Goal: Task Accomplishment & Management: Complete application form

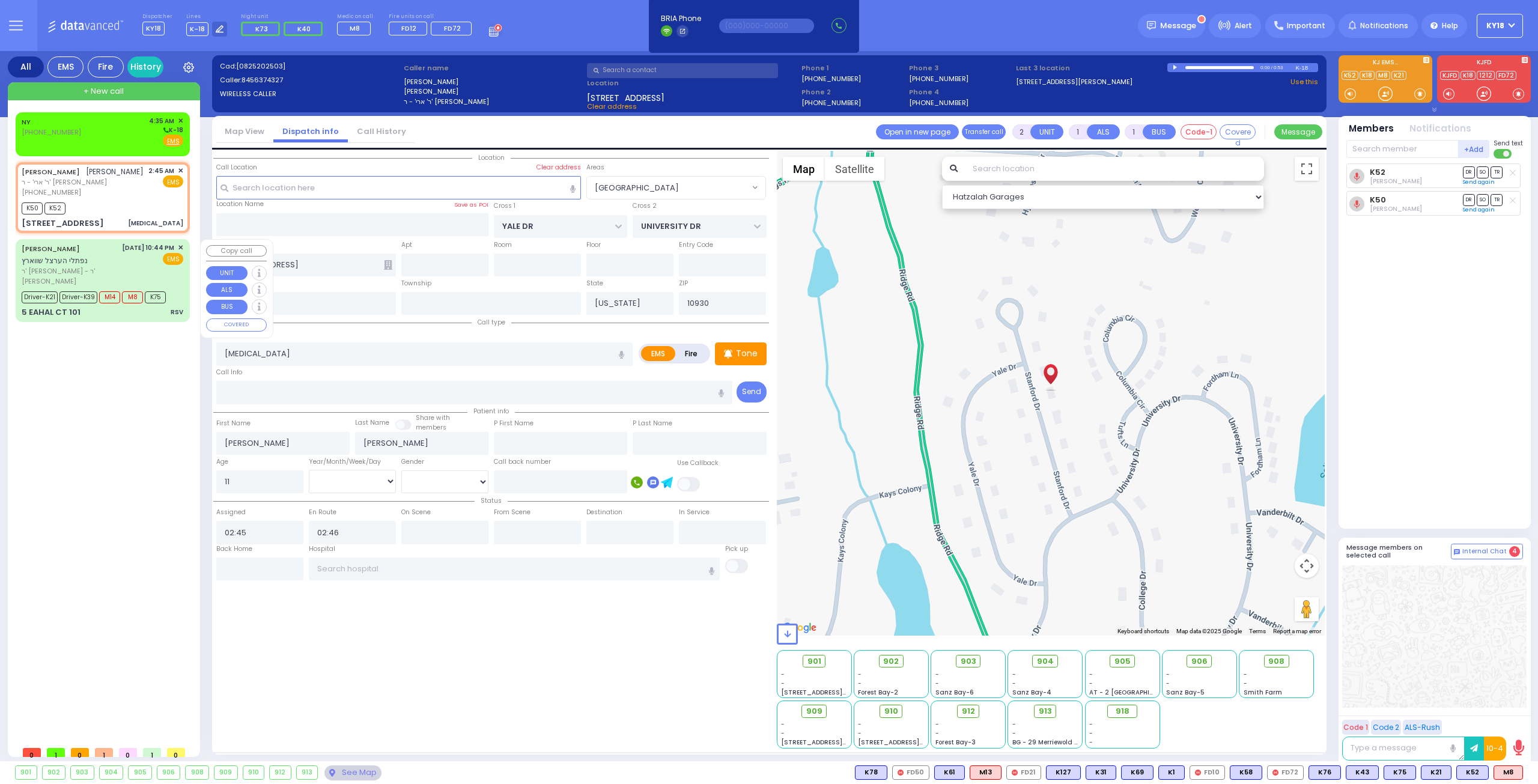
select select "[GEOGRAPHIC_DATA]"
select select
select select "[DEMOGRAPHIC_DATA]"
click at [107, 133] on div "NY [PHONE_NUMBER] 4:35 AM ✕ K-18 EMS" at bounding box center [102, 131] width 162 height 31
select select
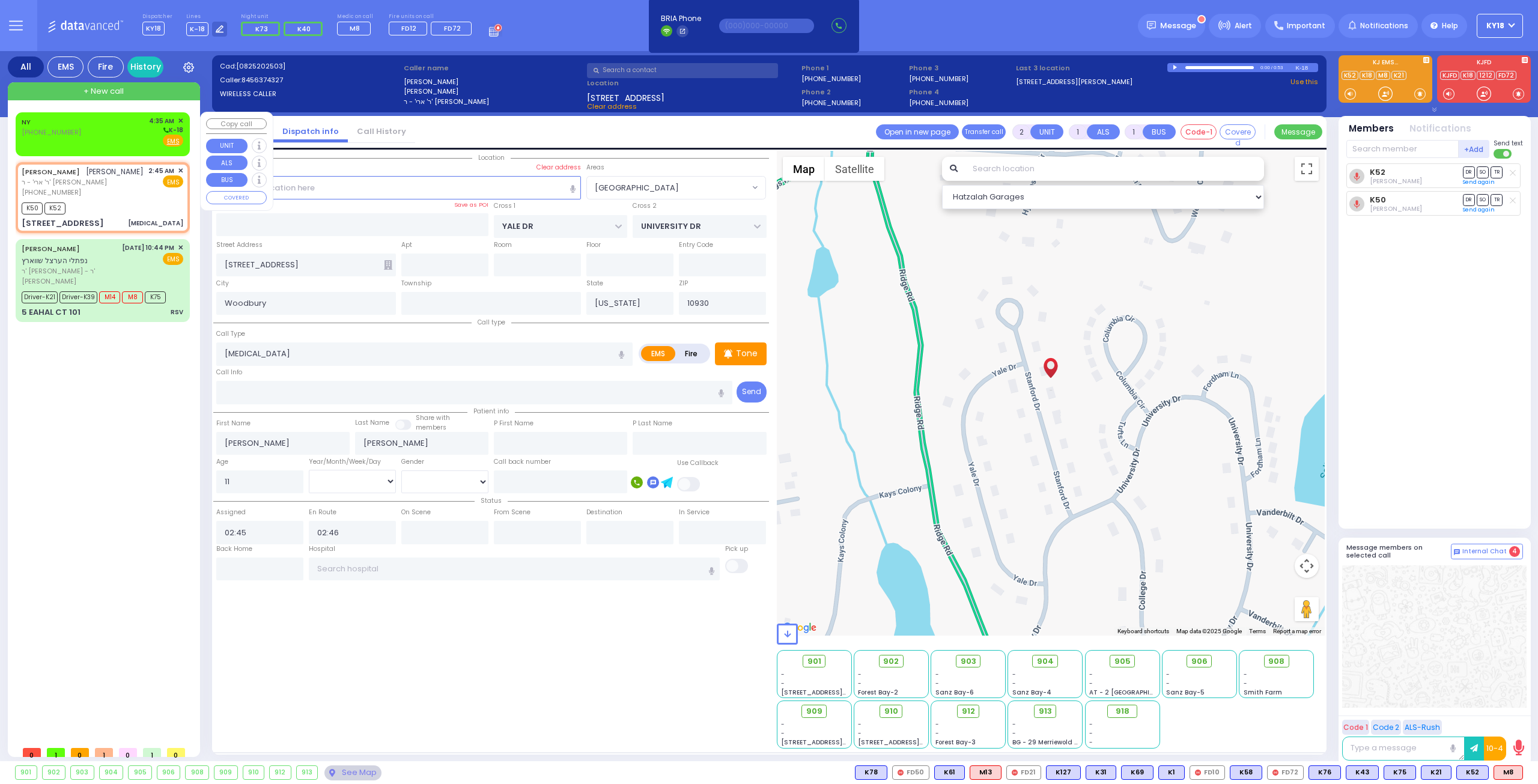
radio input "true"
select select
type input "04:35"
select select "Hatzalah Garages"
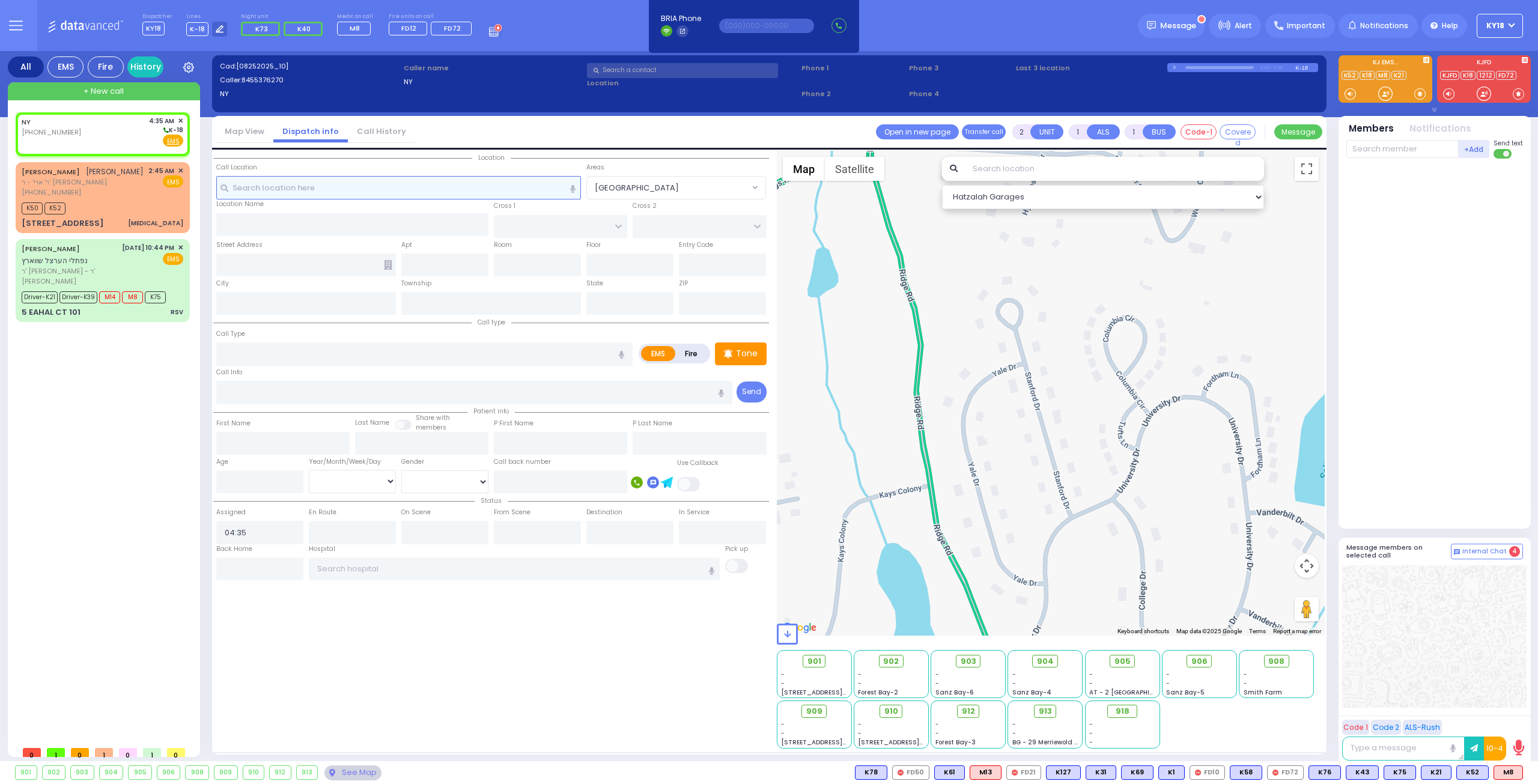
click at [373, 188] on input "text" at bounding box center [399, 187] width 365 height 23
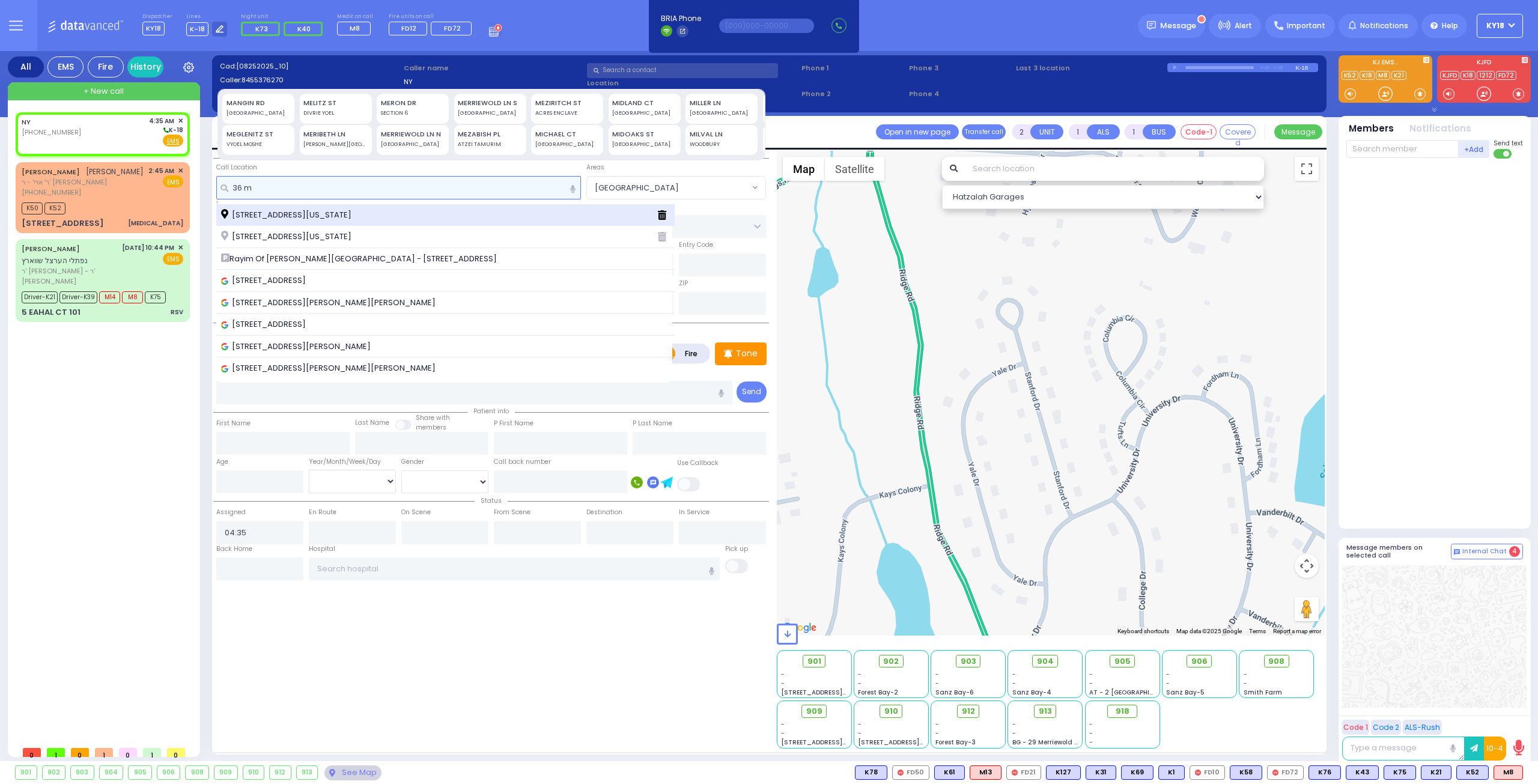
type input "36 m"
click at [353, 216] on span "[STREET_ADDRESS][US_STATE]" at bounding box center [288, 215] width 134 height 12
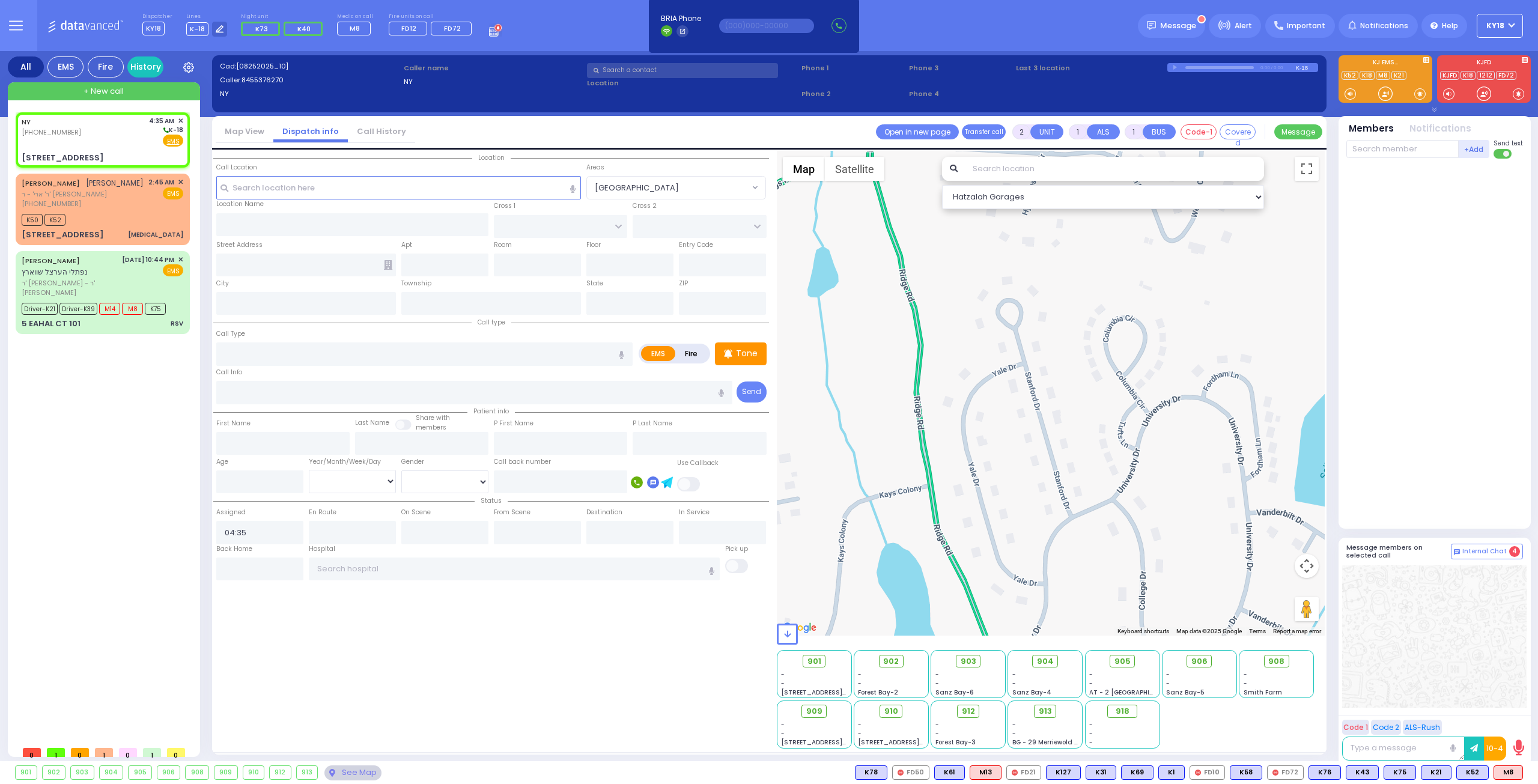
select select
radio input "true"
select select
select select "Hatzalah Garages"
type input "FOREST RD"
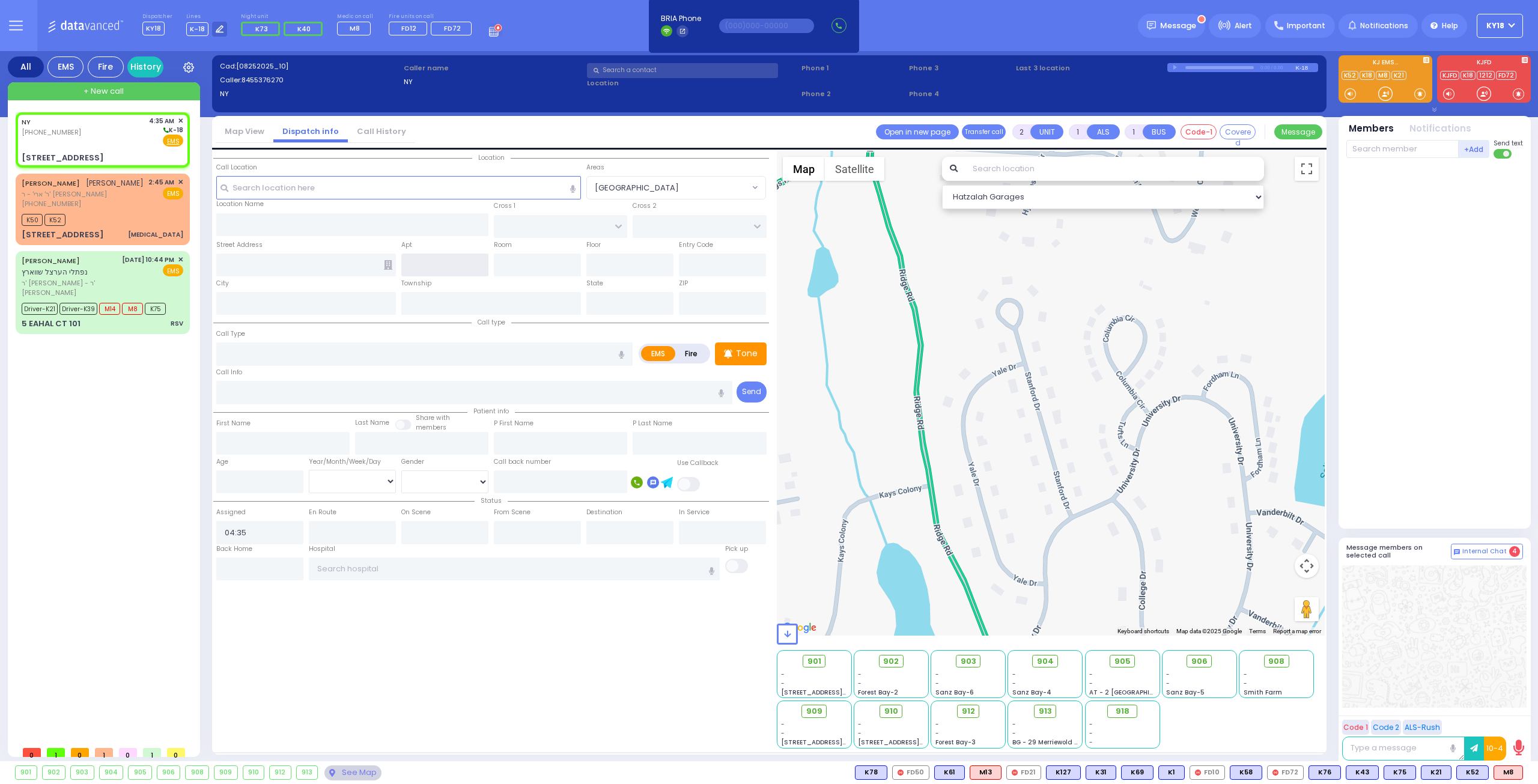
type input "NICKLESBURG RD"
type input "[STREET_ADDRESS]"
type input "Monroe"
type input "[US_STATE]"
type input "10950"
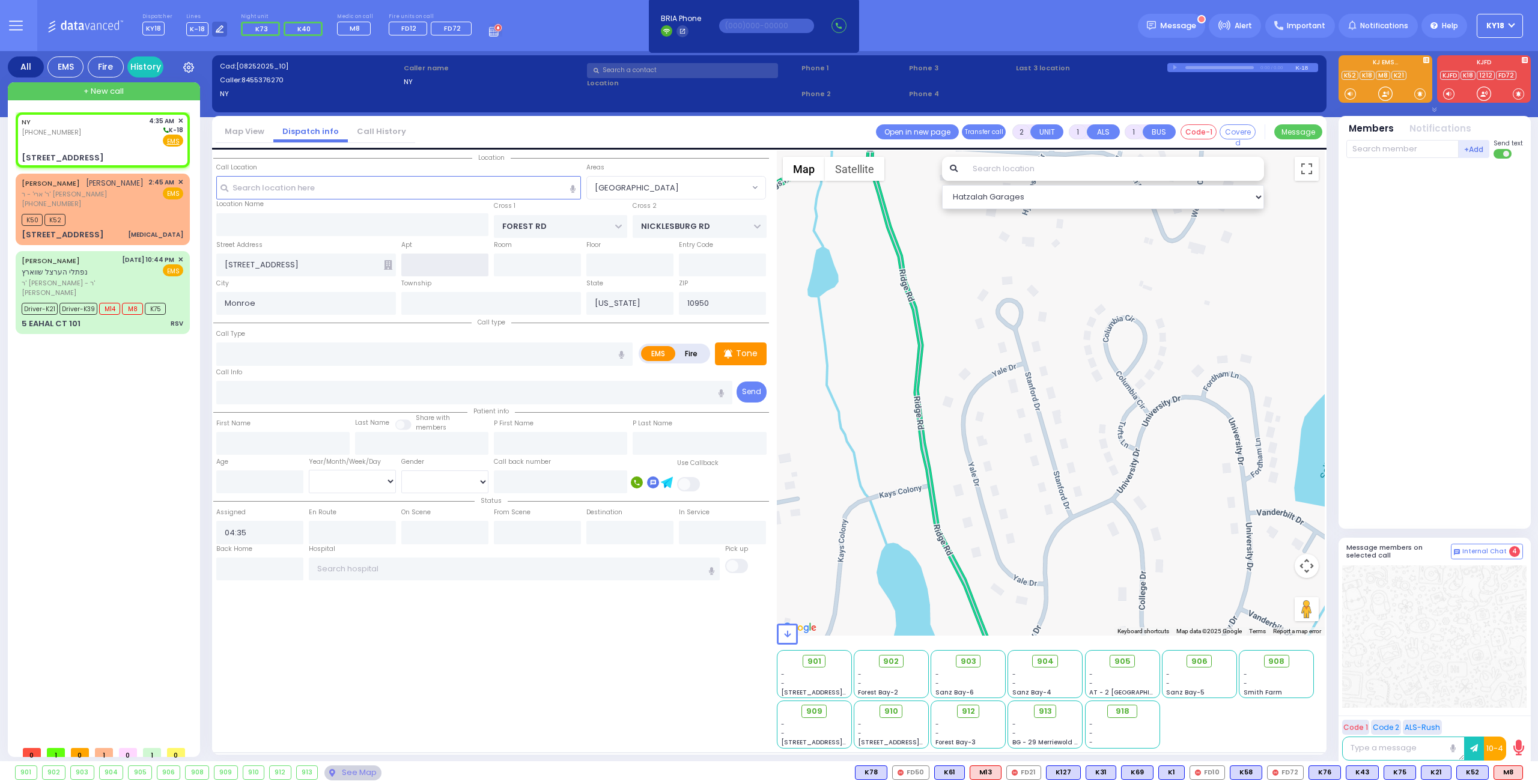
select select "MONROE"
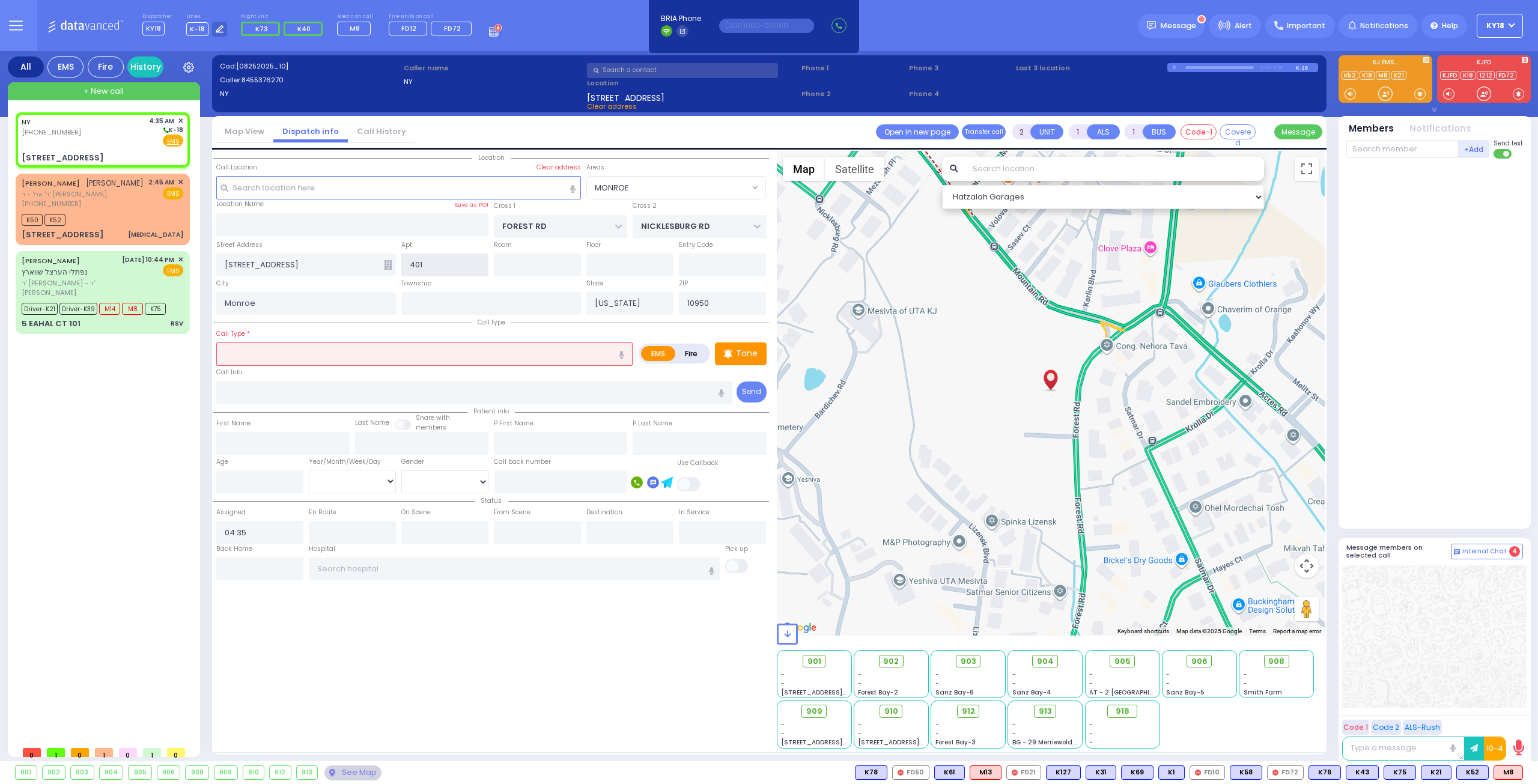
type input "401"
click at [388, 264] on icon at bounding box center [388, 265] width 9 height 10
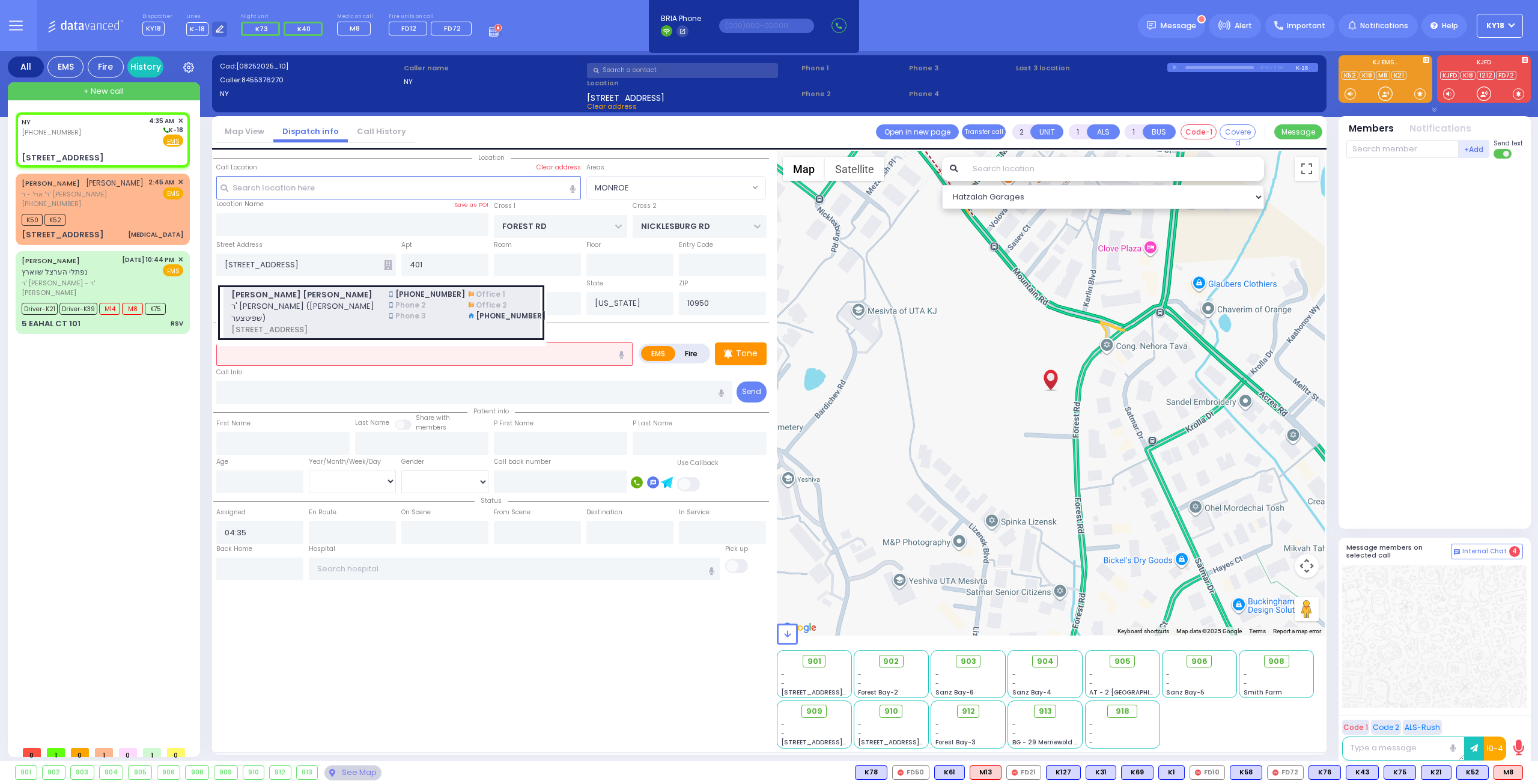
select select
radio input "true"
select select
select select "Hatzalah Garages"
click at [376, 295] on div "[PERSON_NAME] [PERSON_NAME] ר' [PERSON_NAME] ([PERSON_NAME] שפיטצער) 36 [STREET…" at bounding box center [303, 312] width 159 height 47
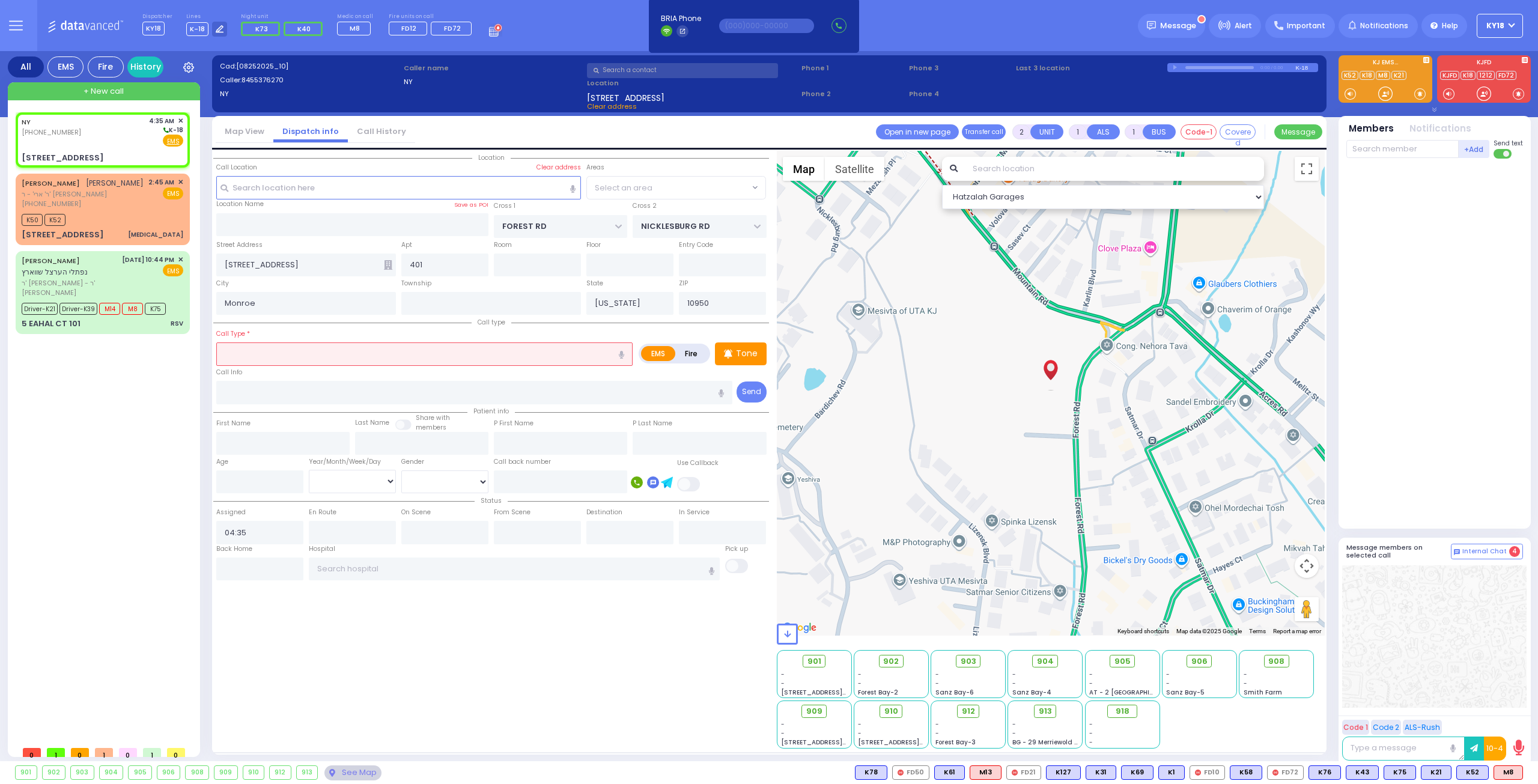
select select "MONROE"
click at [253, 363] on input "text" at bounding box center [425, 354] width 417 height 23
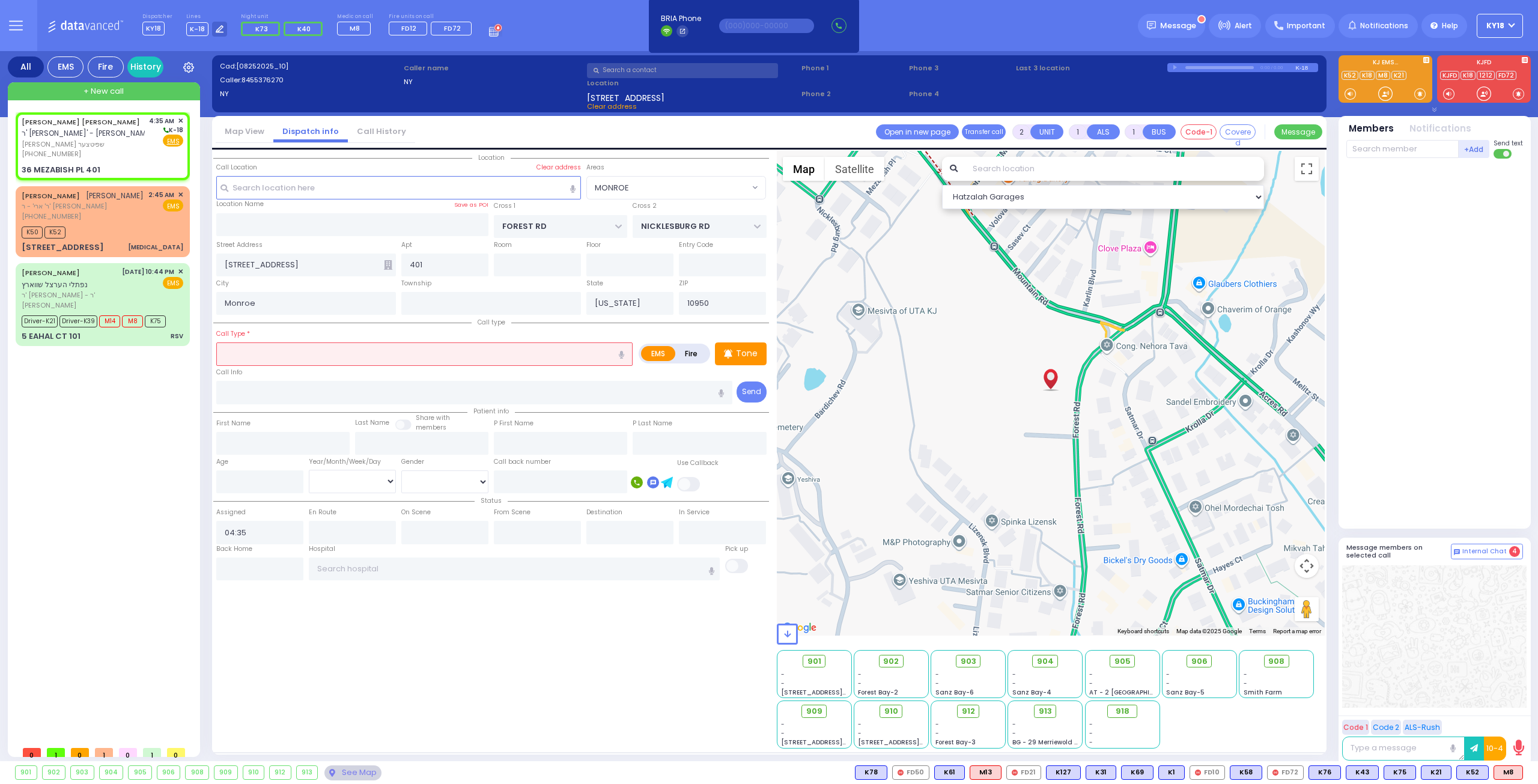
select select
radio input "true"
type input "HILLEL DOV"
type input "[PERSON_NAME]"
select select
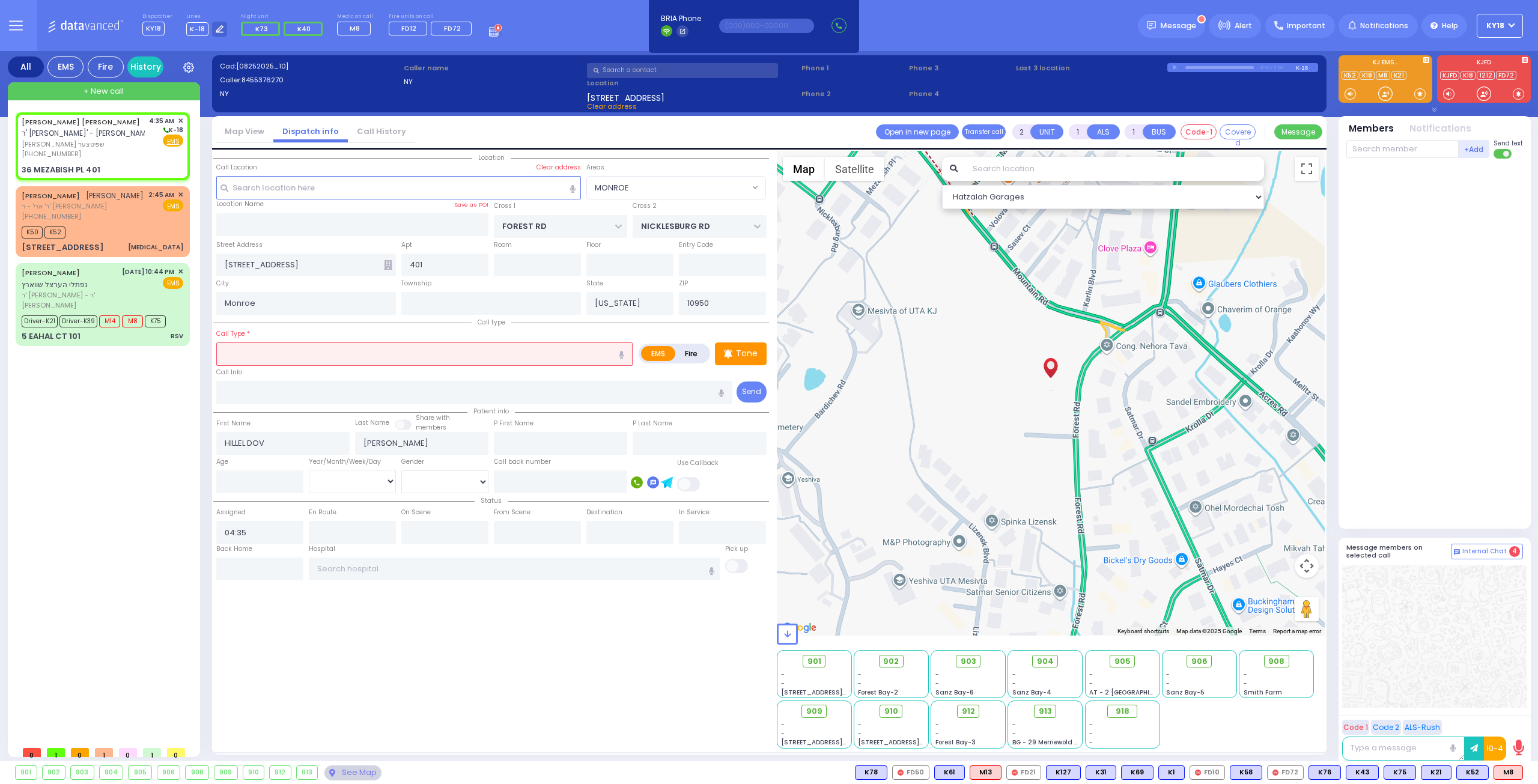
select select "Hatzalah Garages"
type input "d"
type input "36 MEZABISH PL"
select select "MONROE"
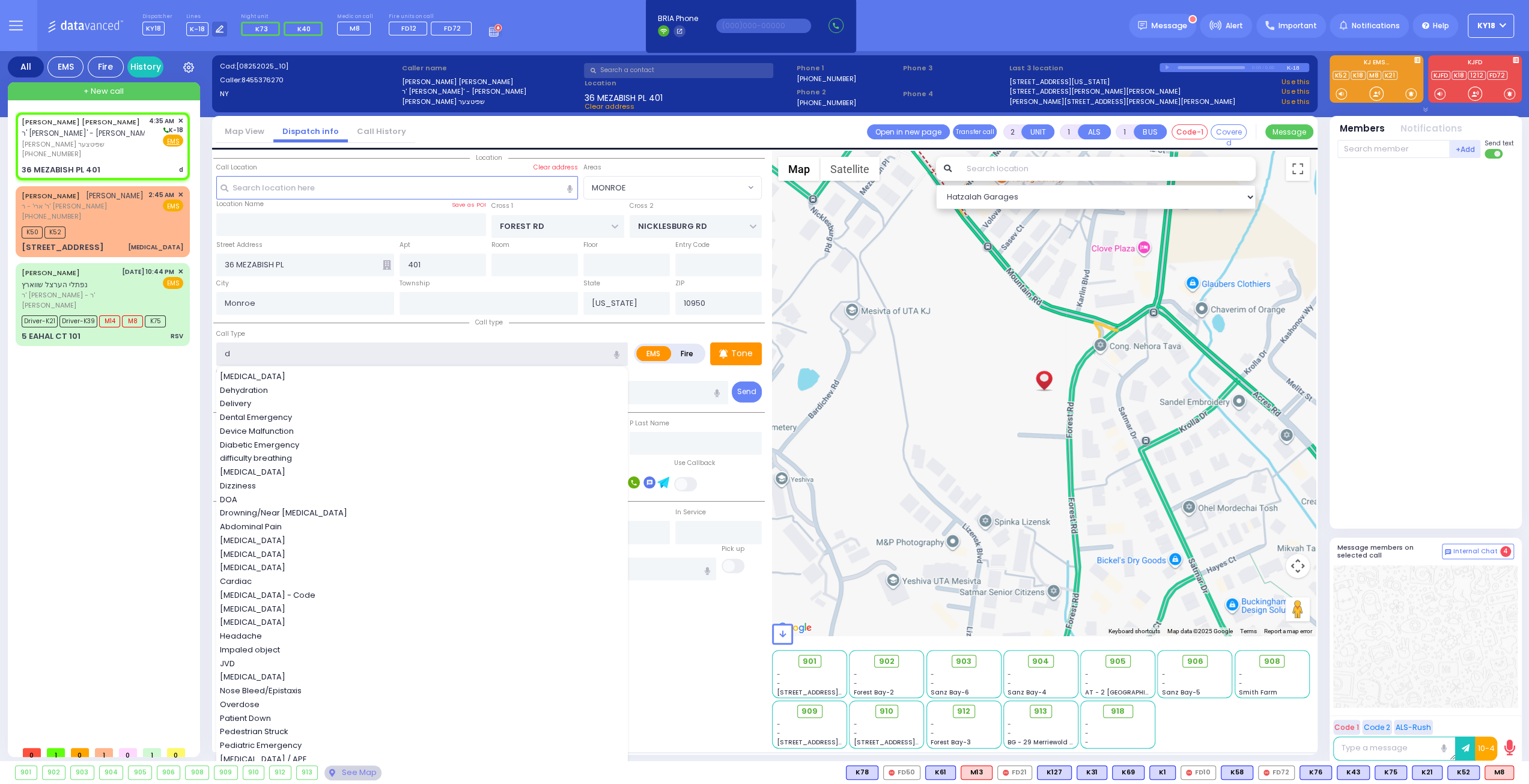
select select
radio input "true"
select select
select select "Hatzalah Garages"
type input "di"
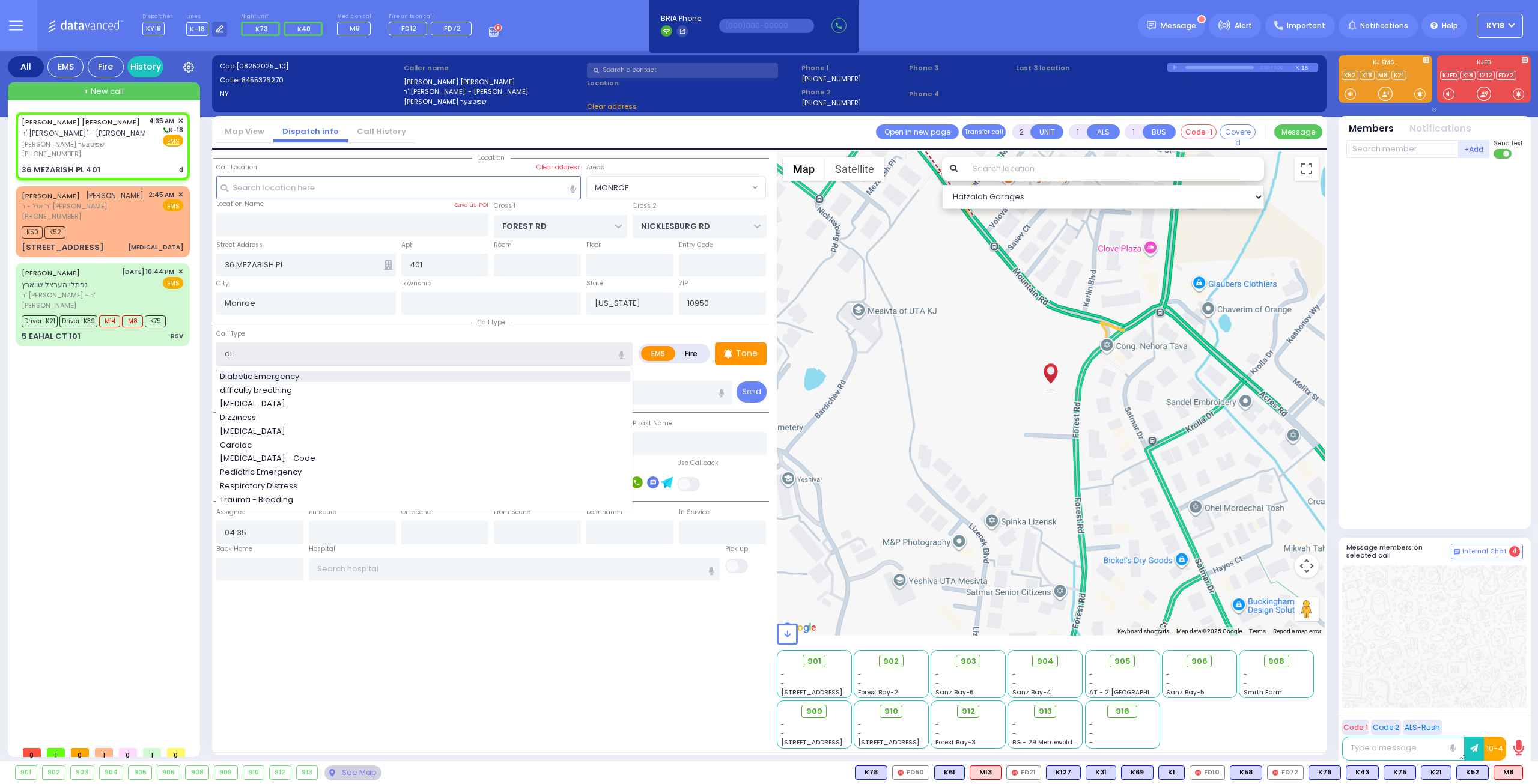
select select "MONROE"
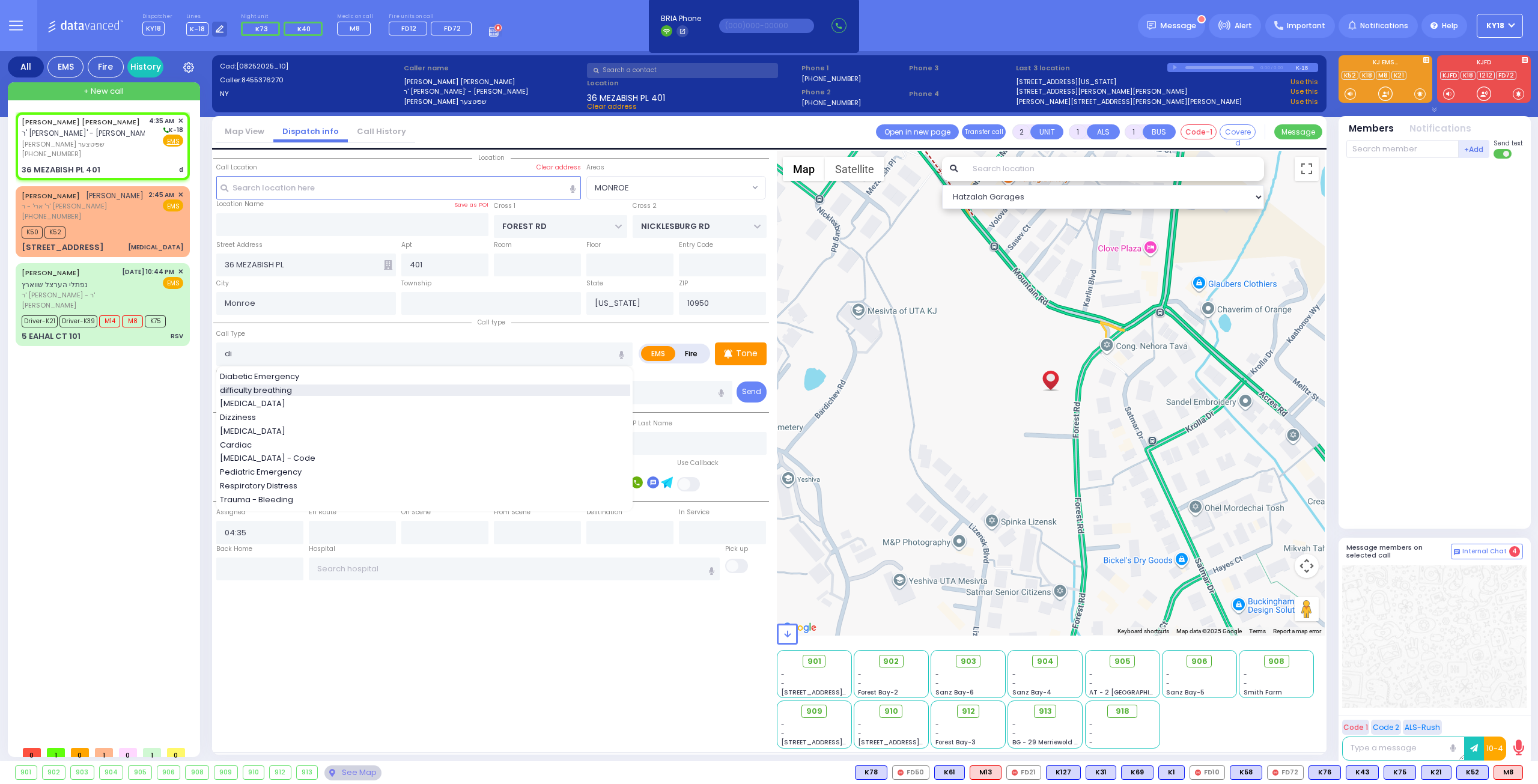
click at [288, 388] on span "difficulty breathing" at bounding box center [258, 391] width 76 height 12
type input "difficulty breathing"
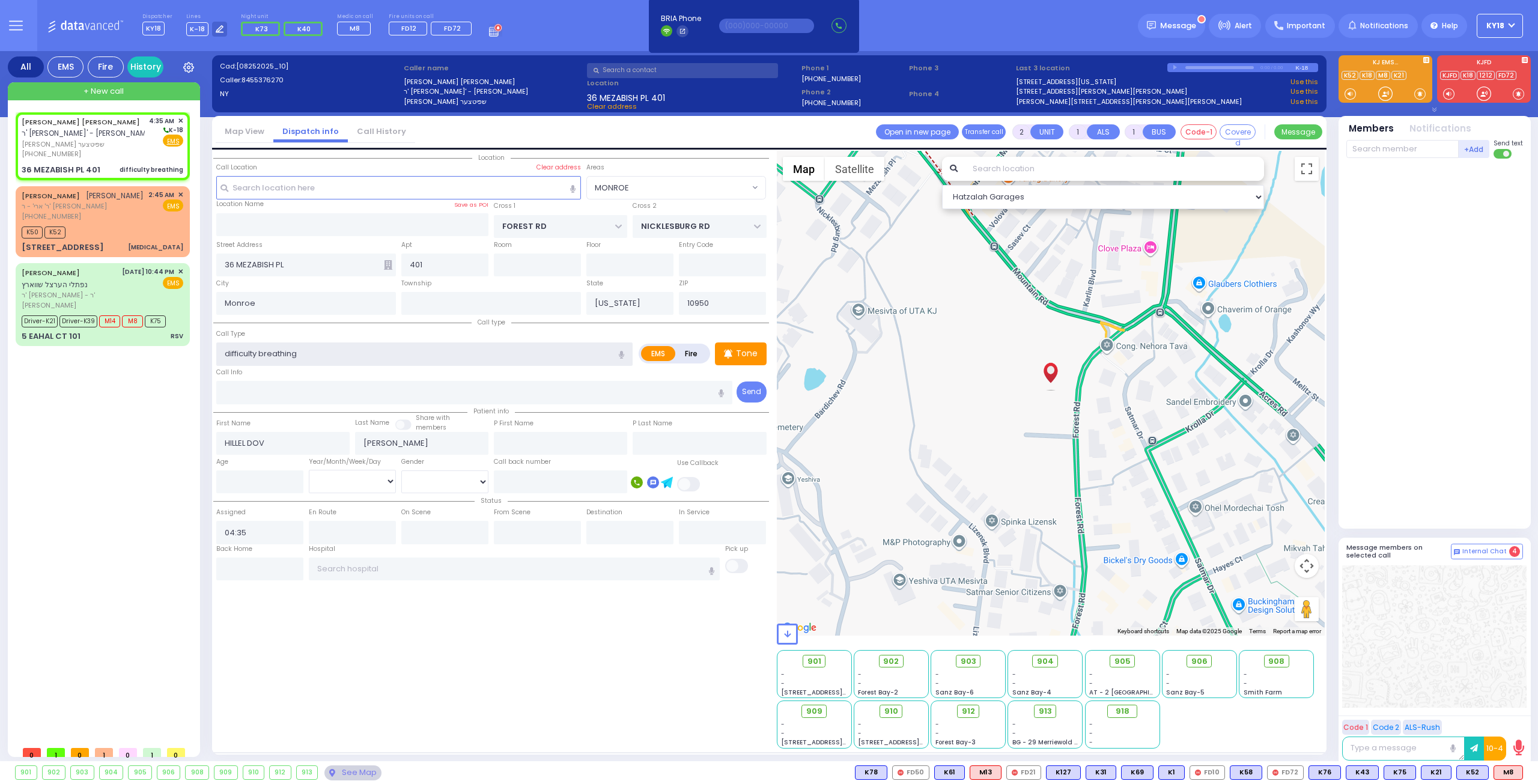
select select
radio input "true"
select select
select select "Hatzalah Garages"
select select "MONROE"
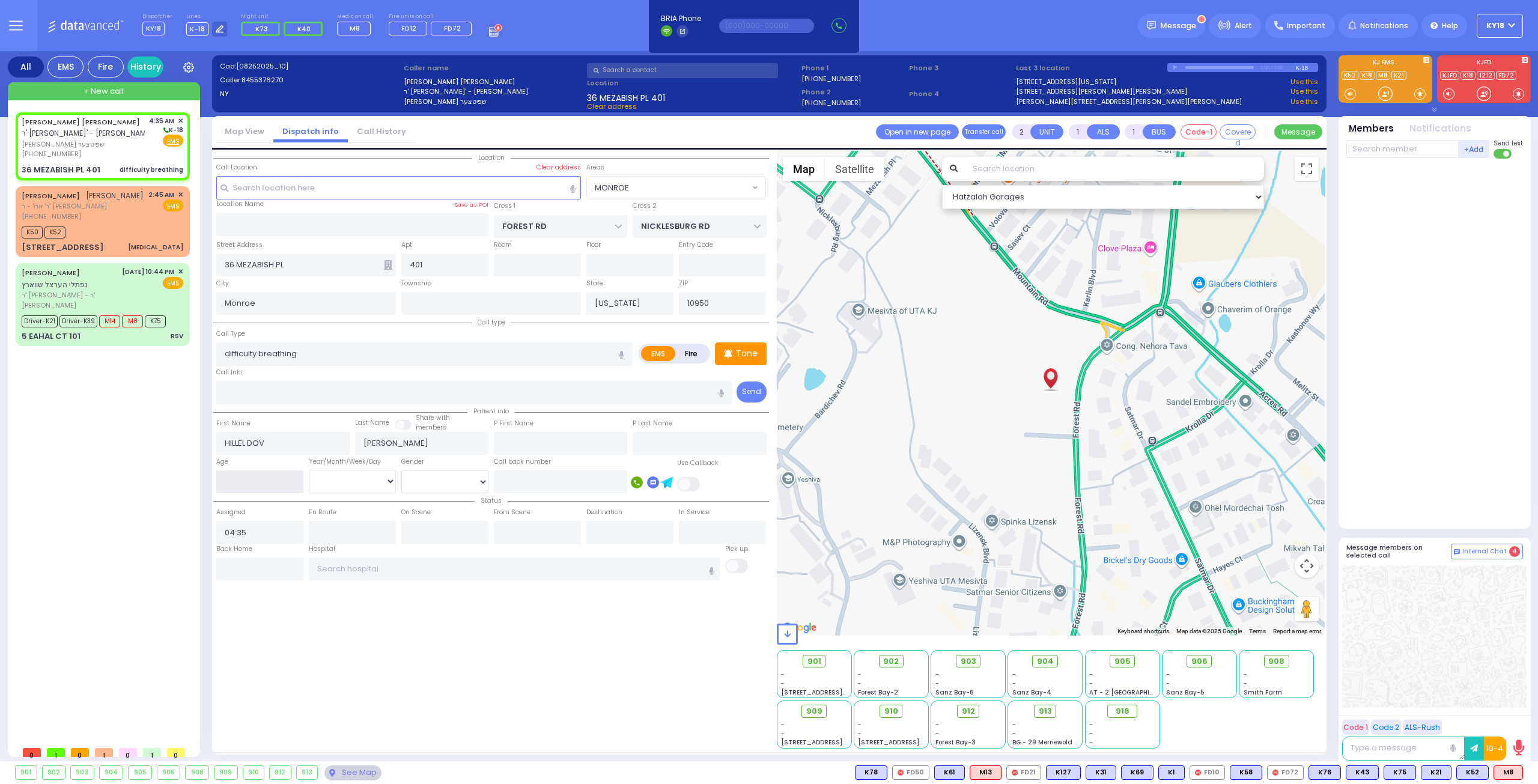
click at [279, 487] on input "number" at bounding box center [260, 481] width 87 height 23
select select
radio input "true"
select select
select select "Hatzalah Garages"
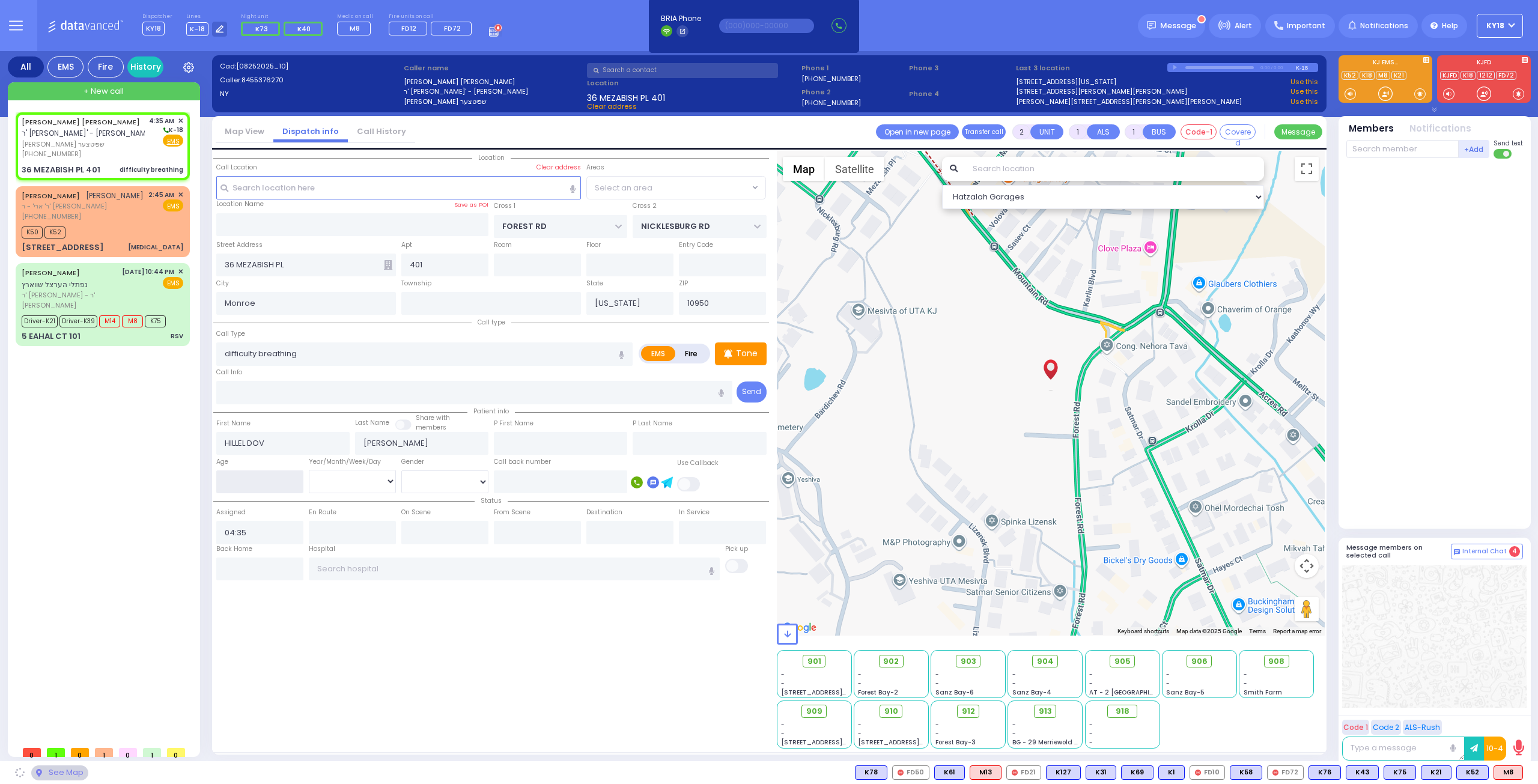
select select "MONROE"
type input "4"
select select
radio input "true"
select select
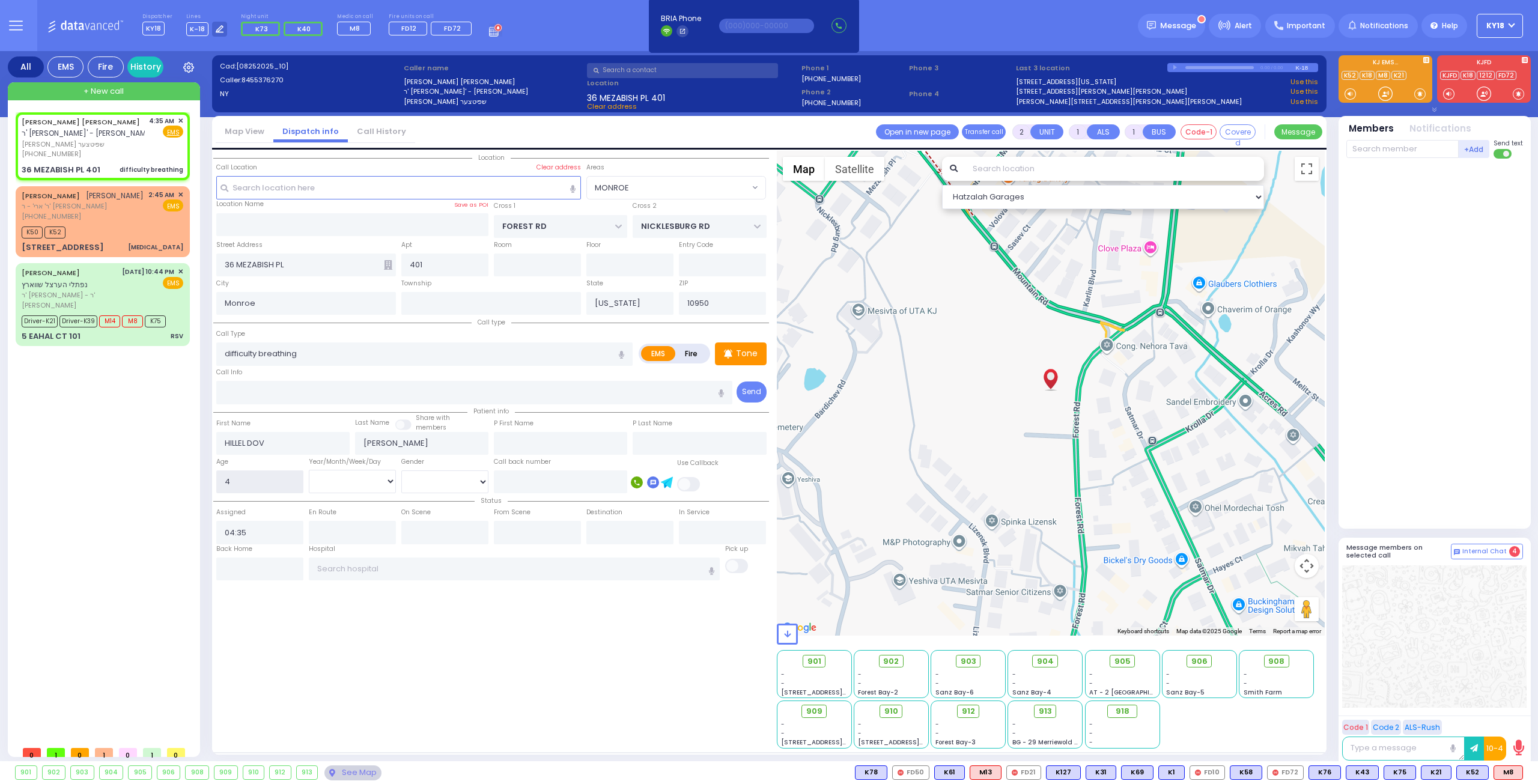
select select "Hatzalah Garages"
type input "4"
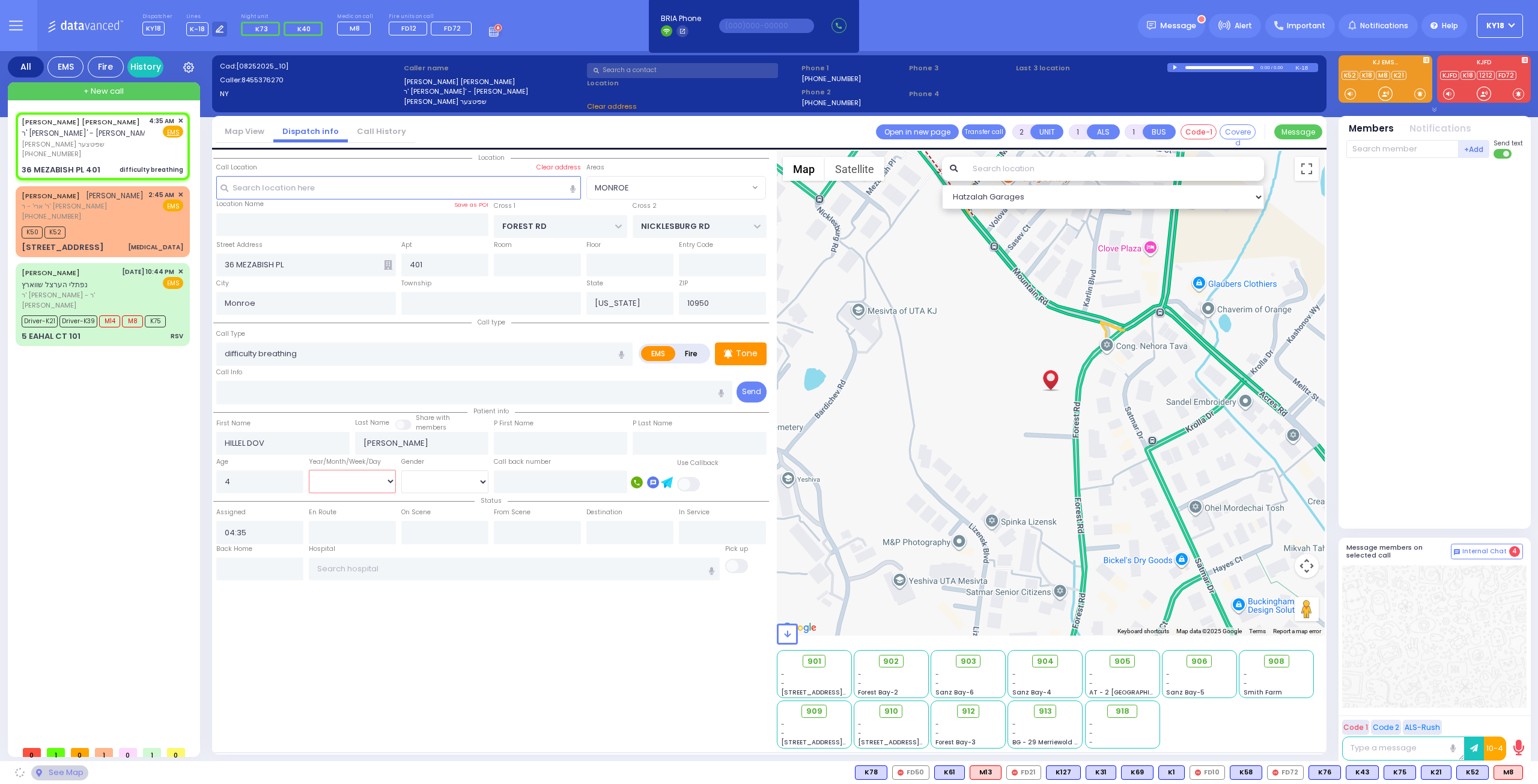
click at [351, 477] on select "Year Month Week Day" at bounding box center [352, 481] width 87 height 23
select select "Month"
click at [309, 470] on select "Year Month Week Day" at bounding box center [352, 481] width 87 height 23
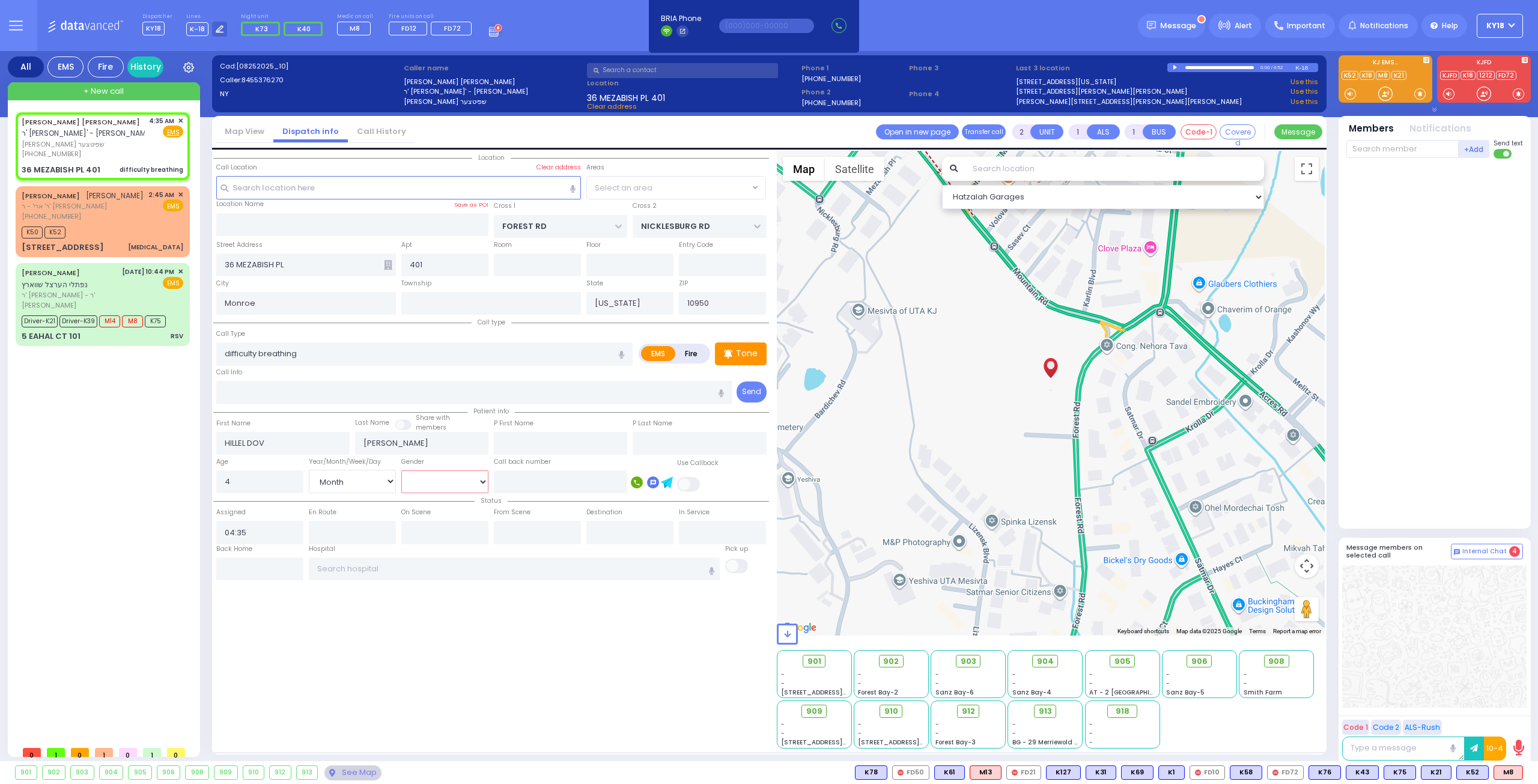
select select "MONROE"
click at [435, 484] on select "[DEMOGRAPHIC_DATA] [DEMOGRAPHIC_DATA]" at bounding box center [445, 481] width 87 height 23
select select
radio input "true"
select select "Month"
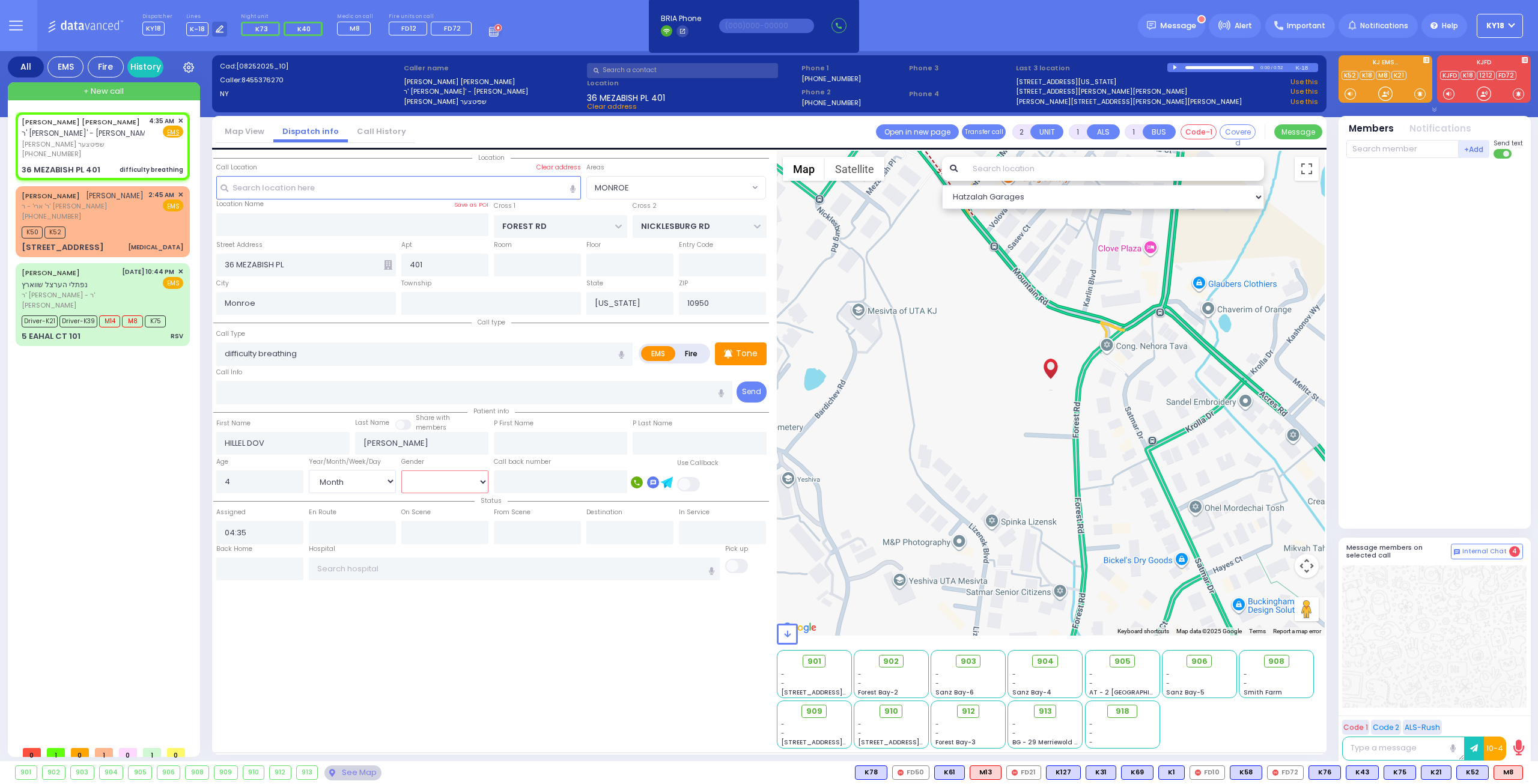
select select "Hatzalah Garages"
select select
radio input "true"
select select "Month"
select select "Hatzalah Garages"
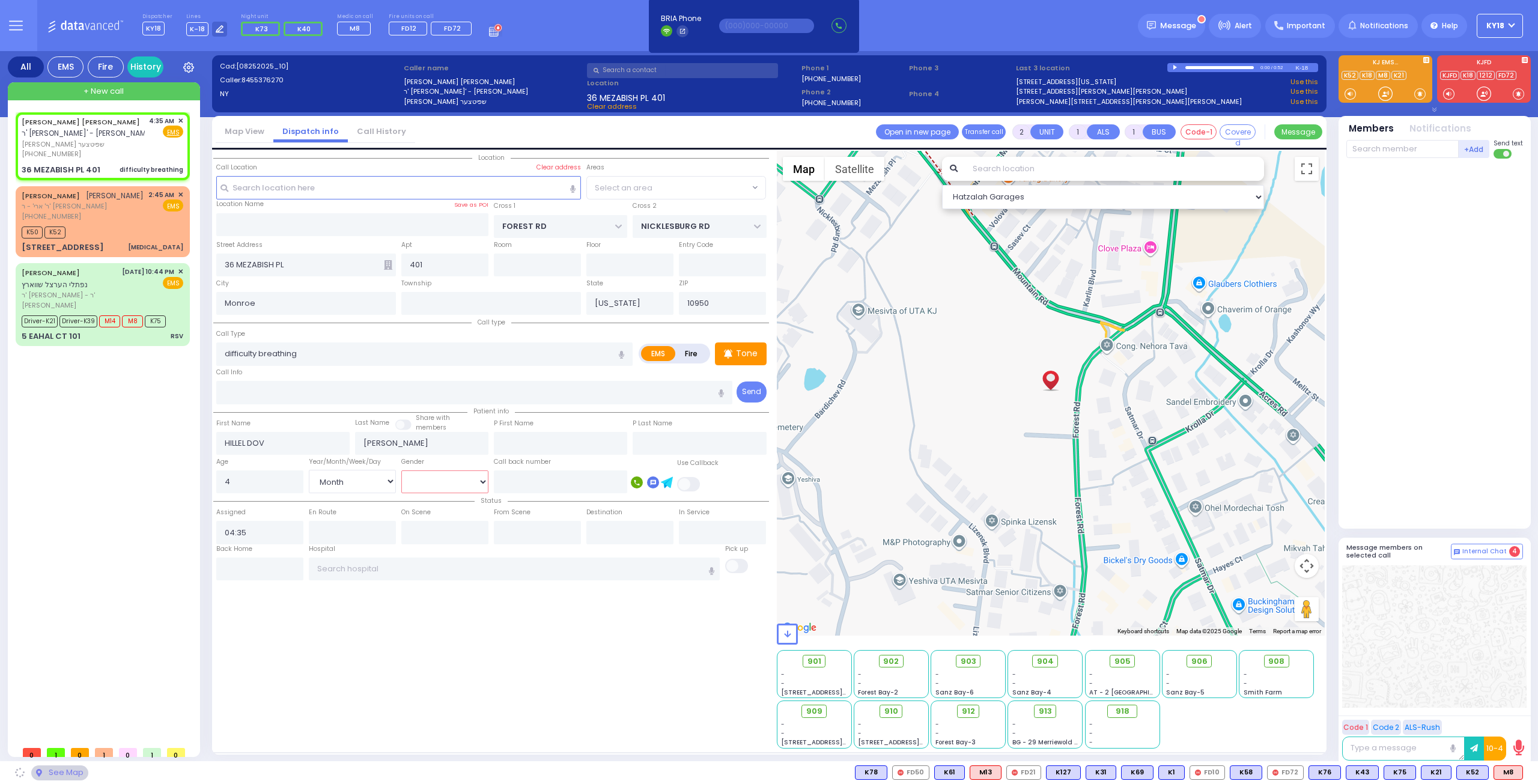
select select "MONROE"
click at [122, 153] on div "[PHONE_NUMBER]" at bounding box center [83, 154] width 123 height 10
select select
radio input "true"
select select "Month"
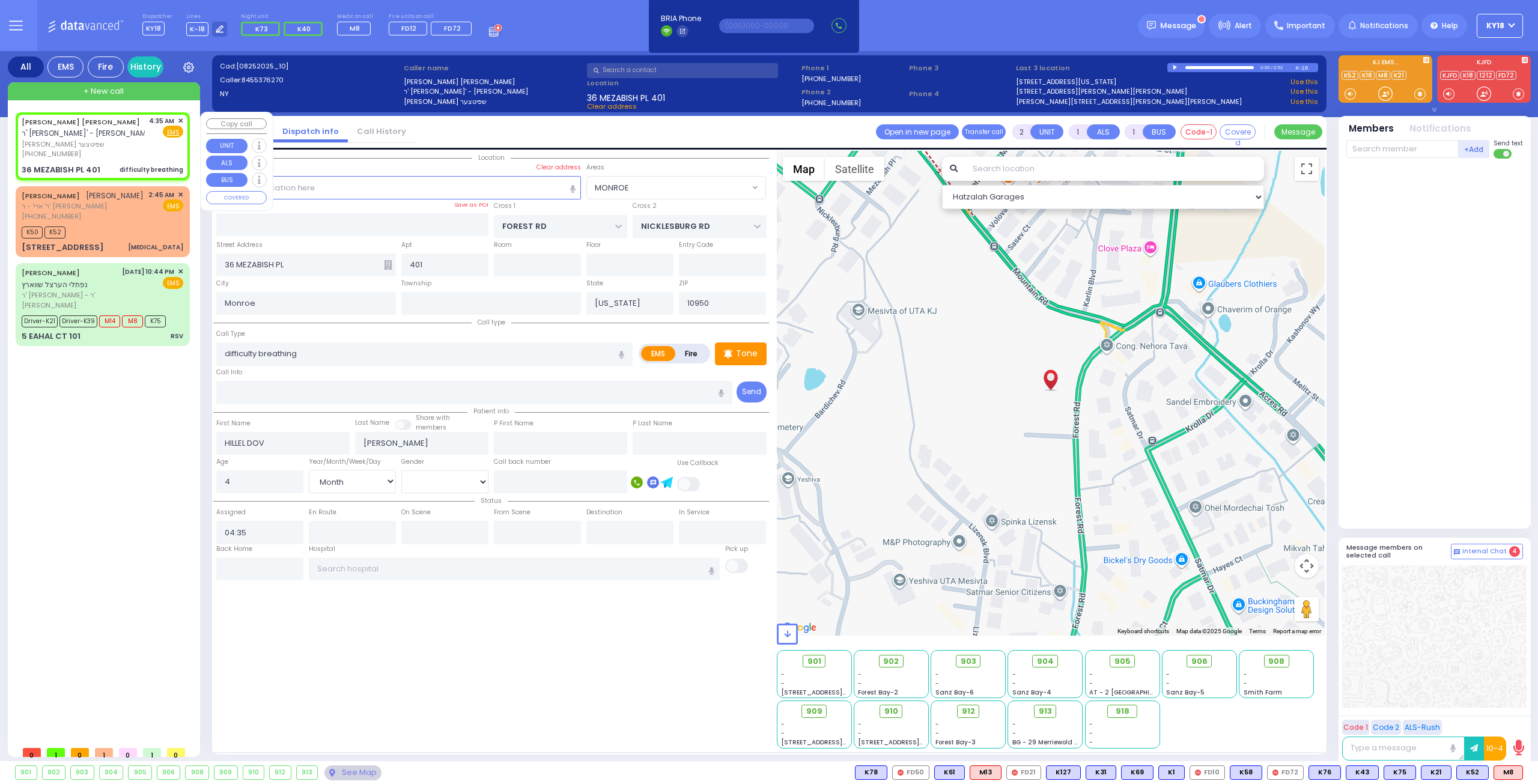
select select "Hatzalah Garages"
select select "MONROE"
click at [1124, 716] on span "918" at bounding box center [1127, 711] width 14 height 12
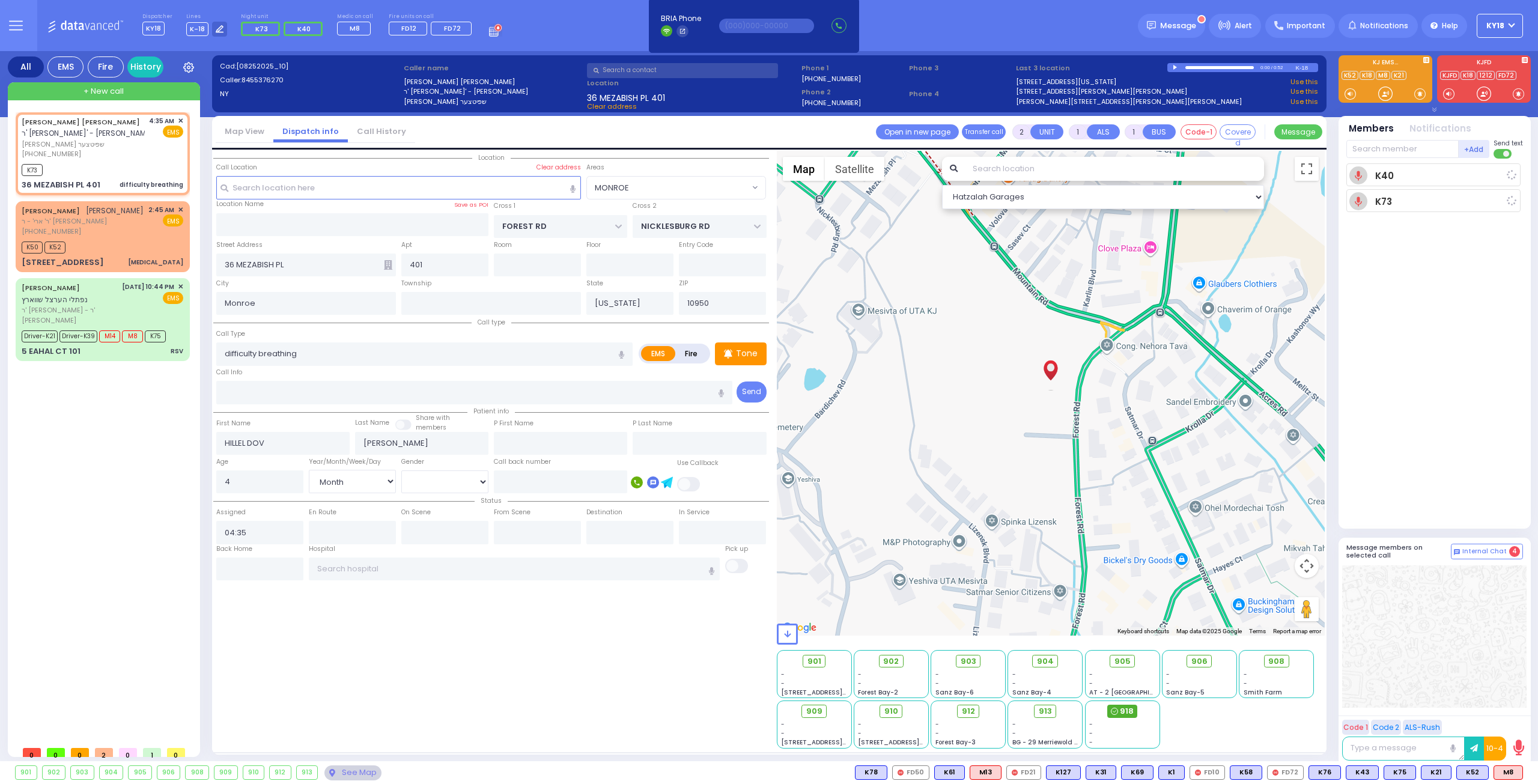
select select
radio input "true"
select select "Month"
type input "04:36"
select select "Hatzalah Garages"
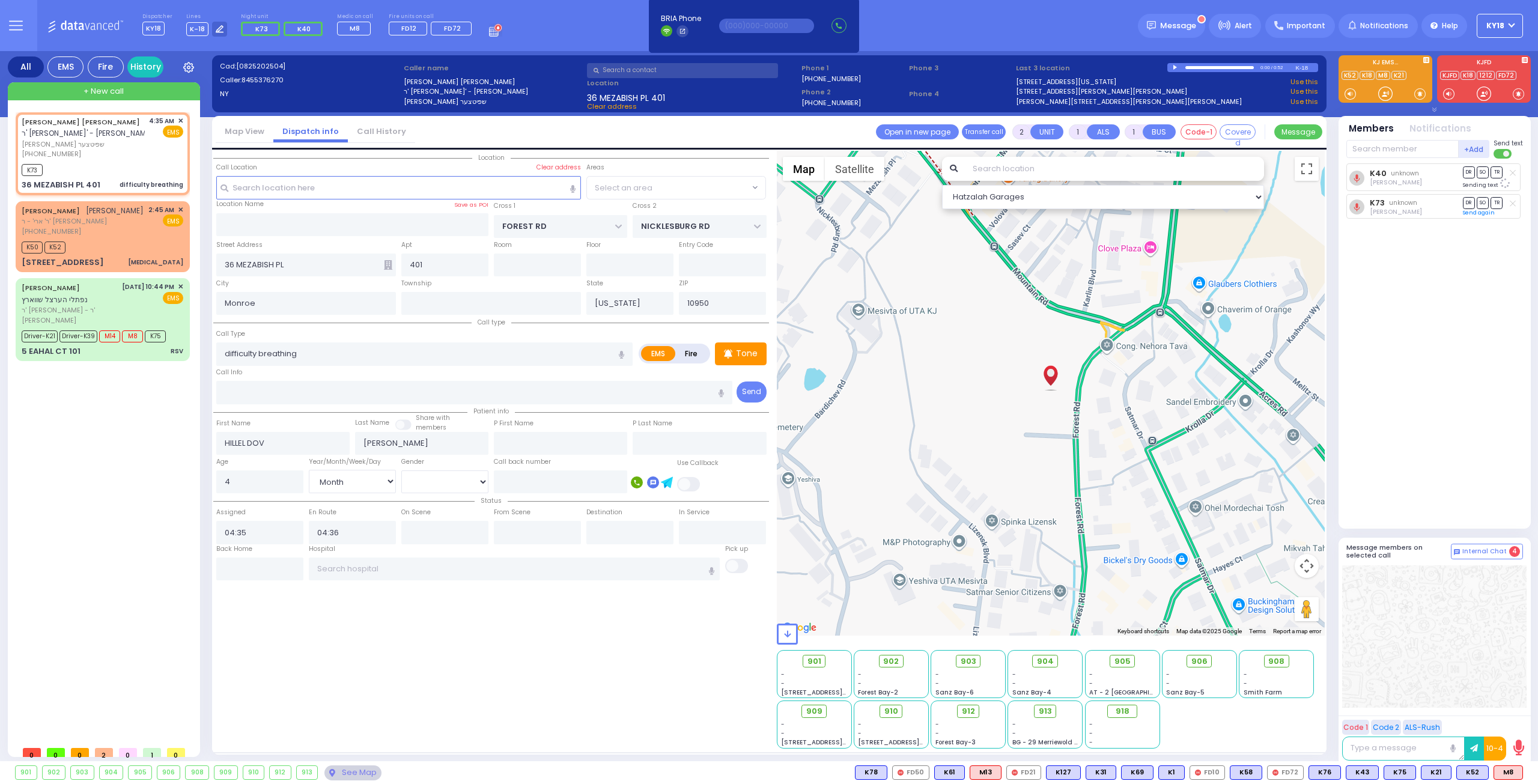
select select "MONROE"
select select
radio input "true"
select select "Month"
select select "Hatzalah Garages"
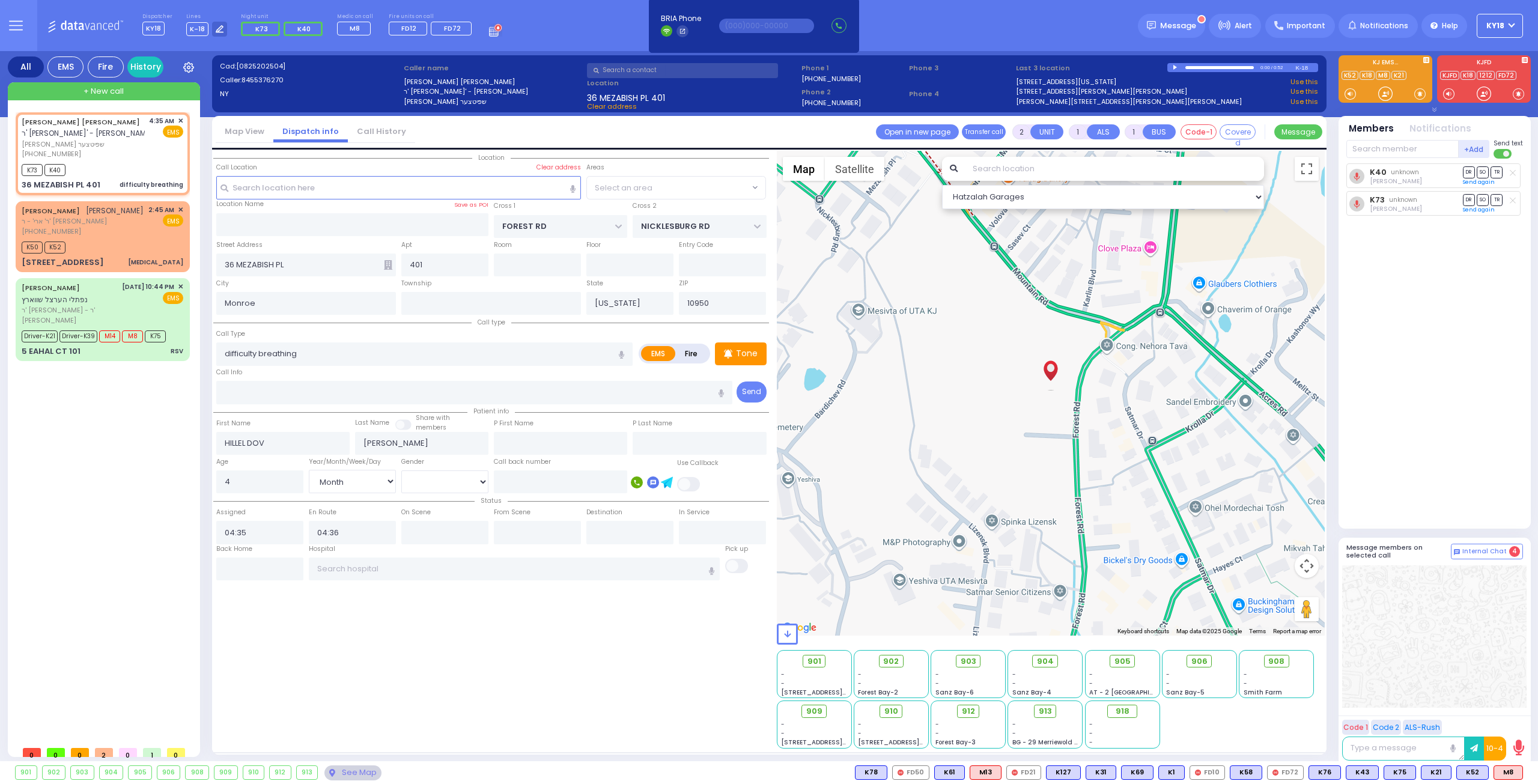
select select "MONROE"
click at [133, 221] on div "[PERSON_NAME] [PERSON_NAME] ר' ארי' - ר' [PERSON_NAME] [PHONE_NUMBER] 2:45 AM ✕…" at bounding box center [102, 220] width 162 height 32
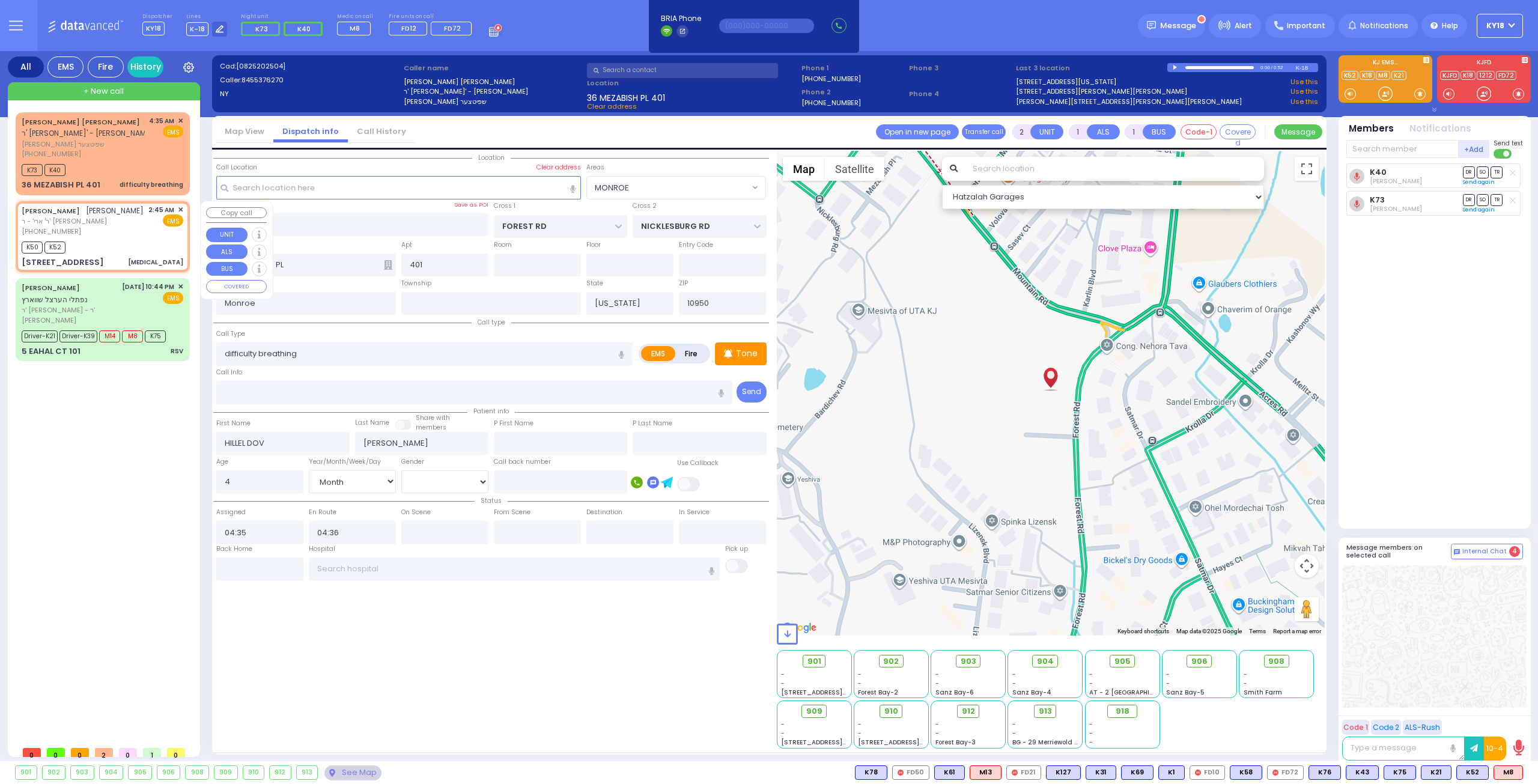
select select
type input "[MEDICAL_DATA]"
radio input "true"
type input "[PERSON_NAME]"
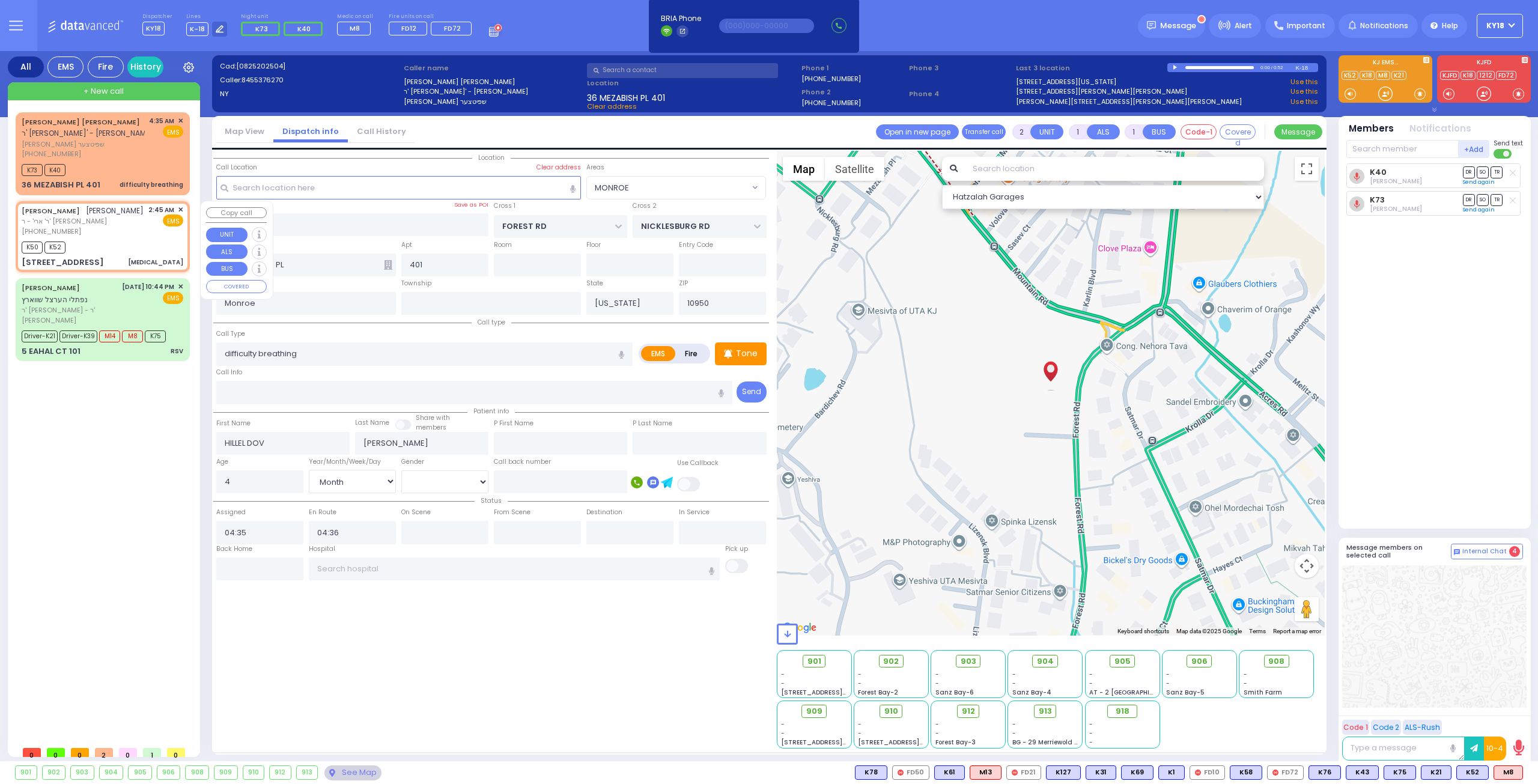
type input "11"
select select
select select "[DEMOGRAPHIC_DATA]"
type input "02:45"
type input "02:46"
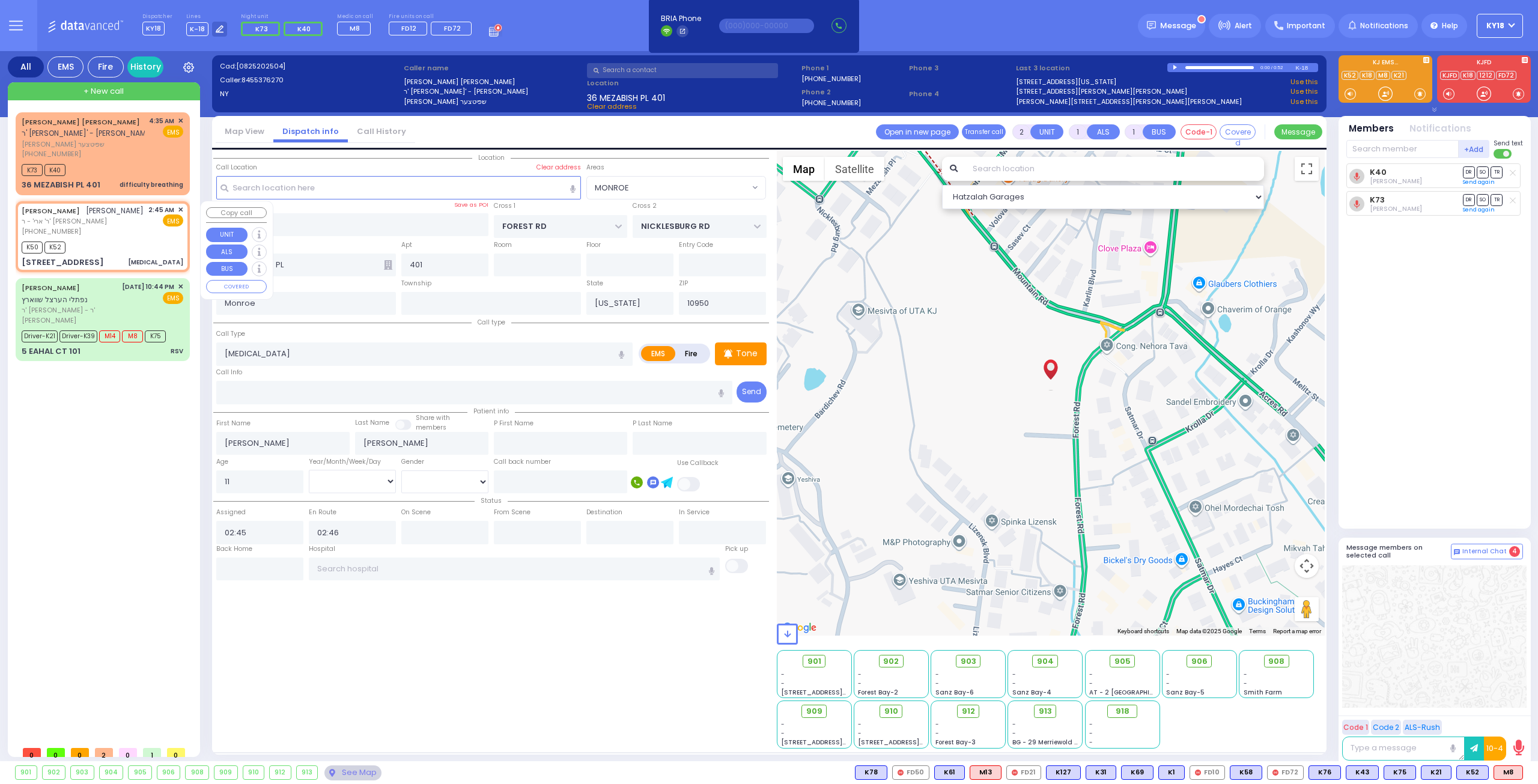
select select "Hatzalah Garages"
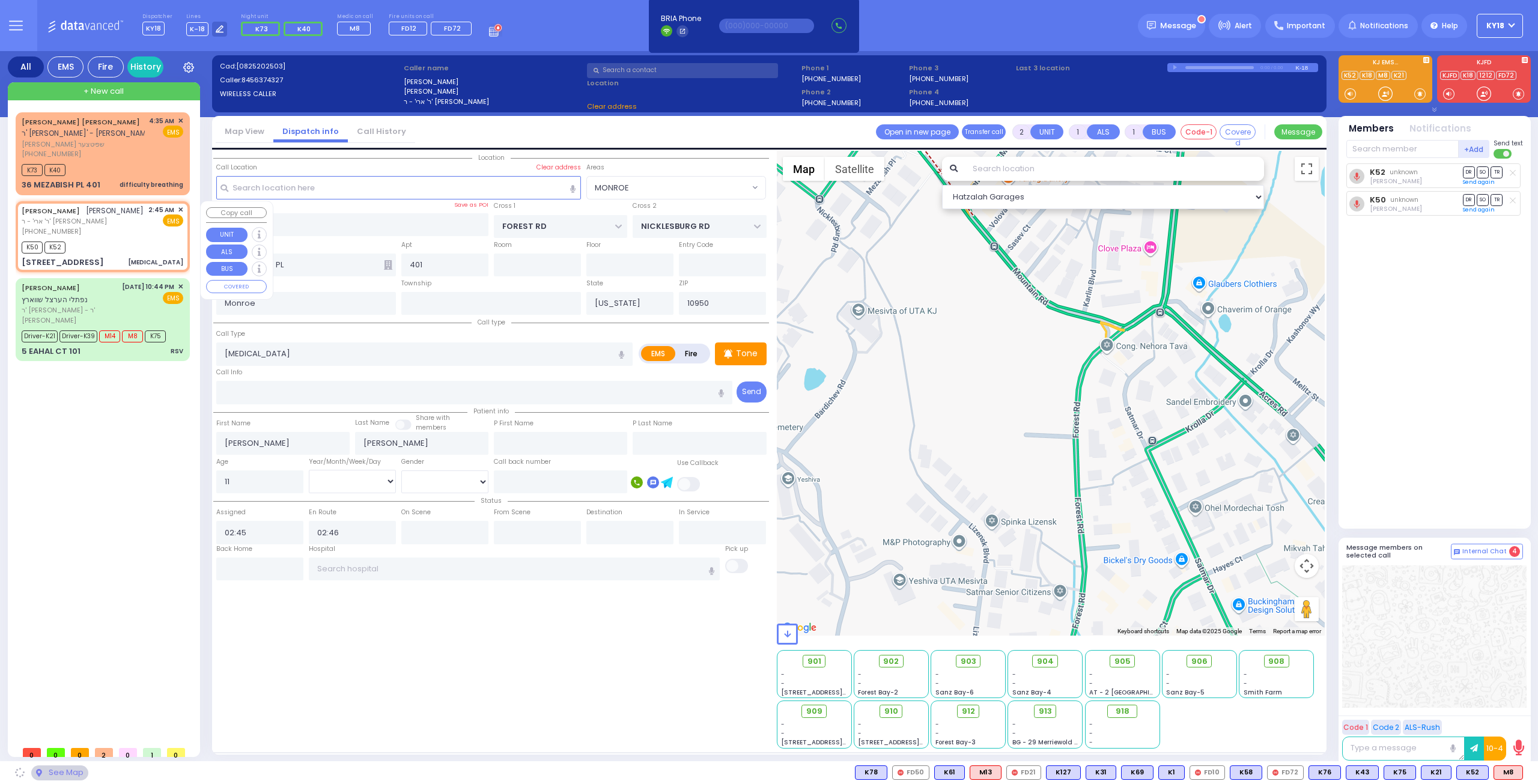
type input "YALE DR"
type input "UNIVERSITY DR"
type input "[STREET_ADDRESS]"
type input "Woodbury"
type input "10930"
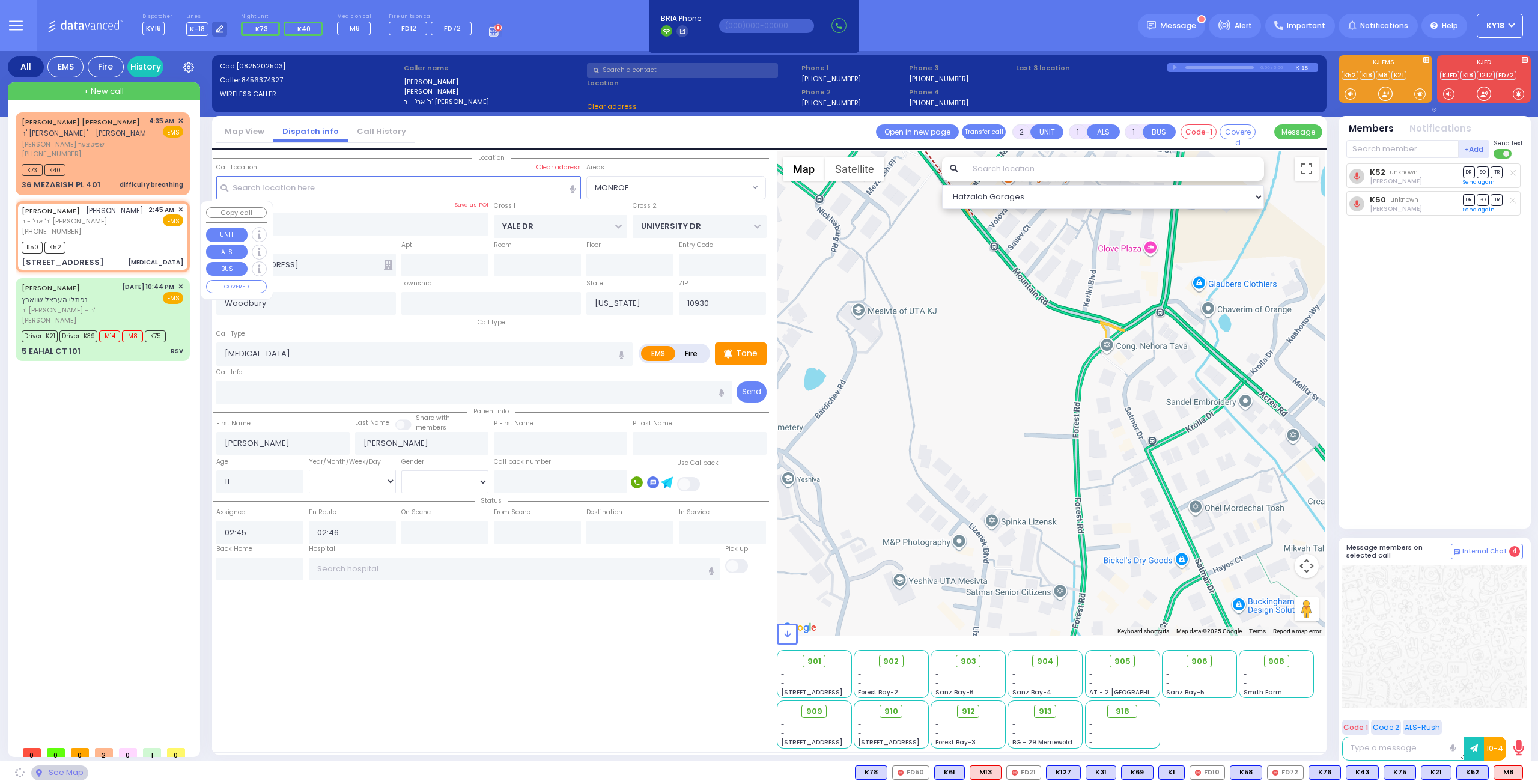
select select "[GEOGRAPHIC_DATA]"
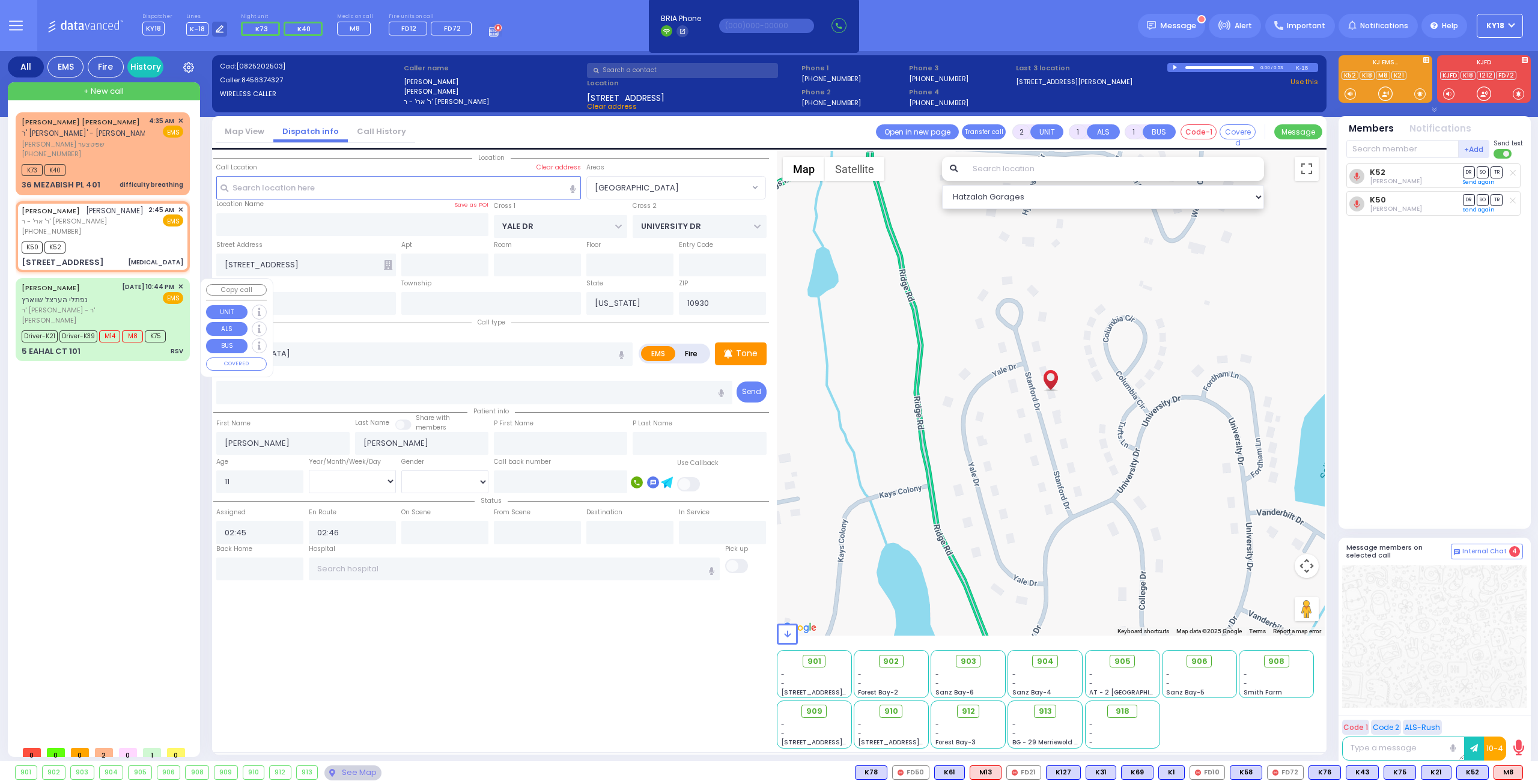
click at [142, 295] on div "EMS" at bounding box center [153, 298] width 62 height 12
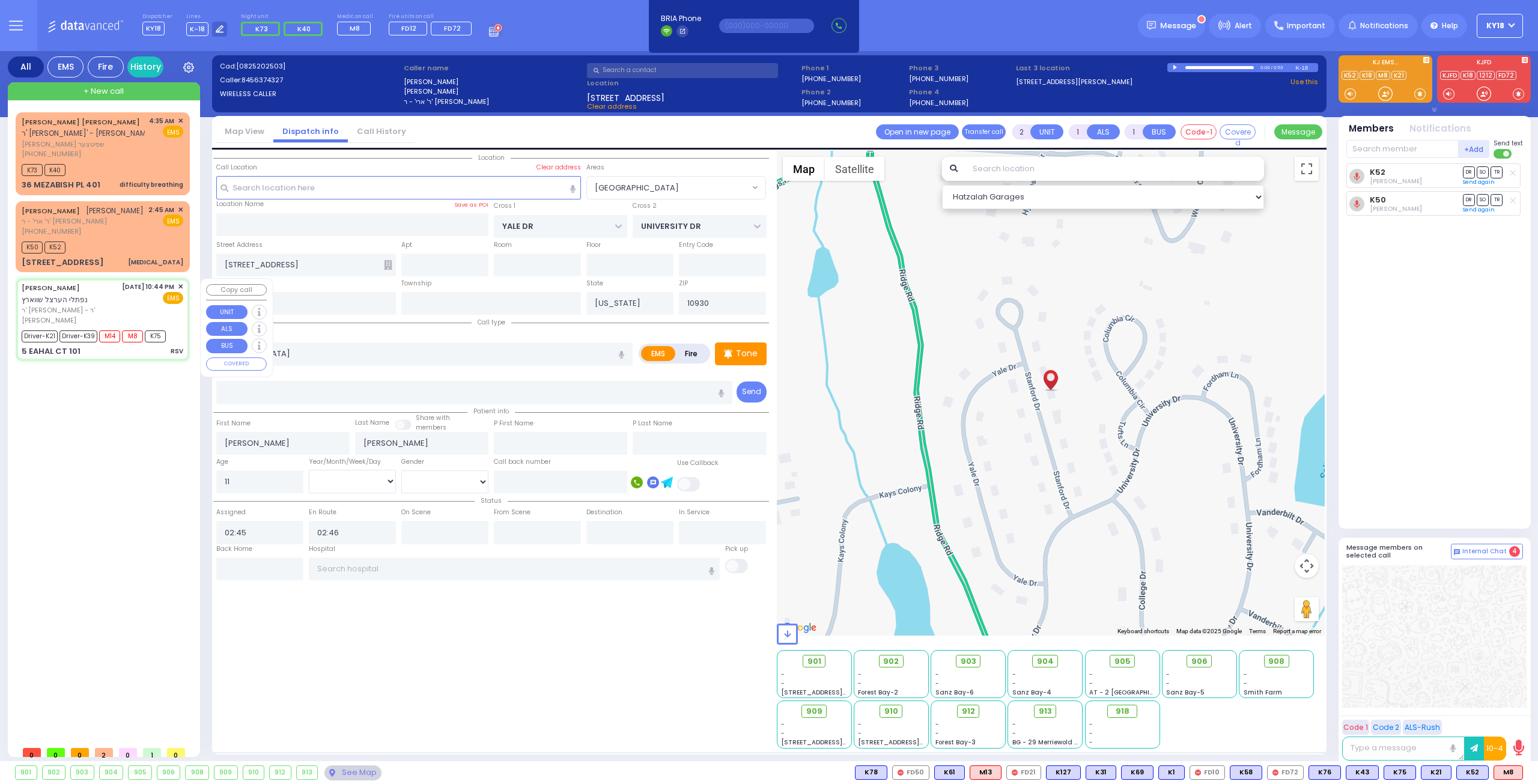
type input "6"
select select
type input "RSV"
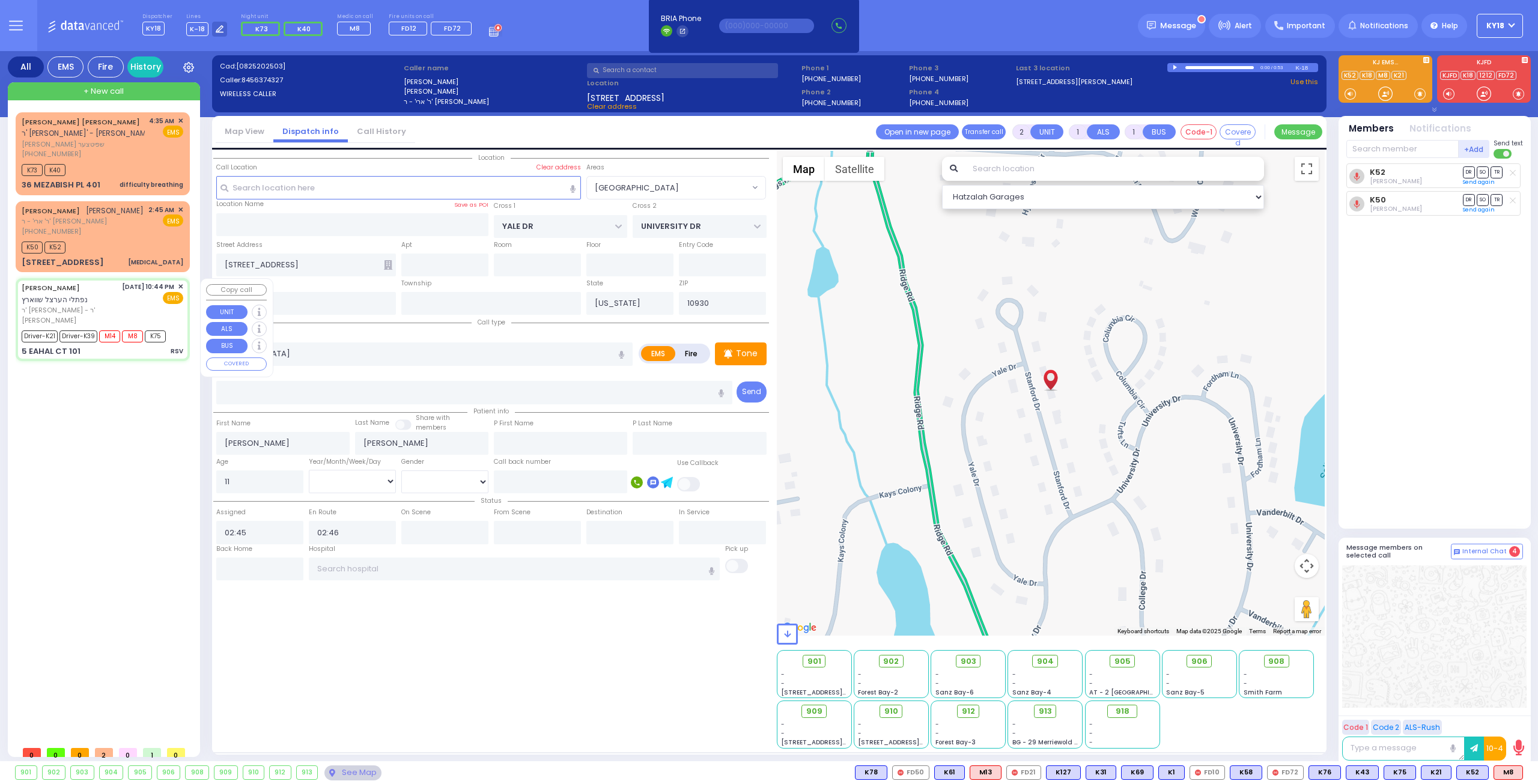
radio input "true"
type input "NAFTULA HERTZEL"
type input "[PERSON_NAME]"
type input "Lipa"
type input "[PERSON_NAME]"
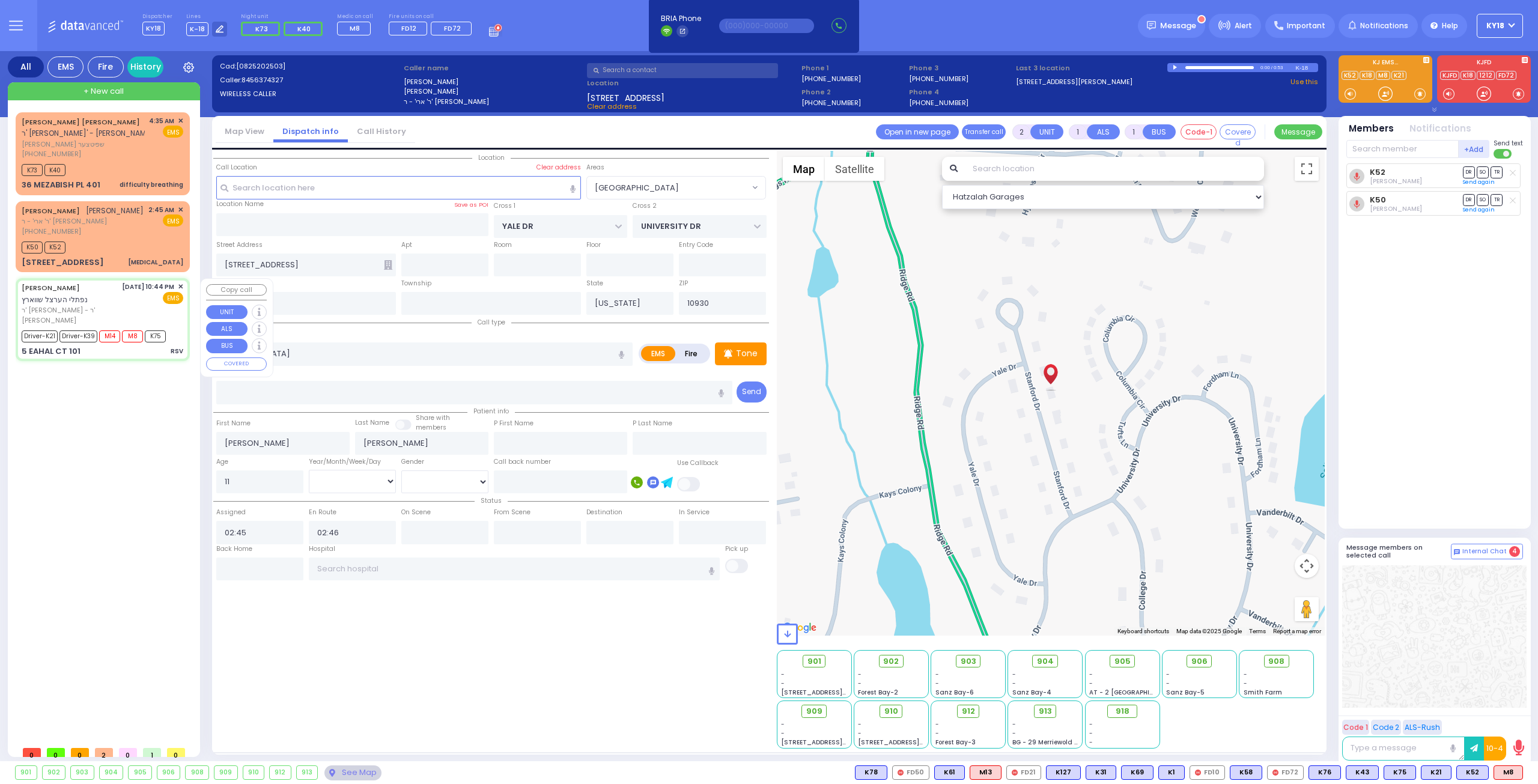
type input "4"
select select "Month"
select select "[DEMOGRAPHIC_DATA]"
type input "01:09"
type input "01:10"
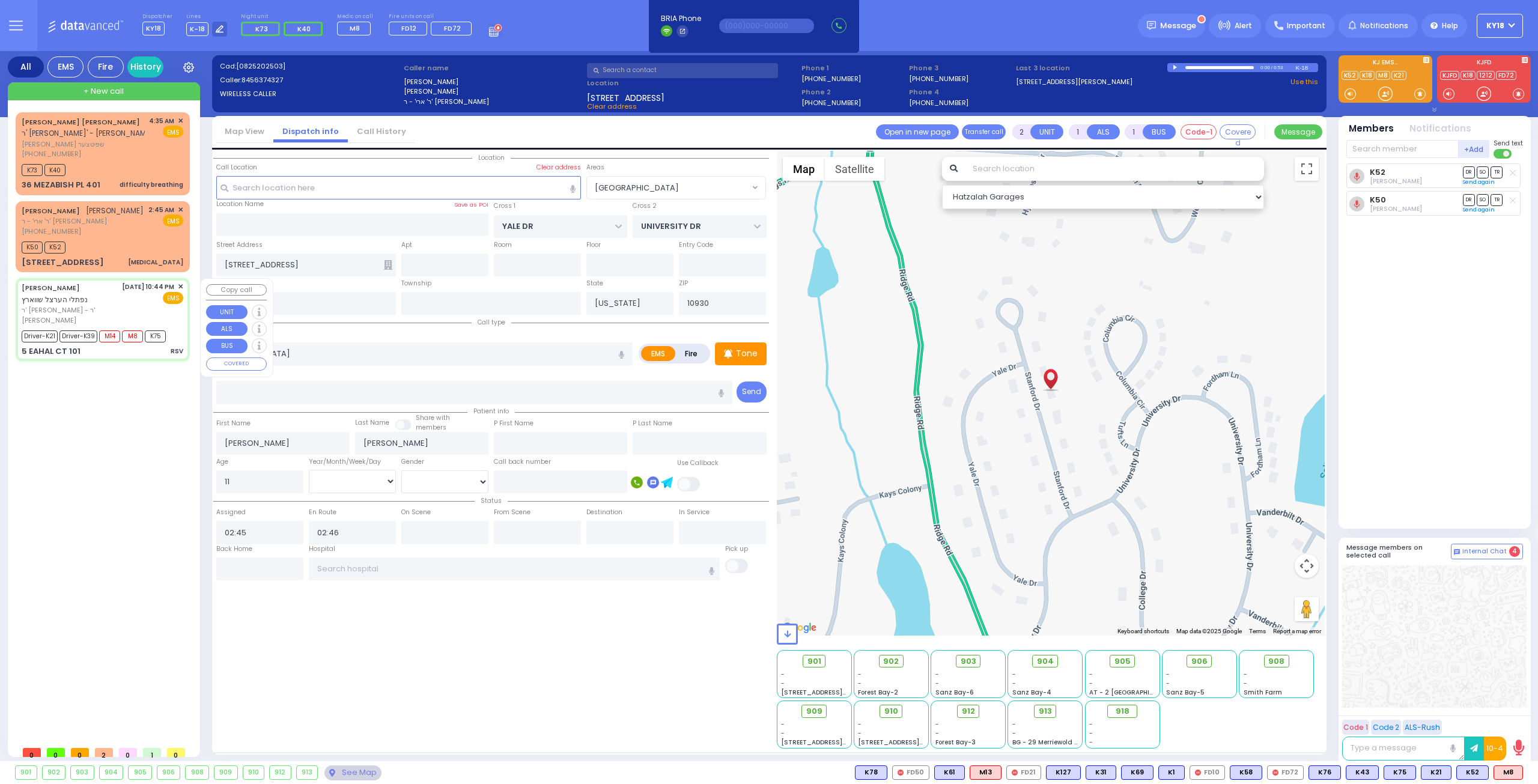
type input "01:12"
type input "01:30"
type input "02:15"
type input "02:45"
type input "[US_STATE][GEOGRAPHIC_DATA]- [GEOGRAPHIC_DATA] [STREET_ADDRESS][US_STATE]"
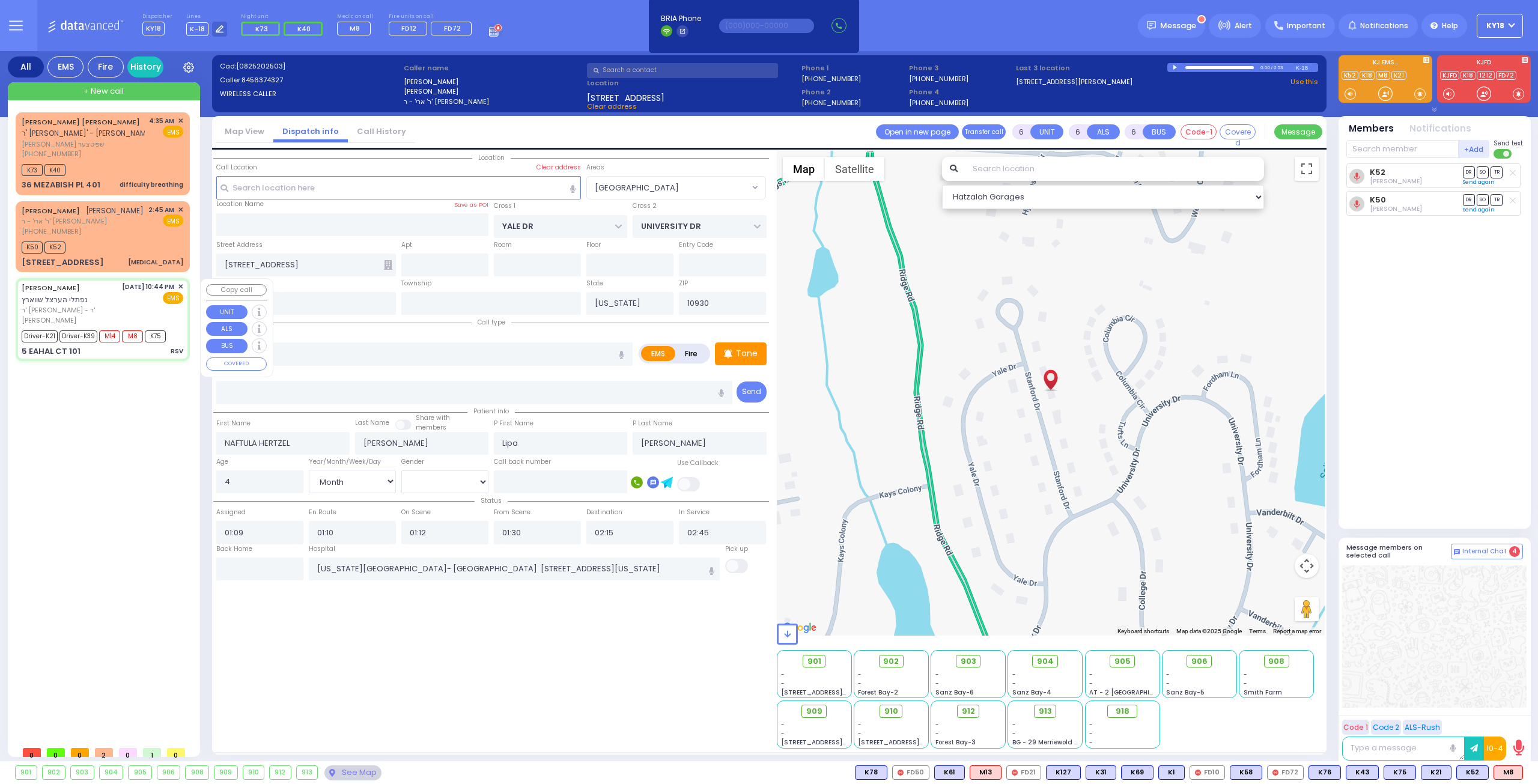
select select "Hatzalah Garages"
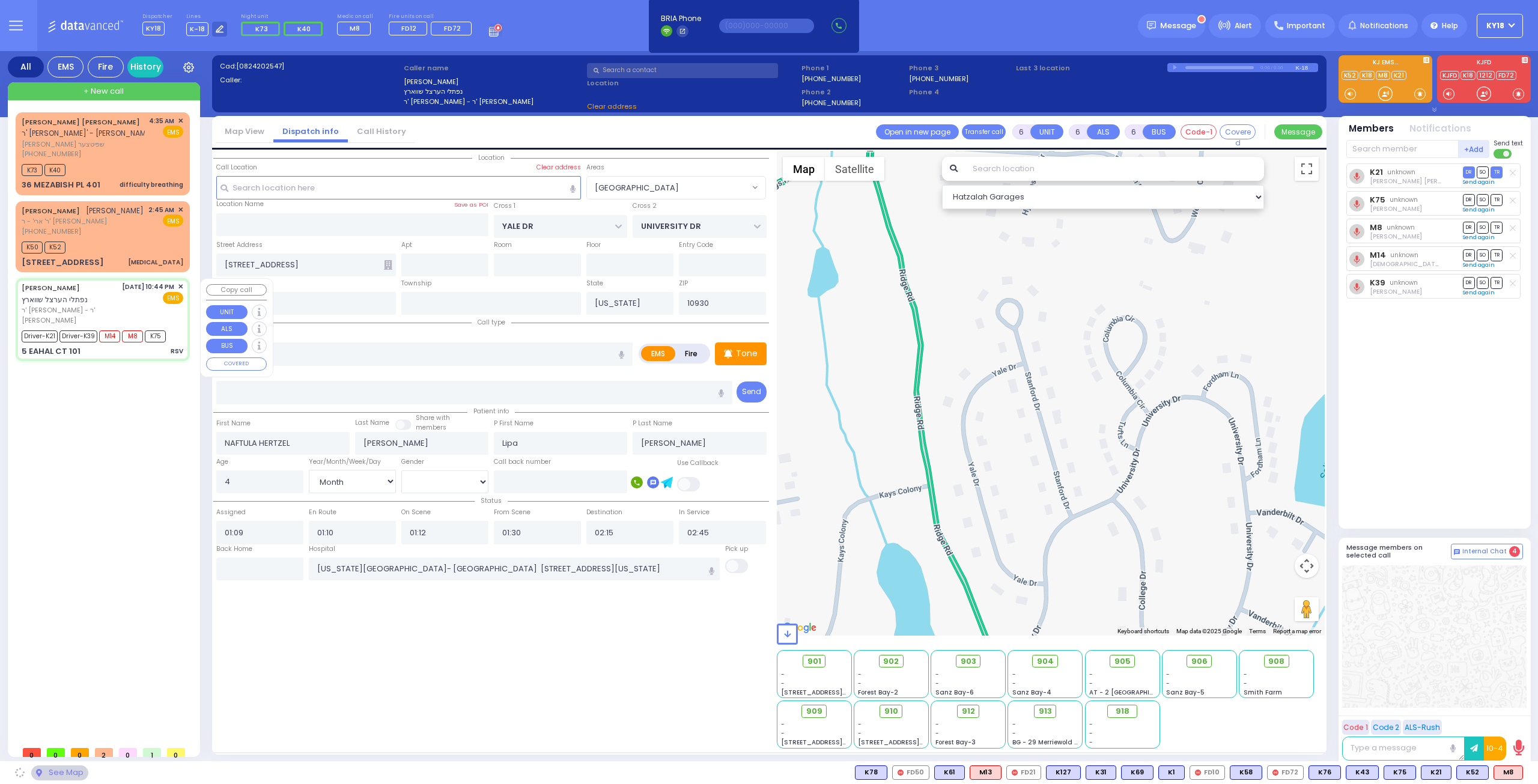
type input "BUCHANAN COURT"
type input "GARFIELD RD"
type input "5 EAHAL CT"
type input "101"
type input "[PERSON_NAME]"
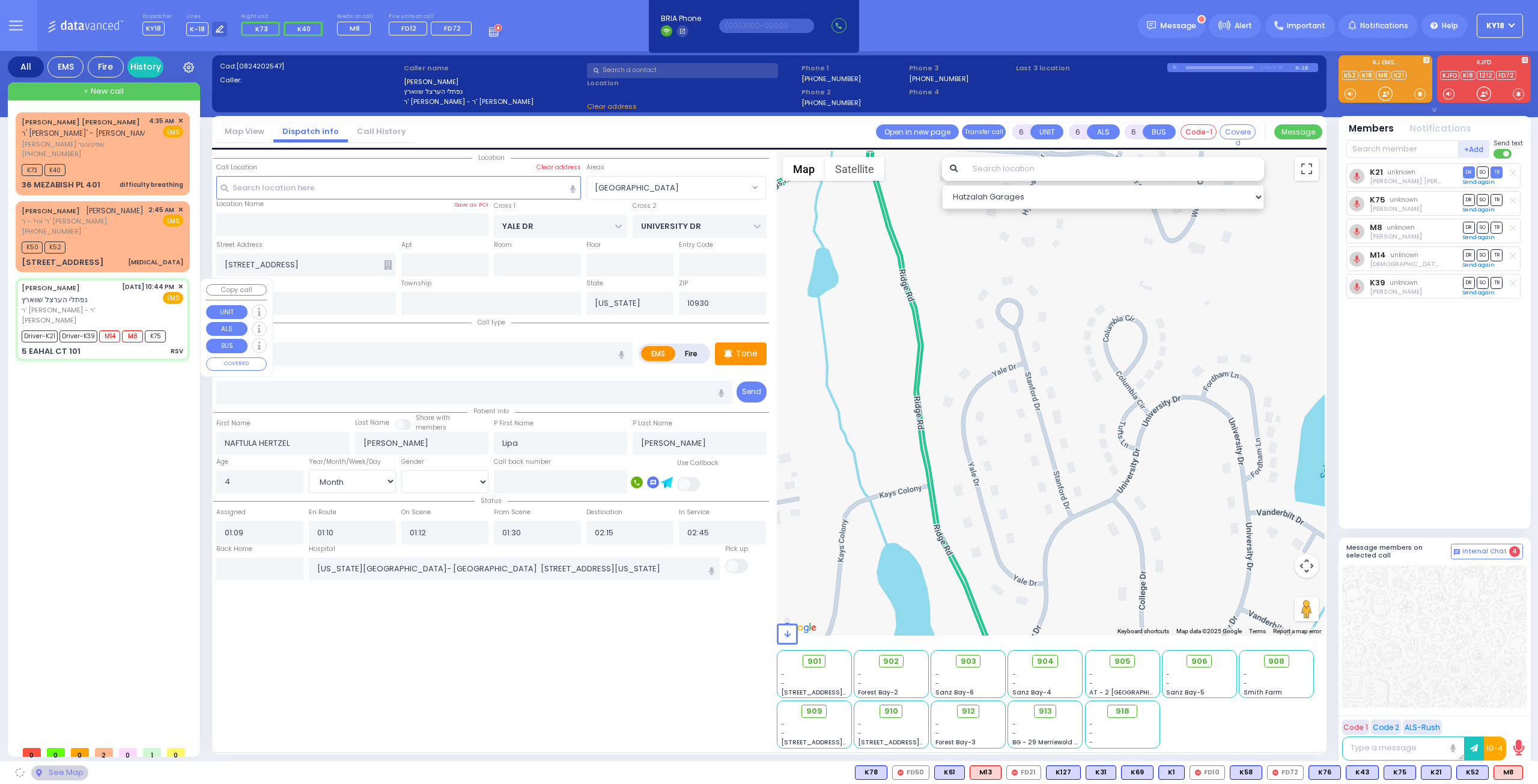
type input "10950"
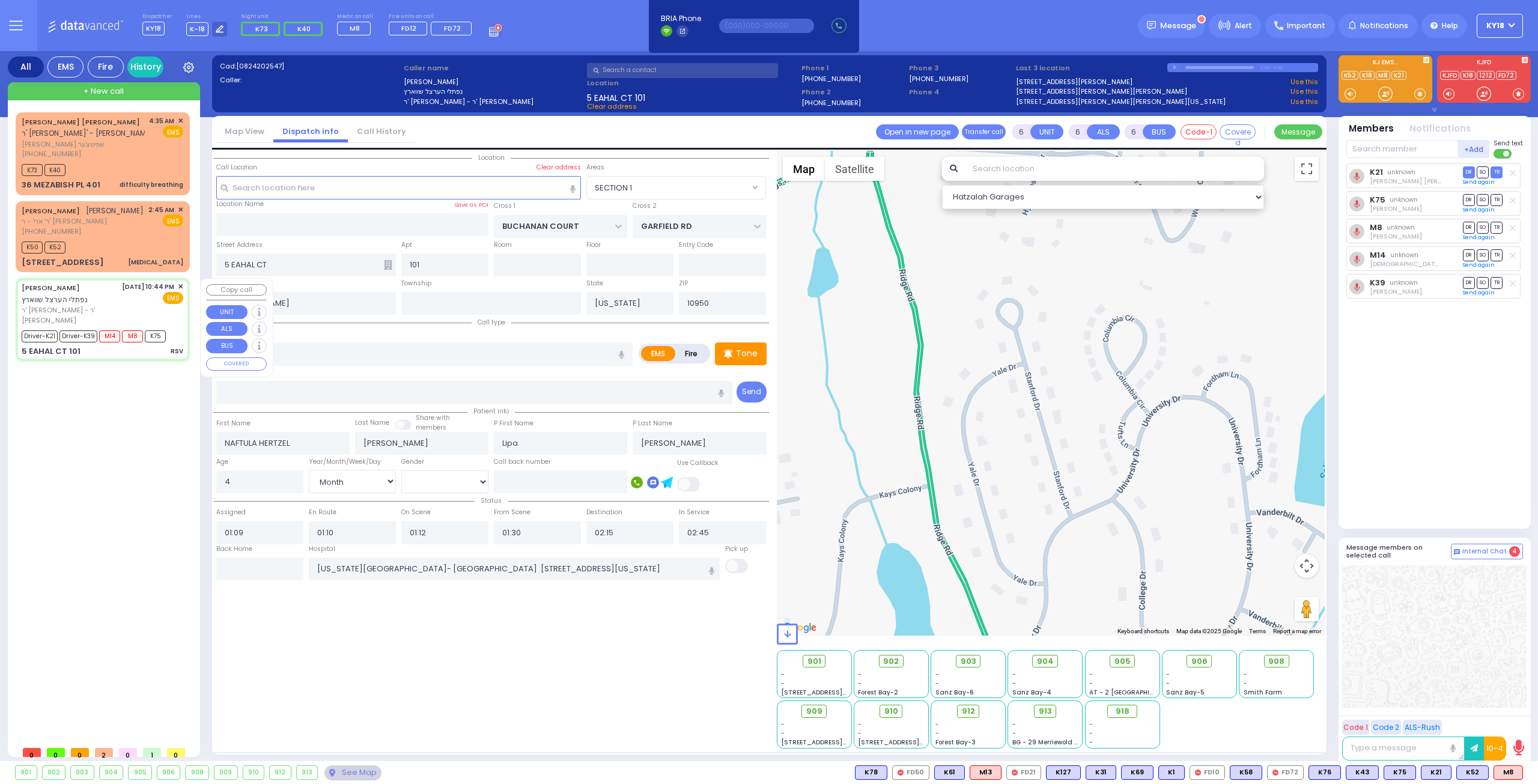
select select "SECTION 1"
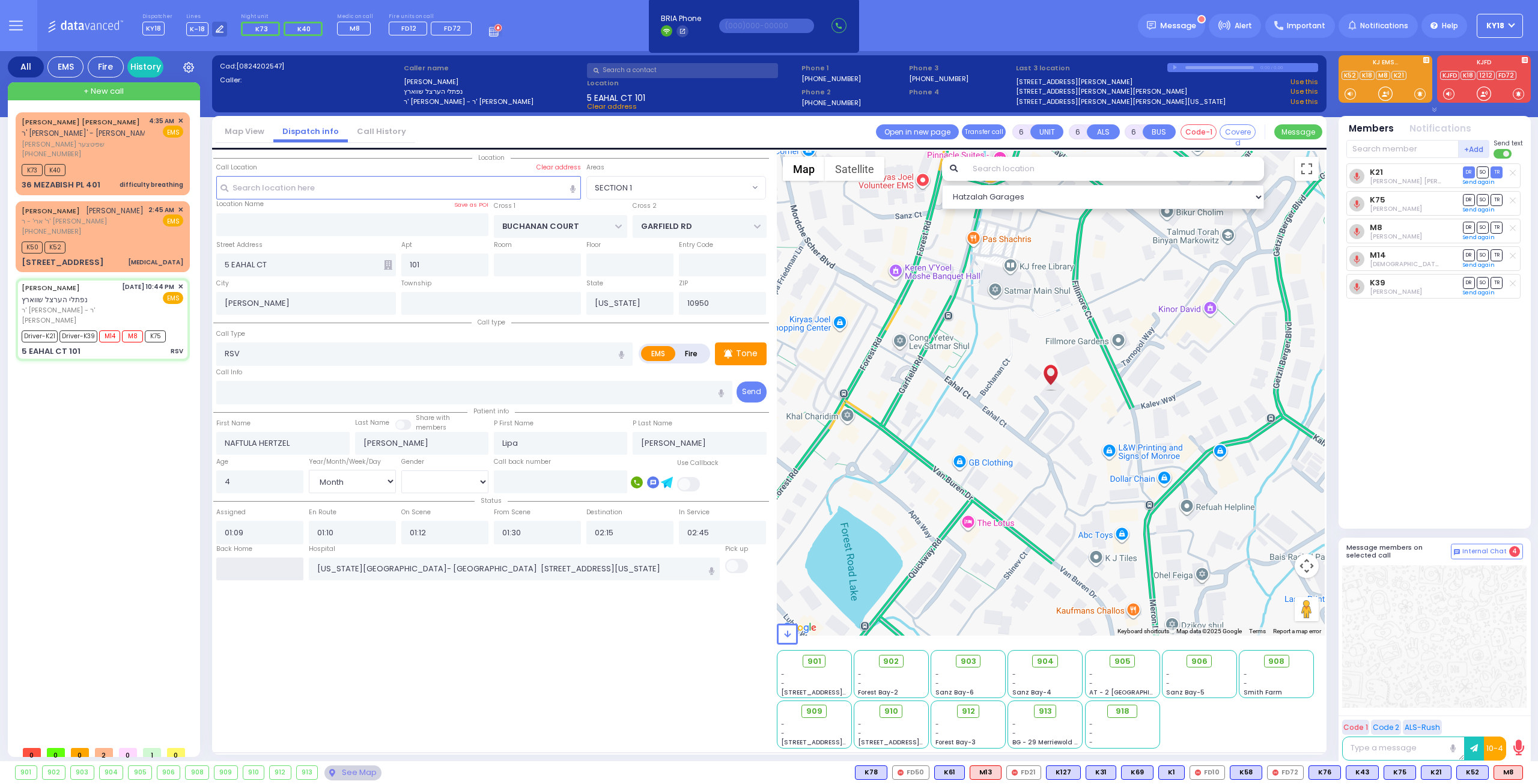
click at [274, 565] on input "text" at bounding box center [260, 568] width 87 height 23
type input "04:36"
click at [274, 565] on input "04:36" at bounding box center [260, 568] width 87 height 23
select select
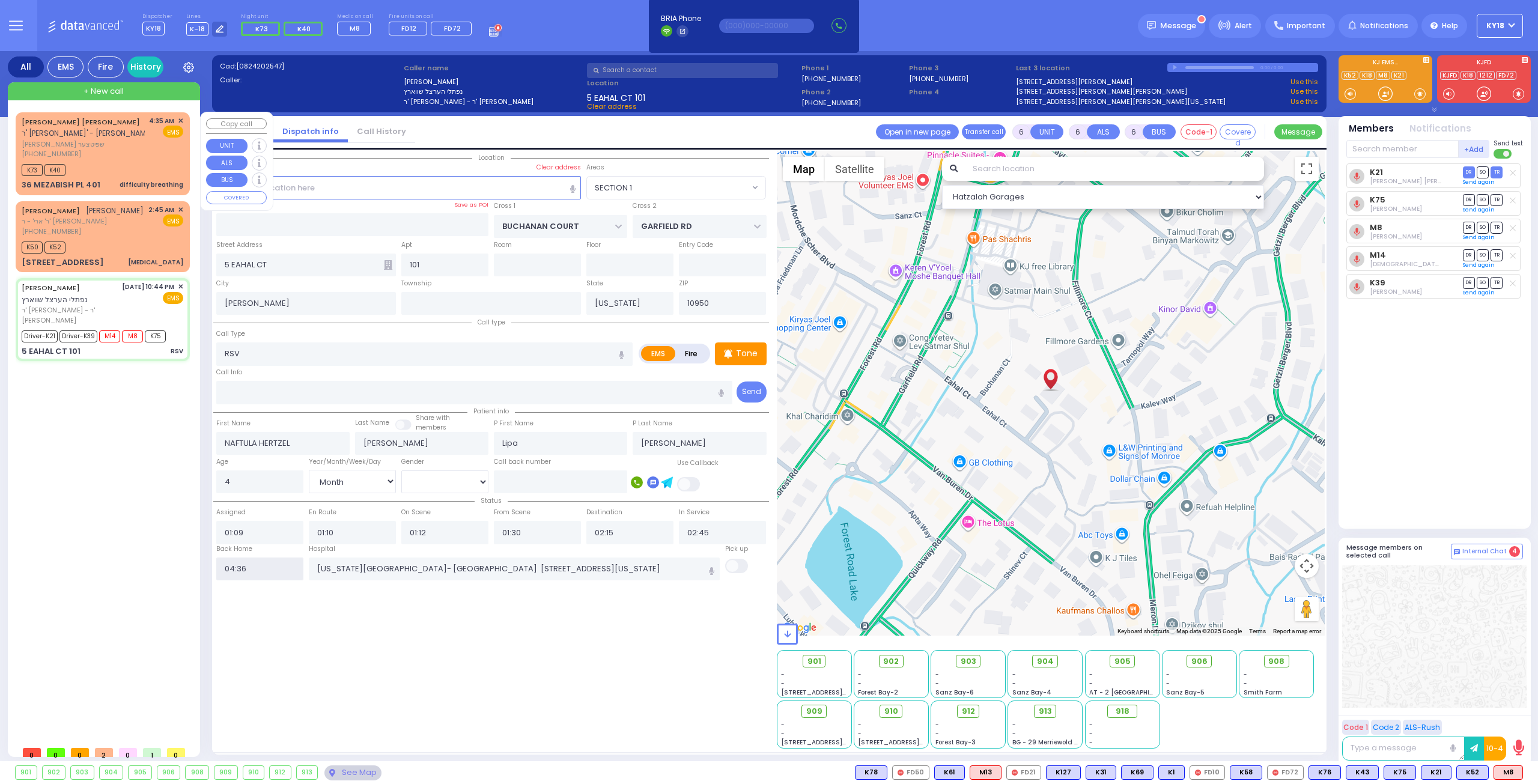
radio input "true"
select select
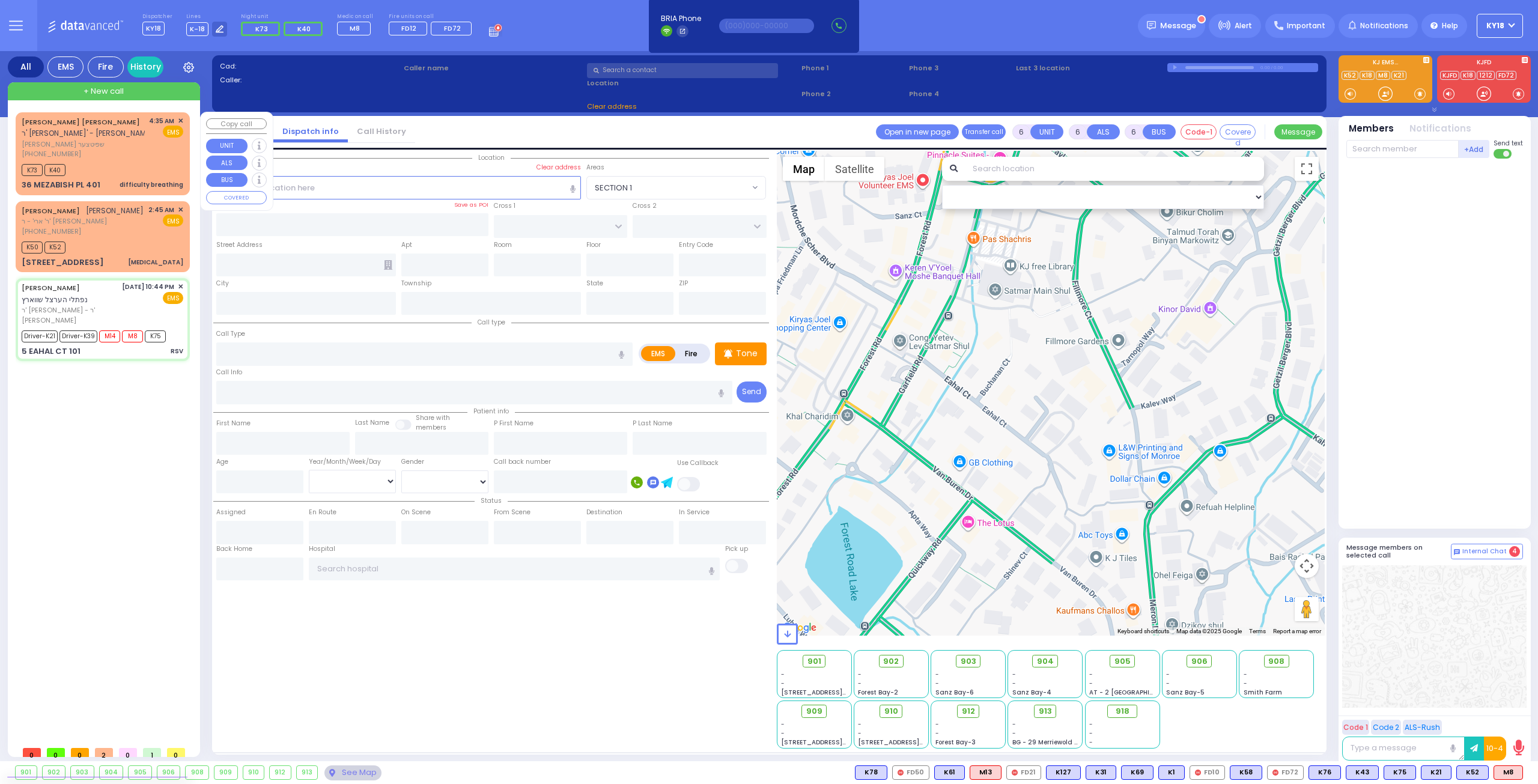
click at [118, 166] on div "K73 K40" at bounding box center [102, 169] width 162 height 15
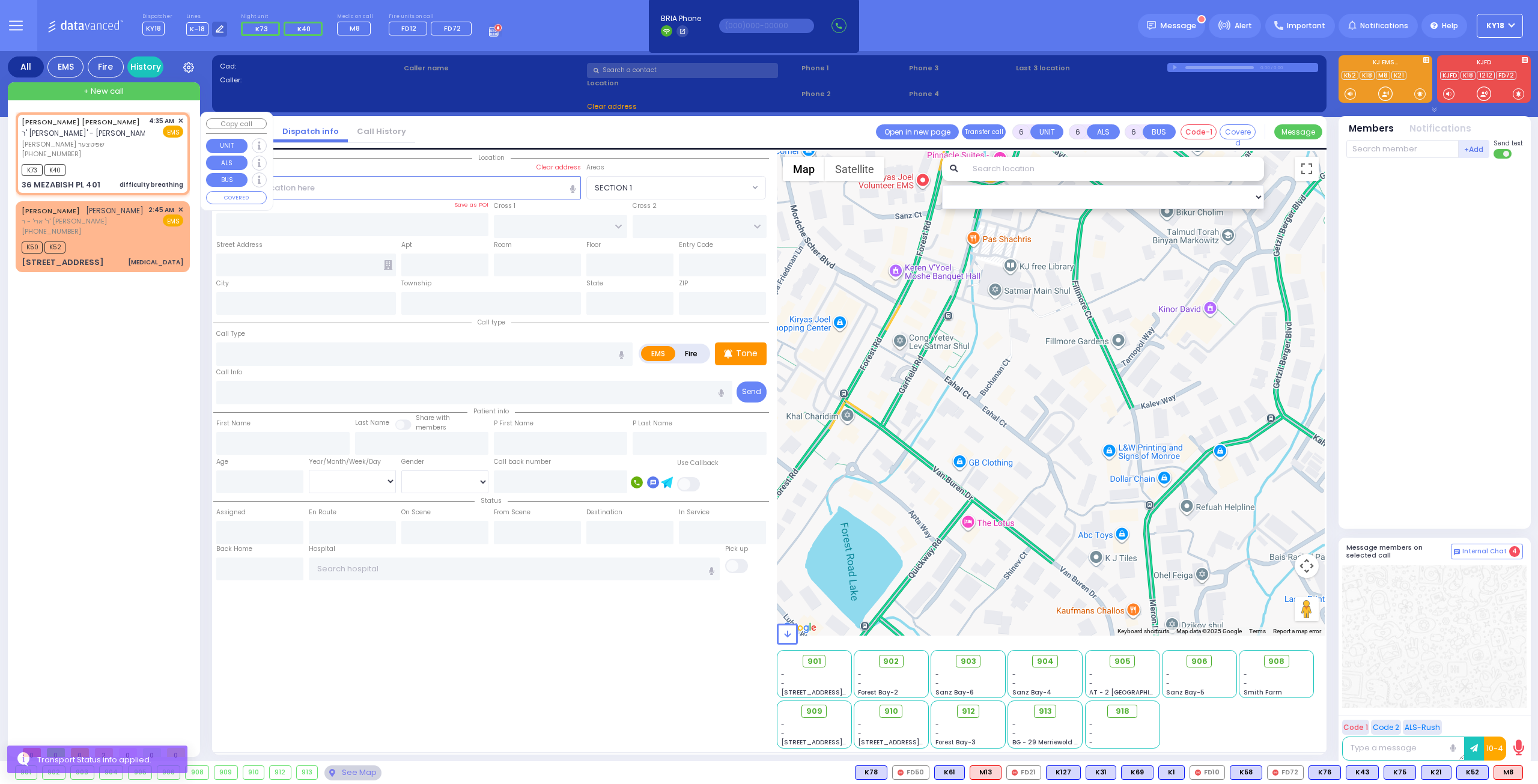
type input "2"
type input "1"
select select
type input "difficulty breathing"
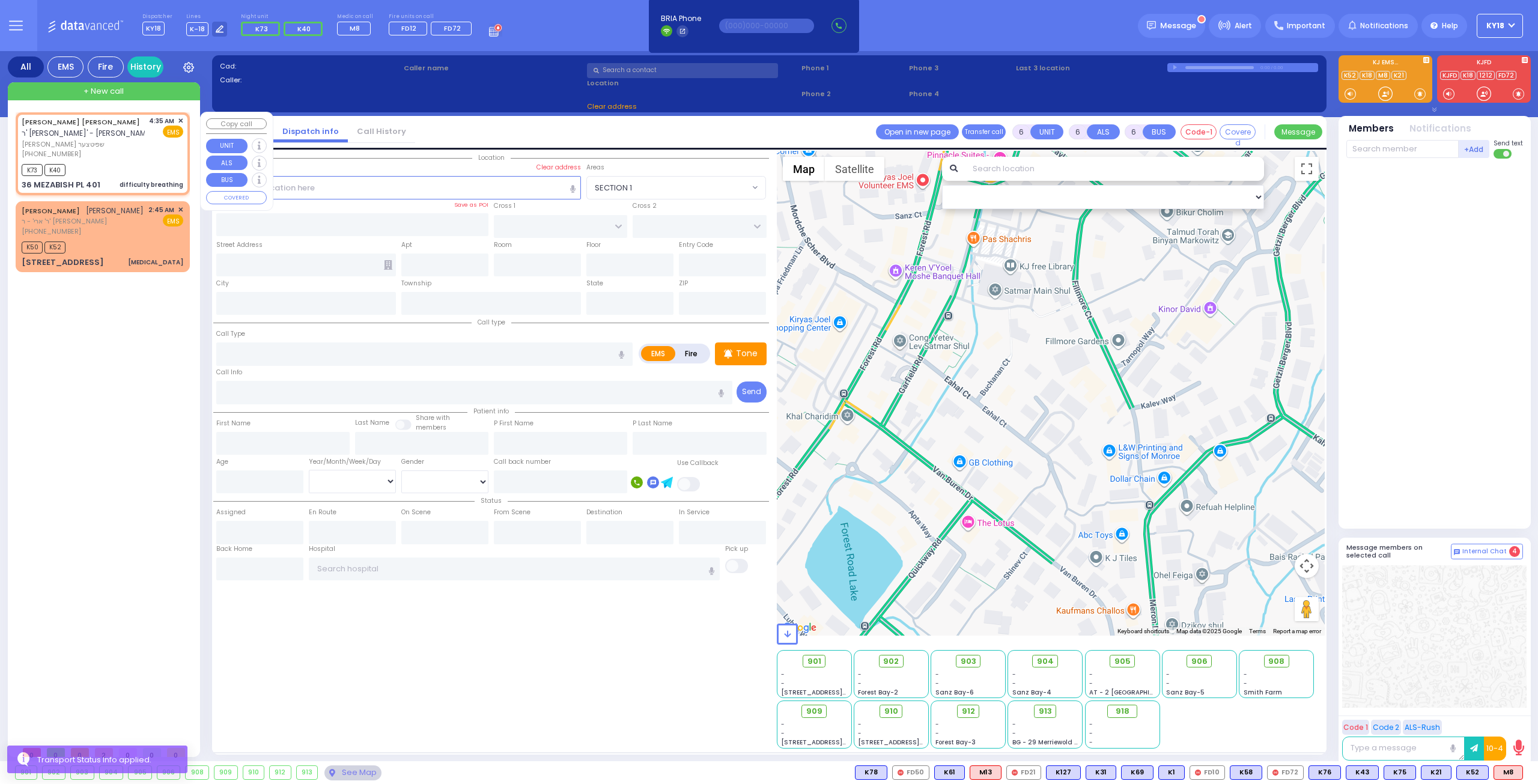
radio input "true"
type input "HILLEL DOV"
type input "[PERSON_NAME]"
type input "4"
select select "Month"
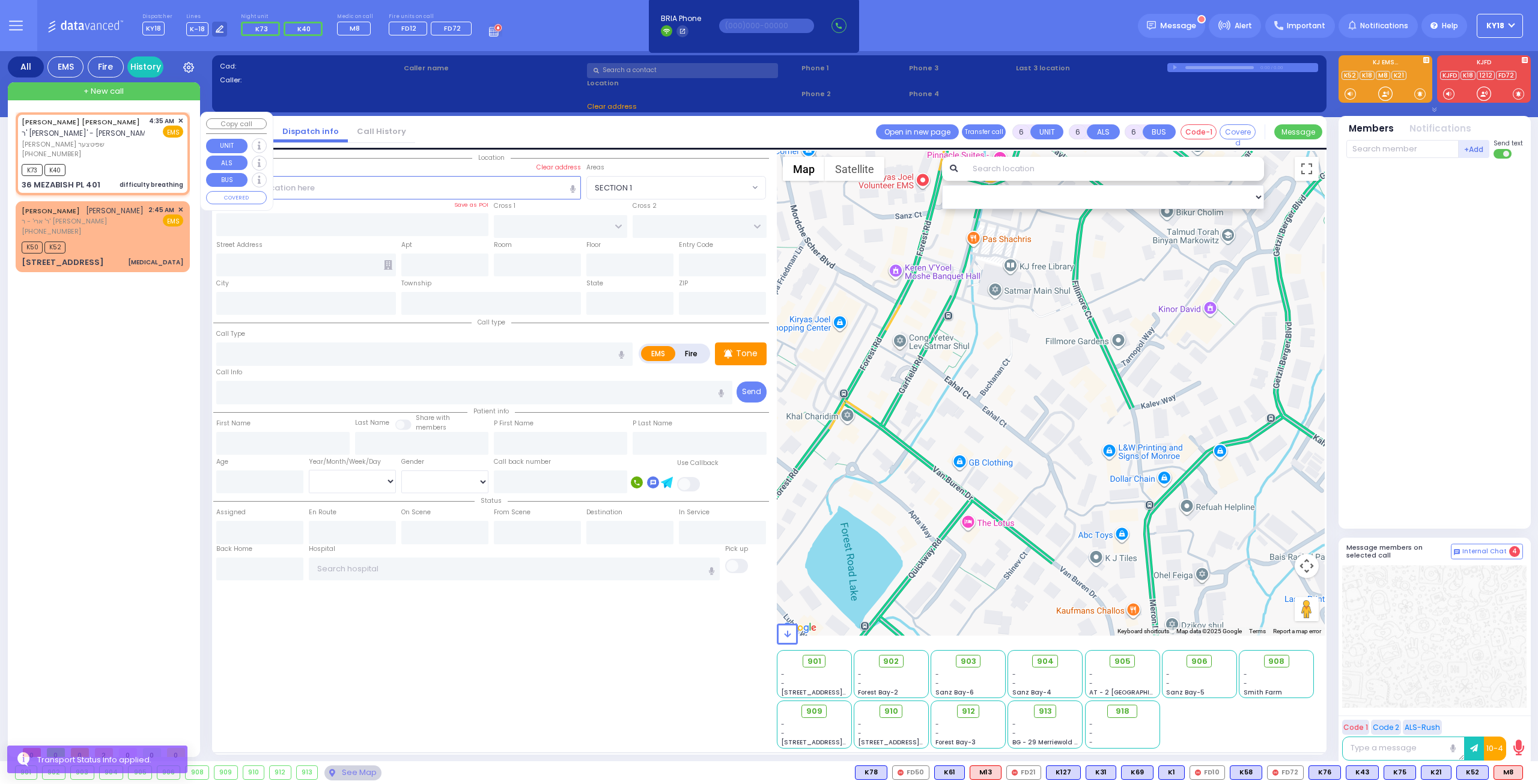
type input "04:35"
type input "04:36"
select select "Hatzalah Garages"
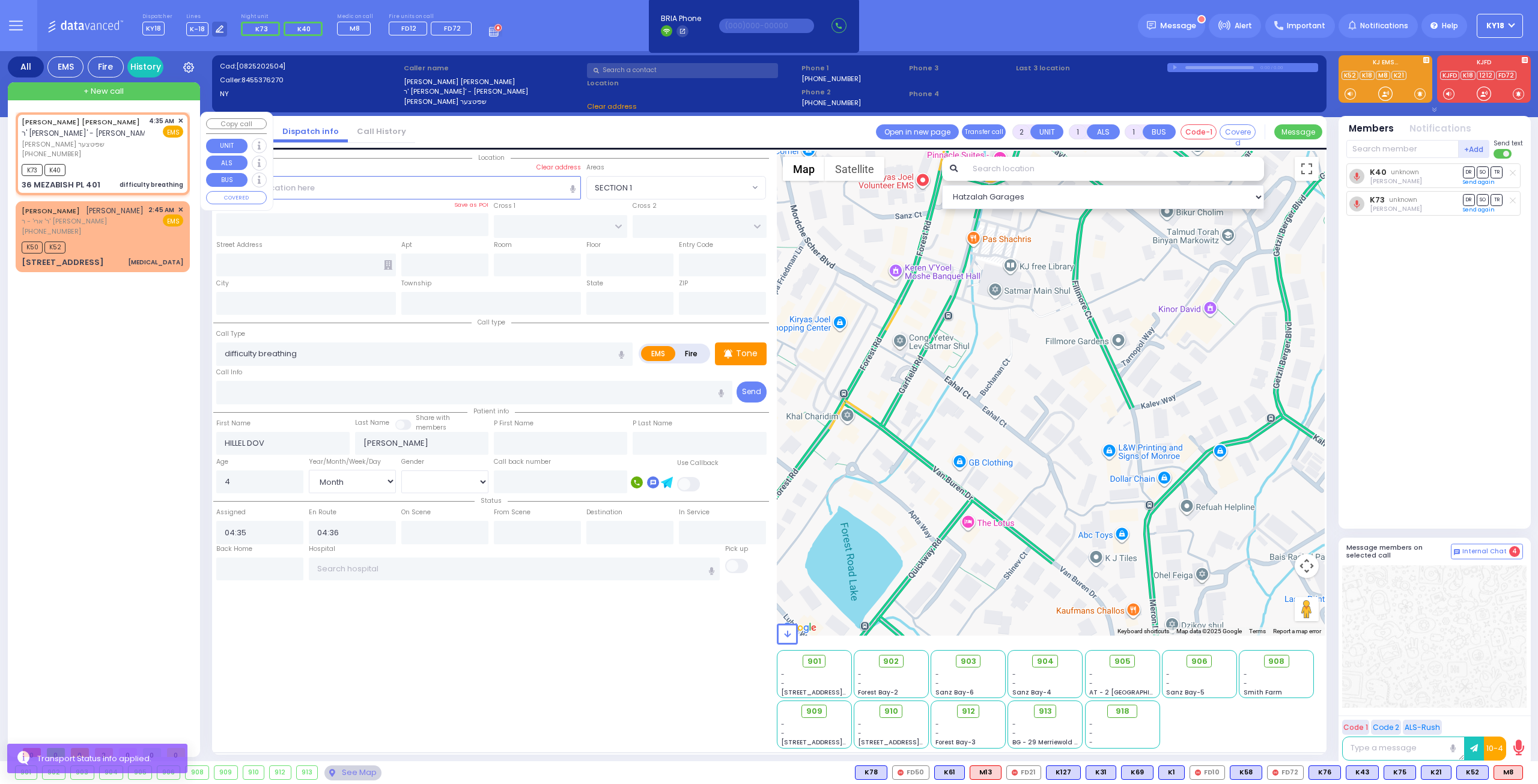
type input "FOREST RD"
type input "NICKLESBURG RD"
type input "36 MEZABISH PL"
type input "401"
type input "Monroe"
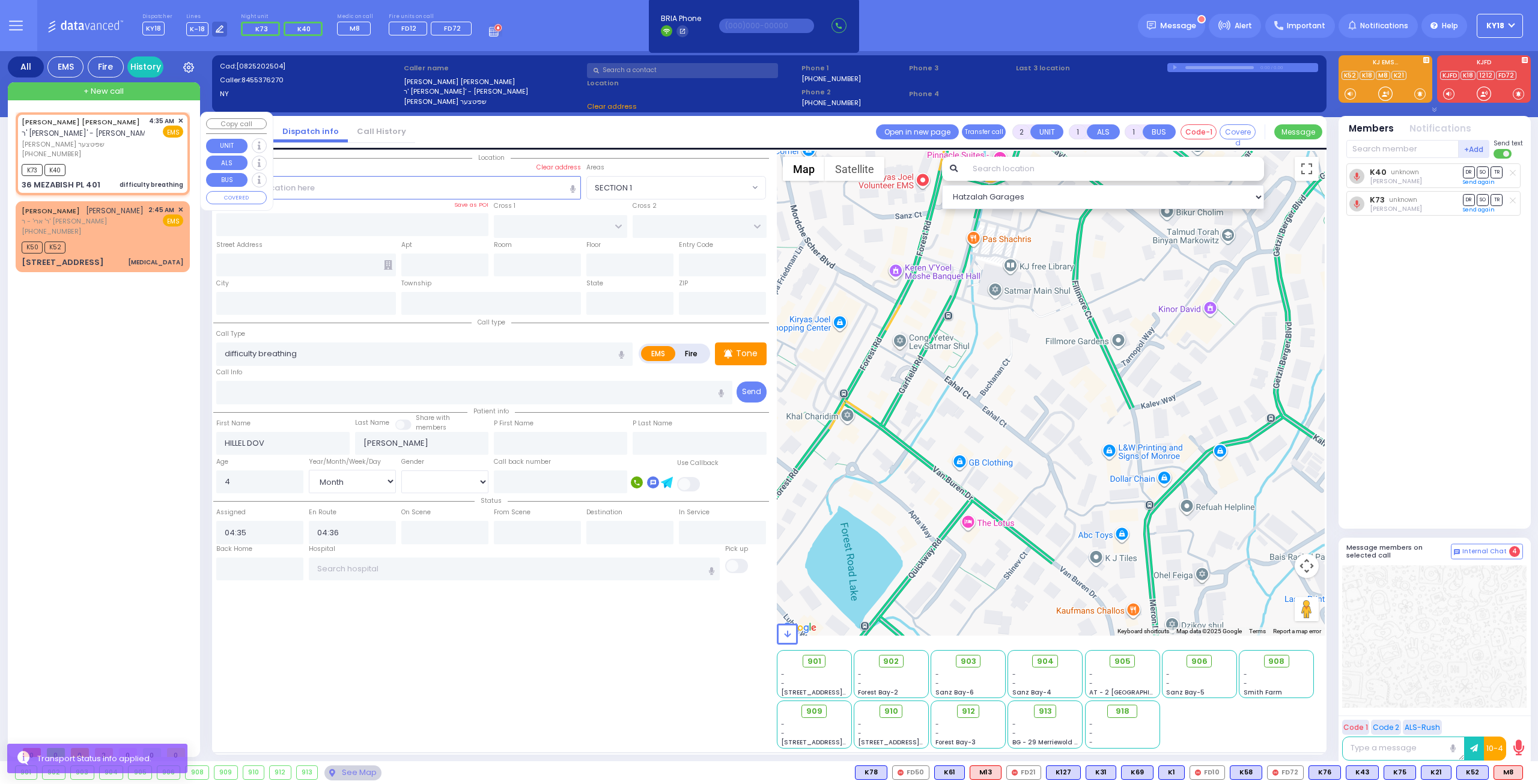
type input "[US_STATE]"
type input "10950"
select select "MONROE"
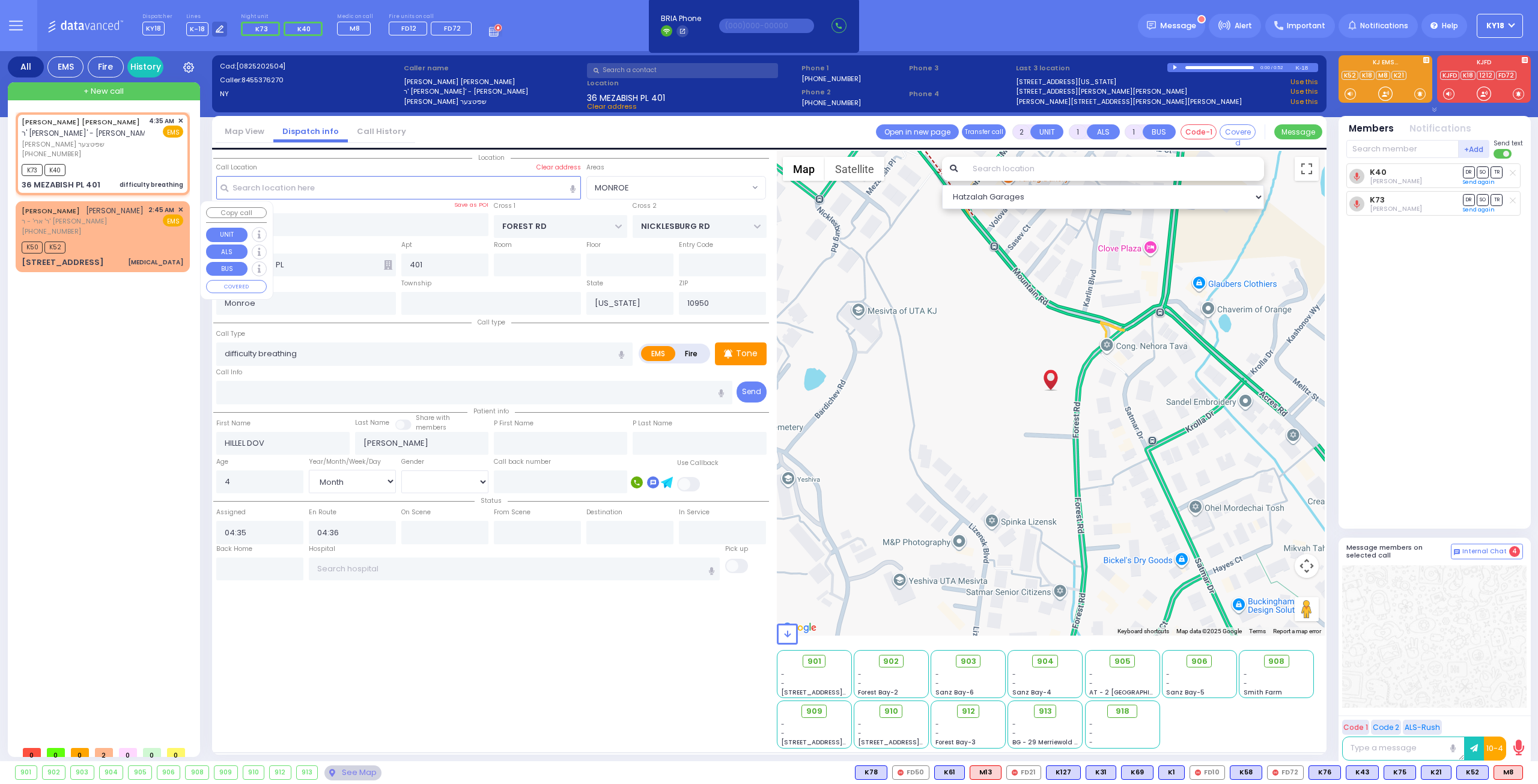
click at [82, 234] on div "[PHONE_NUMBER]" at bounding box center [82, 231] width 122 height 10
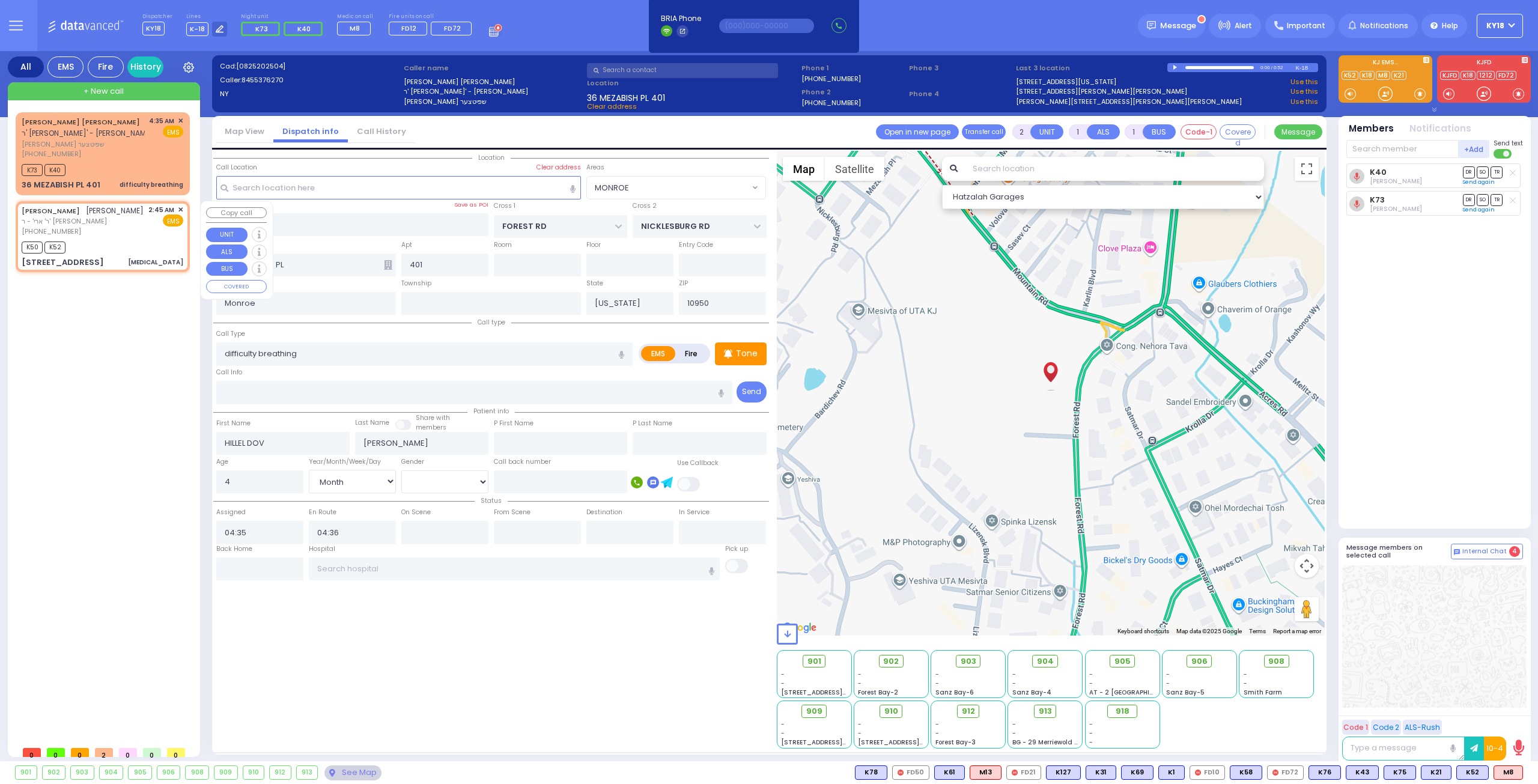
select select
type input "[MEDICAL_DATA]"
radio input "true"
type input "[PERSON_NAME]"
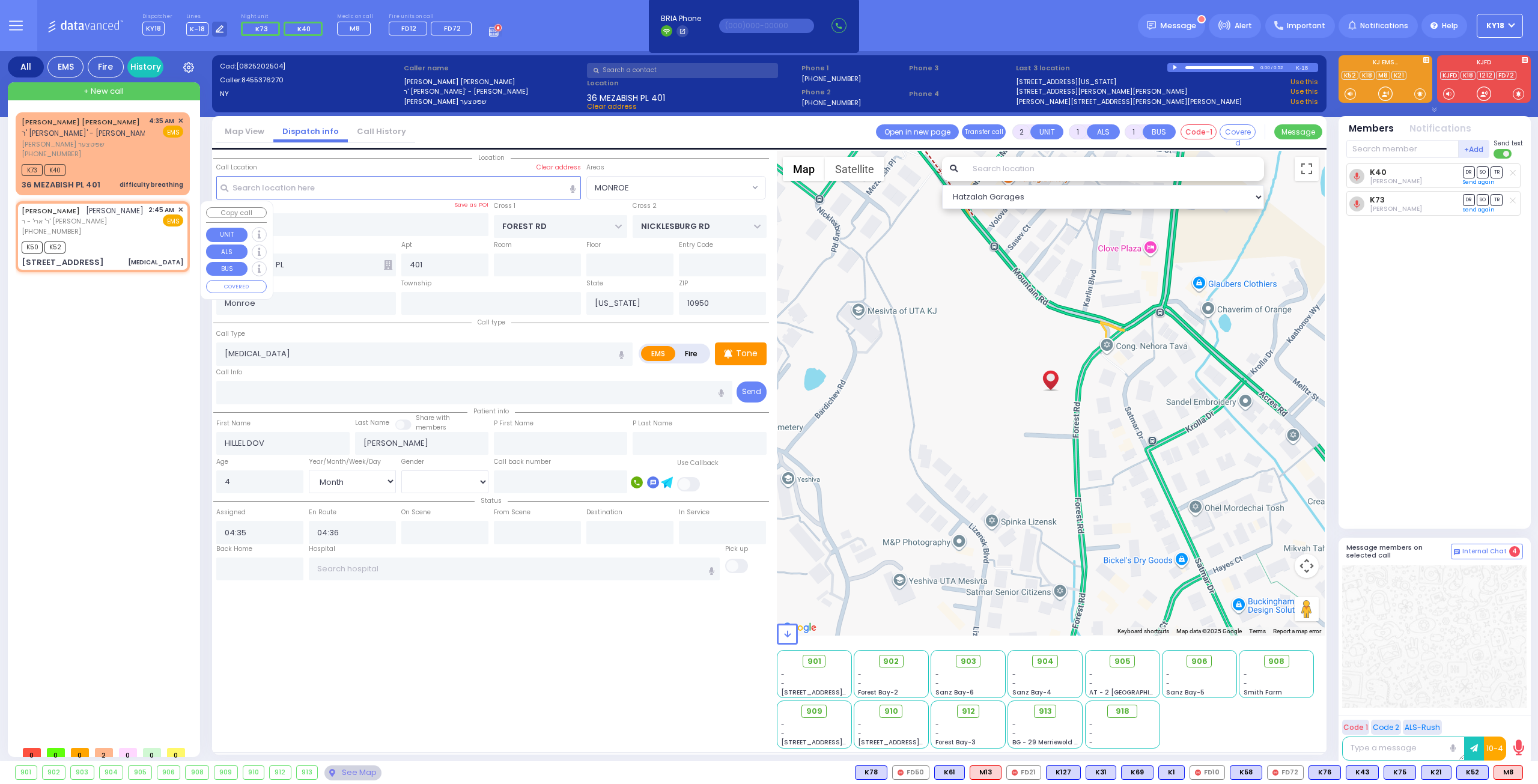
type input "11"
select select
select select "[DEMOGRAPHIC_DATA]"
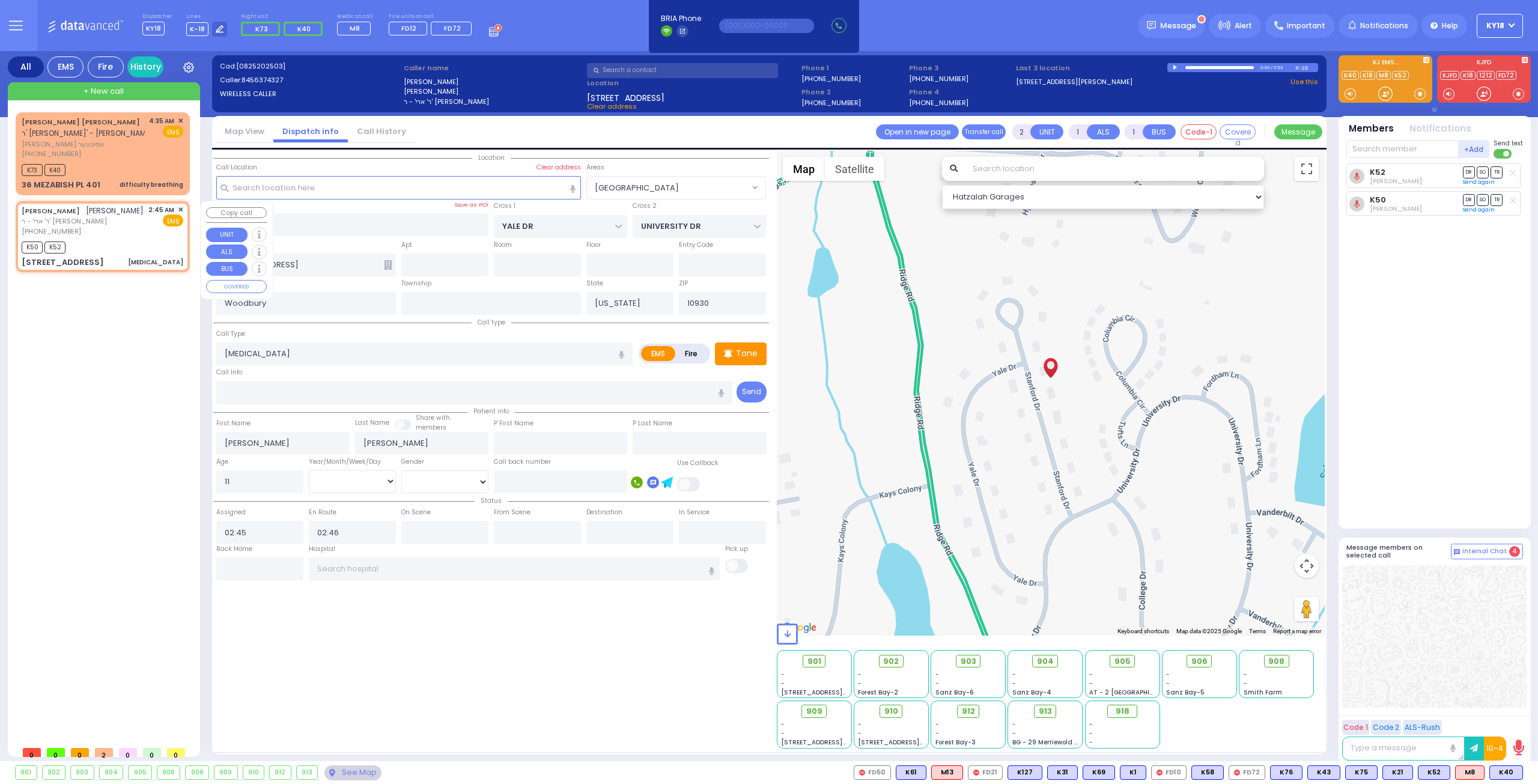
click at [103, 214] on div "[PERSON_NAME] [PERSON_NAME] ר' ארי' - ר' [PERSON_NAME] [PHONE_NUMBER] 2:45 AM ✕…" at bounding box center [102, 220] width 162 height 32
click at [182, 208] on span "✕" at bounding box center [180, 209] width 5 height 10
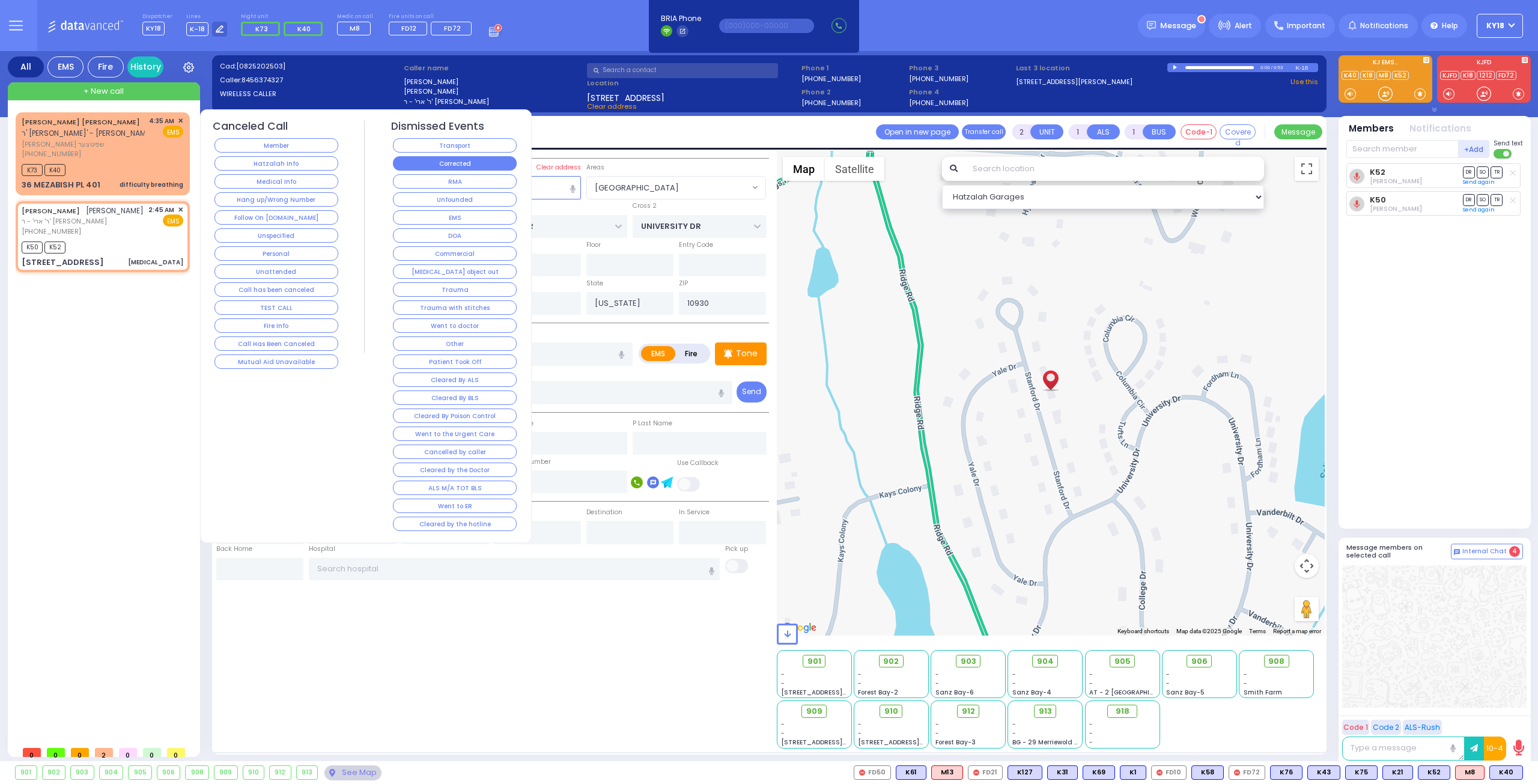
click at [443, 165] on button "Corrected" at bounding box center [454, 164] width 124 height 15
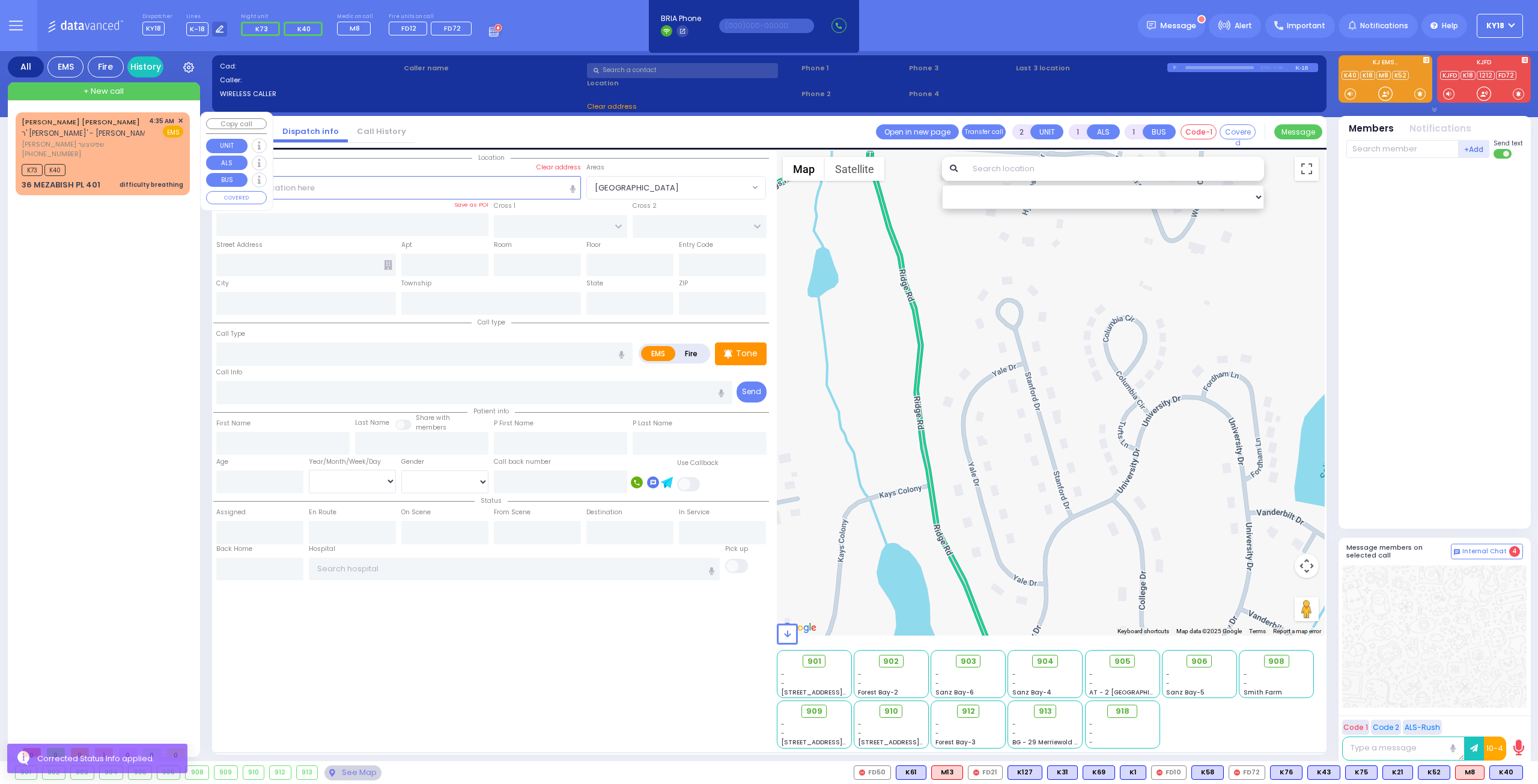
click at [138, 155] on div "[PHONE_NUMBER]" at bounding box center [83, 154] width 123 height 10
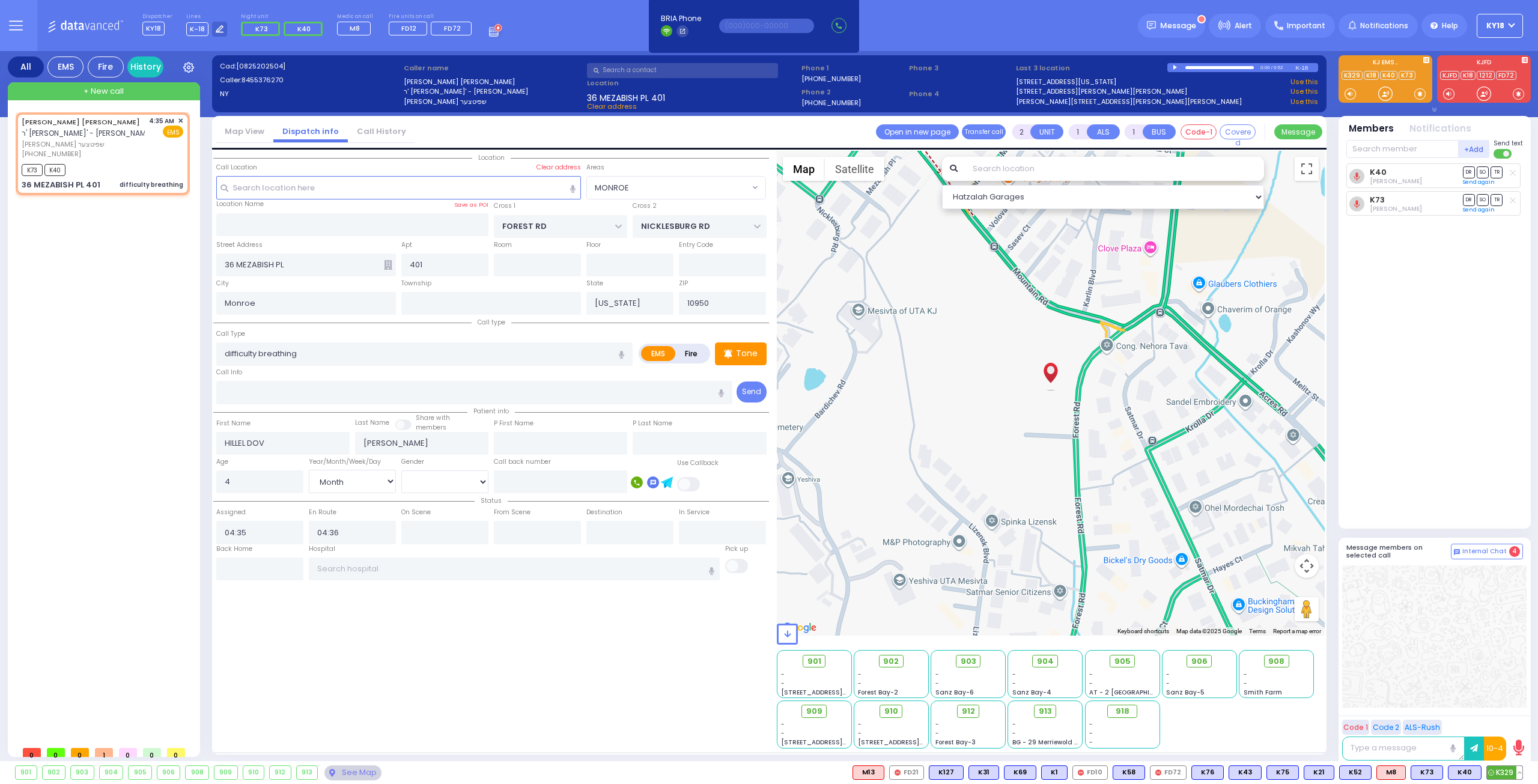
click at [1508, 777] on span "K329" at bounding box center [1505, 772] width 35 height 13
click at [1405, 773] on button at bounding box center [1402, 772] width 6 height 13
click at [1399, 719] on icon at bounding box center [1393, 719] width 13 height 13
click at [1437, 621] on div at bounding box center [1435, 636] width 184 height 142
click at [1443, 777] on button at bounding box center [1440, 772] width 6 height 13
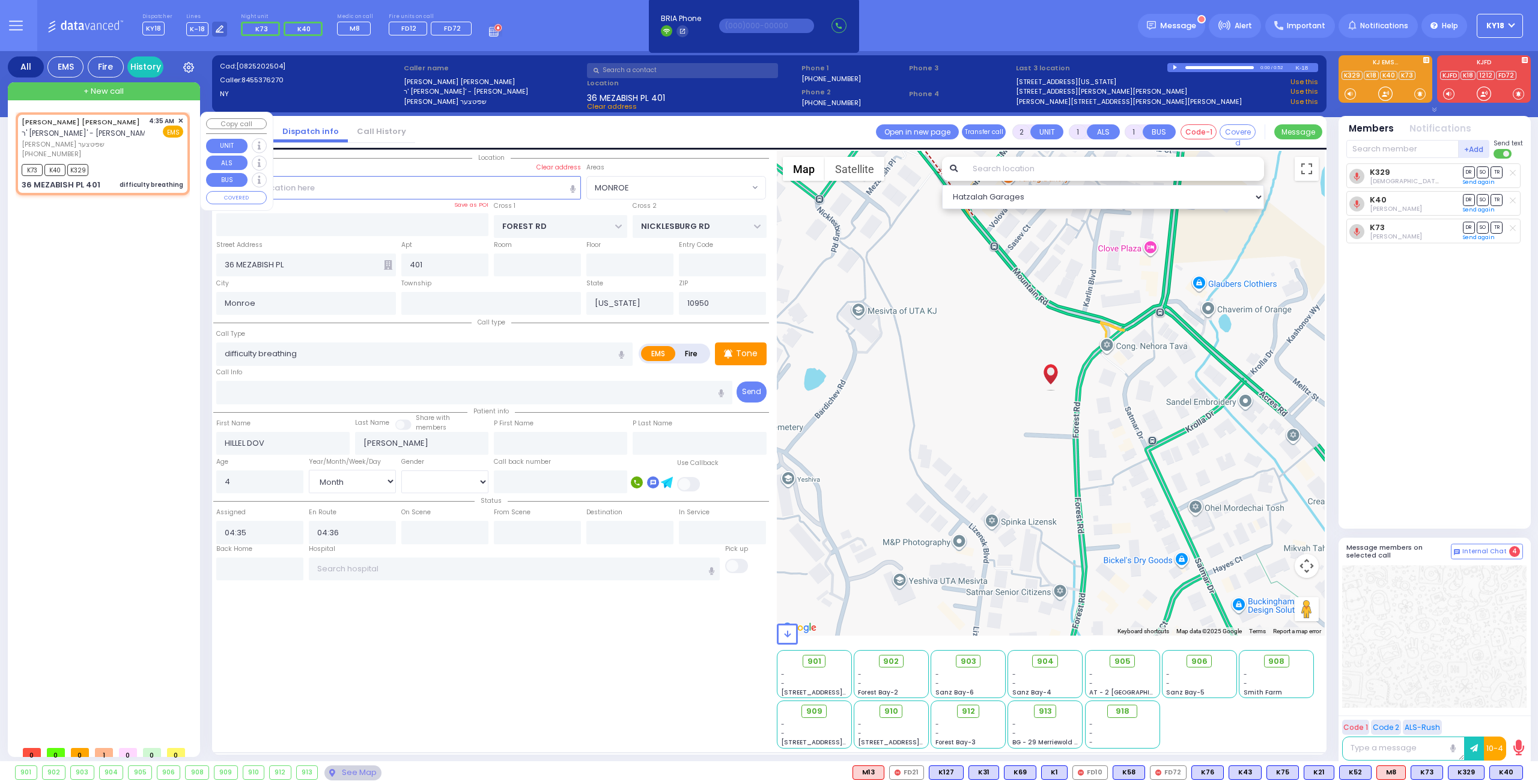
click at [129, 155] on div "[PHONE_NUMBER]" at bounding box center [83, 154] width 123 height 10
click at [750, 351] on p "Tone" at bounding box center [746, 354] width 21 height 13
drag, startPoint x: 1507, startPoint y: 772, endPoint x: 1512, endPoint y: 768, distance: 6.4
click at [1507, 772] on span "K81" at bounding box center [1508, 772] width 29 height 13
click at [123, 139] on span "[PERSON_NAME] שפיטצער" at bounding box center [83, 144] width 123 height 10
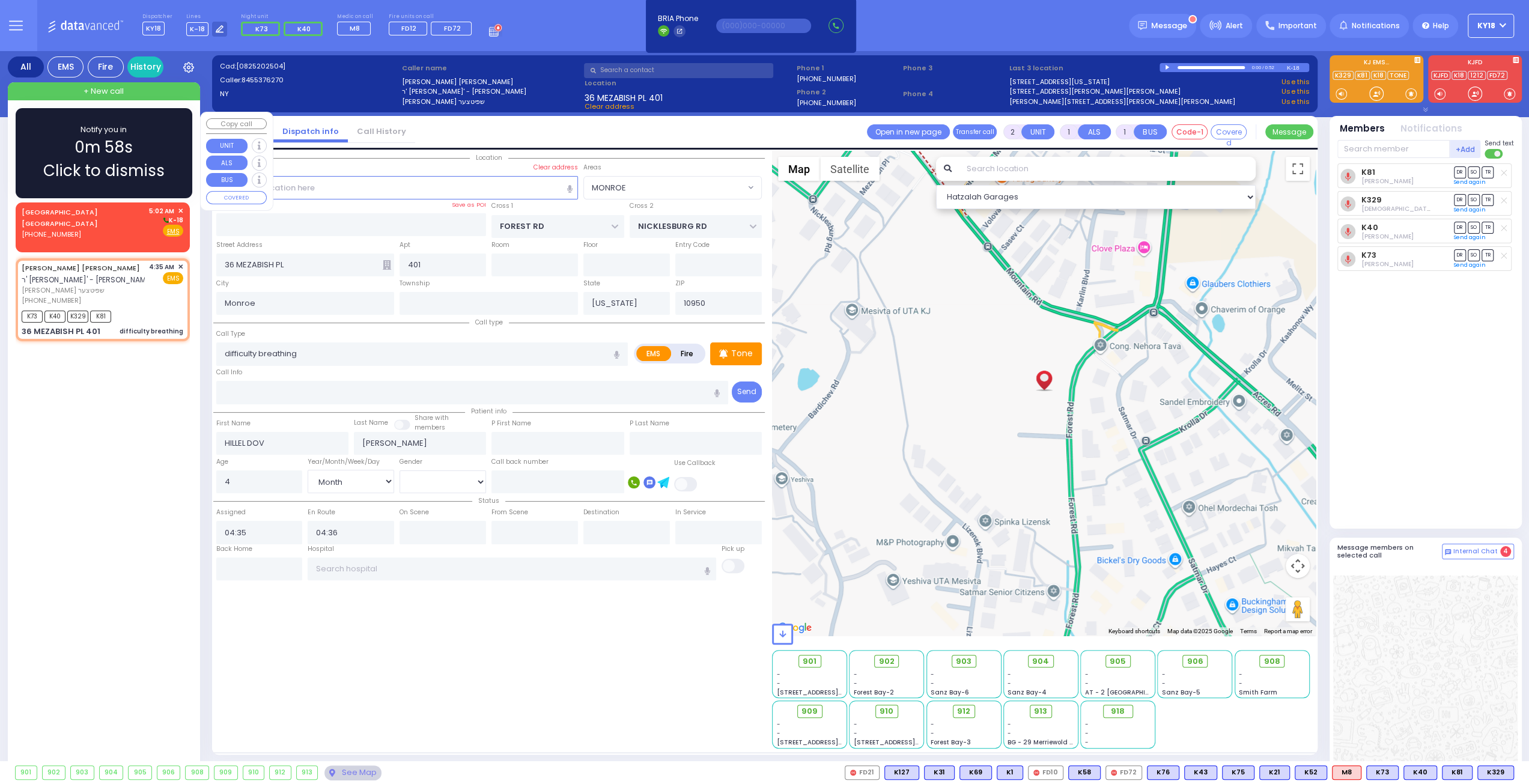
click at [129, 140] on span "0m 58s" at bounding box center [103, 147] width 58 height 23
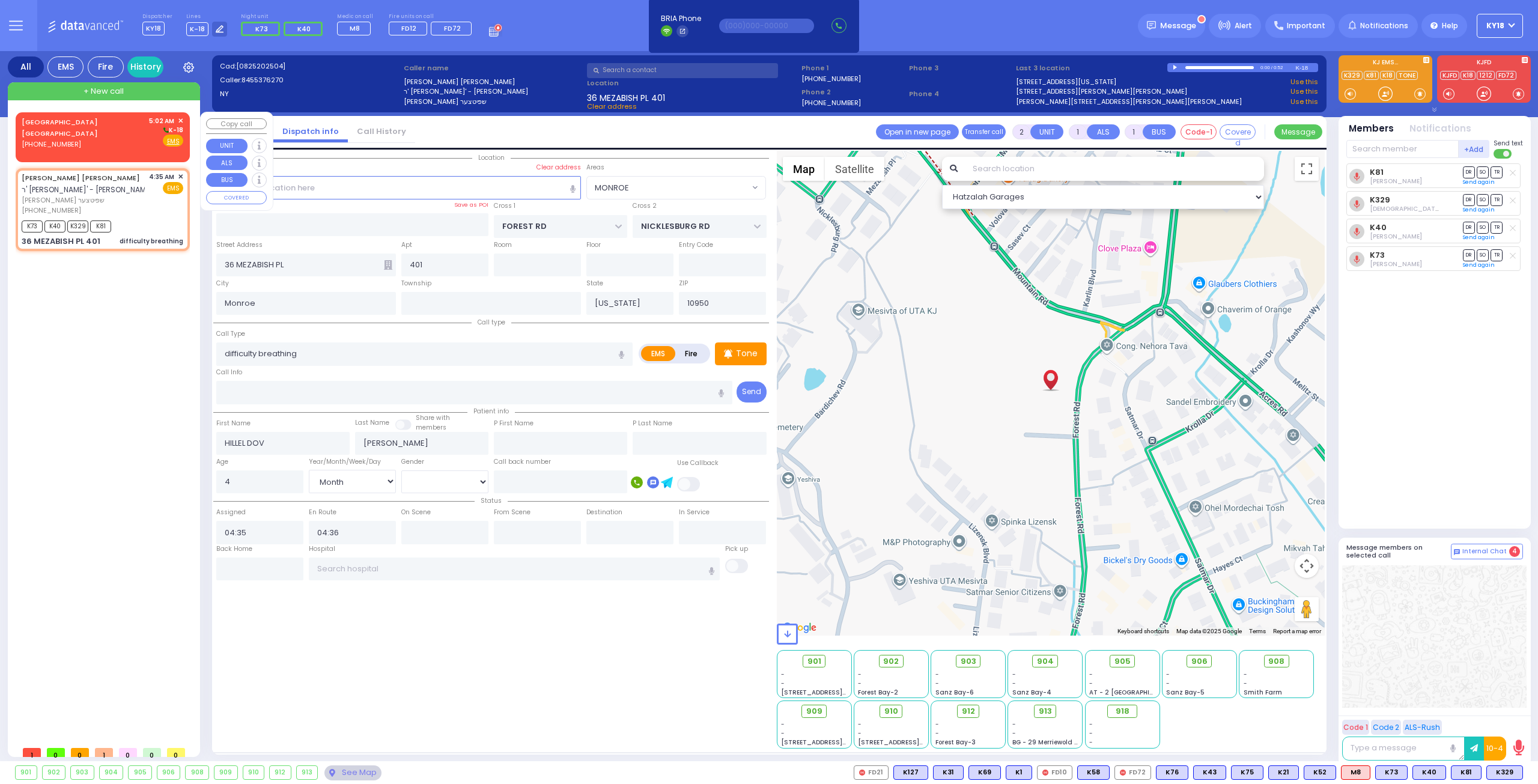
click at [101, 134] on div "[GEOGRAPHIC_DATA] [GEOGRAPHIC_DATA] [PHONE_NUMBER] 5:02 AM ✕ K-18" at bounding box center [102, 132] width 162 height 34
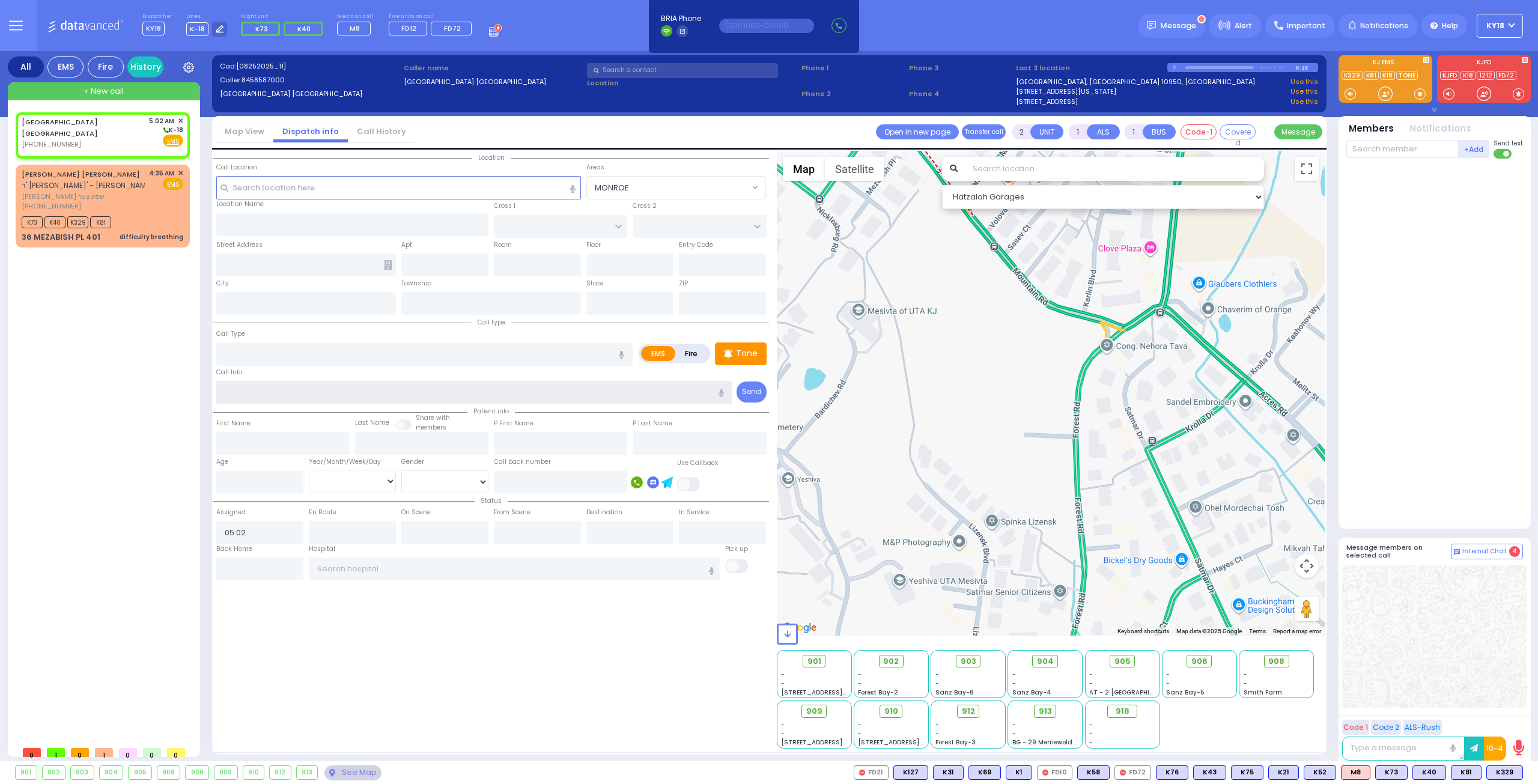
click at [309, 390] on input "text" at bounding box center [475, 392] width 517 height 23
click at [88, 194] on span "[PERSON_NAME] שפיטצער" at bounding box center [83, 197] width 123 height 10
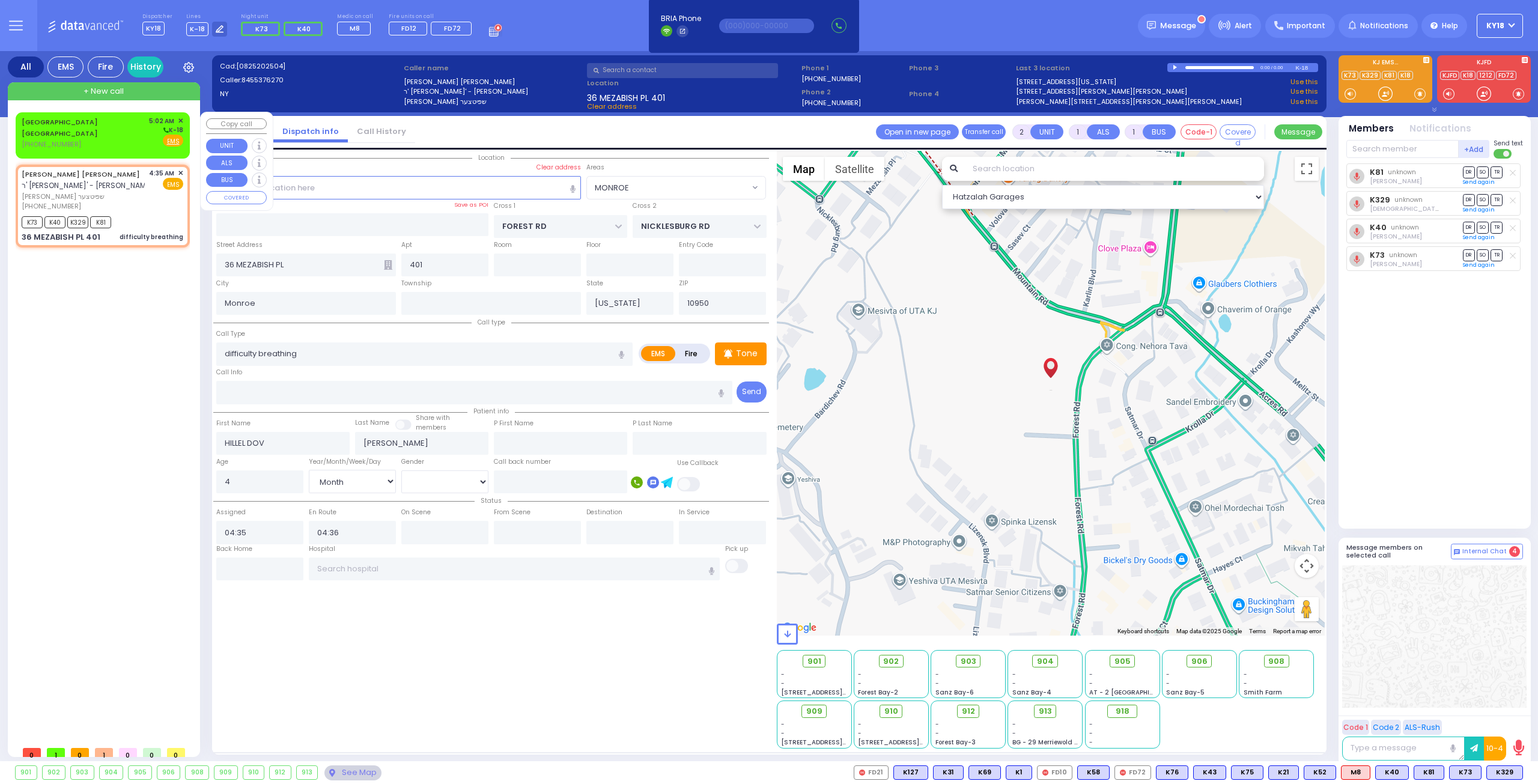
click at [104, 142] on div "[GEOGRAPHIC_DATA] [GEOGRAPHIC_DATA] [PHONE_NUMBER] 5:02 AM ✕ K-18" at bounding box center [102, 132] width 162 height 34
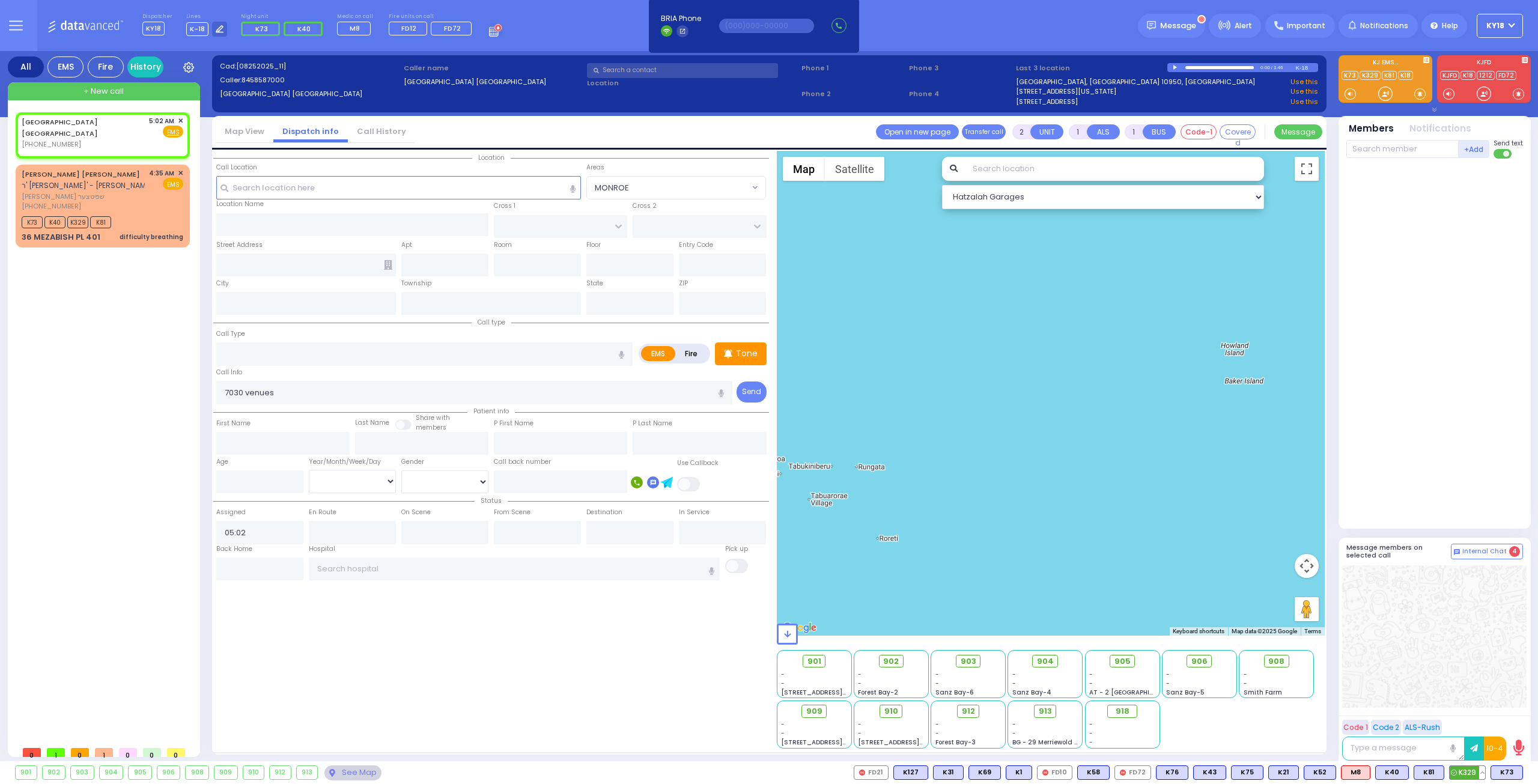
click at [1485, 770] on button at bounding box center [1482, 772] width 6 height 13
click at [1474, 716] on icon at bounding box center [1473, 719] width 13 height 13
click at [1474, 702] on icon at bounding box center [1473, 702] width 13 height 13
click at [1522, 774] on button at bounding box center [1520, 772] width 6 height 13
click at [1511, 717] on icon at bounding box center [1511, 719] width 13 height 13
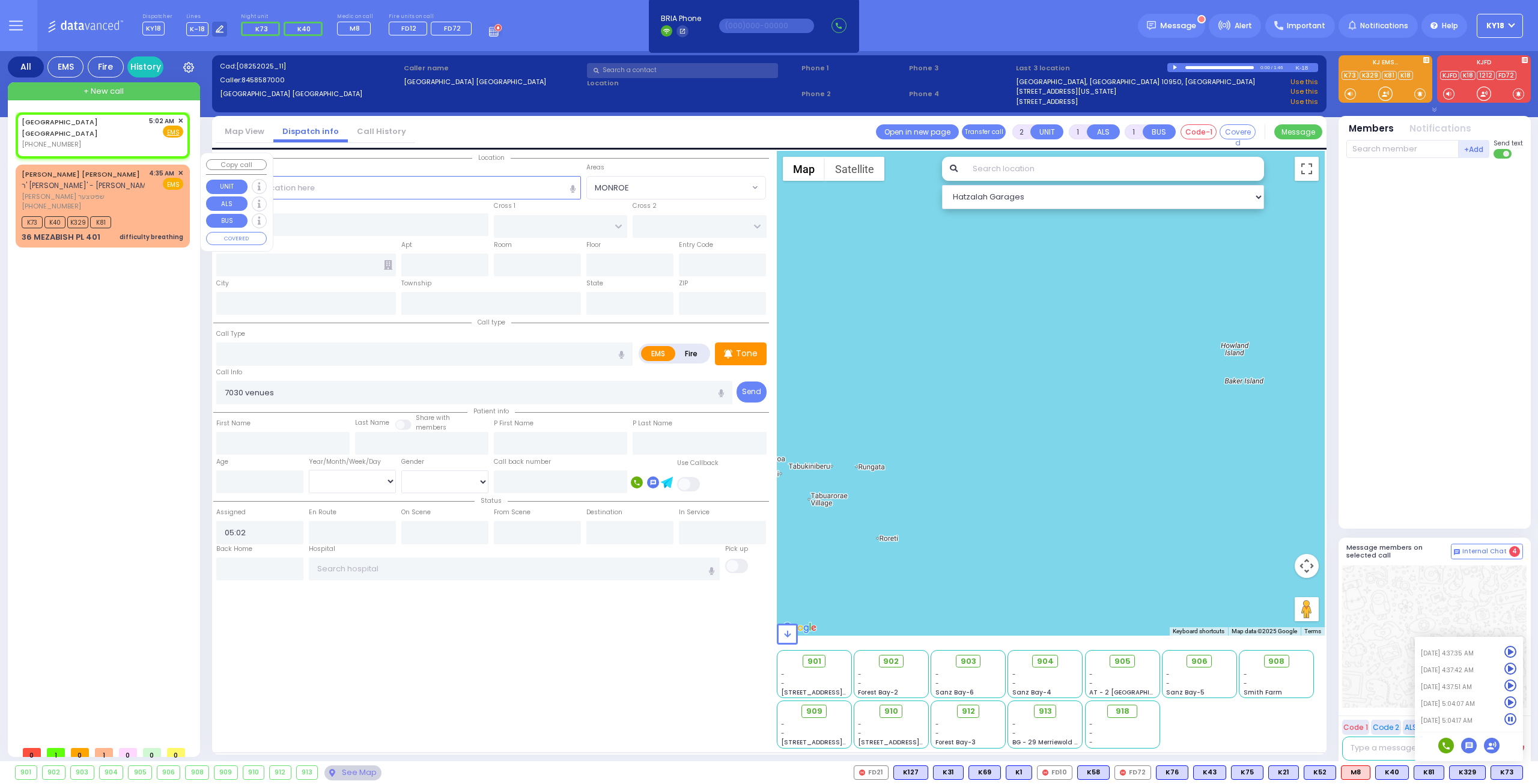
click at [127, 192] on span "[PERSON_NAME] שפיטצער" at bounding box center [83, 197] width 123 height 10
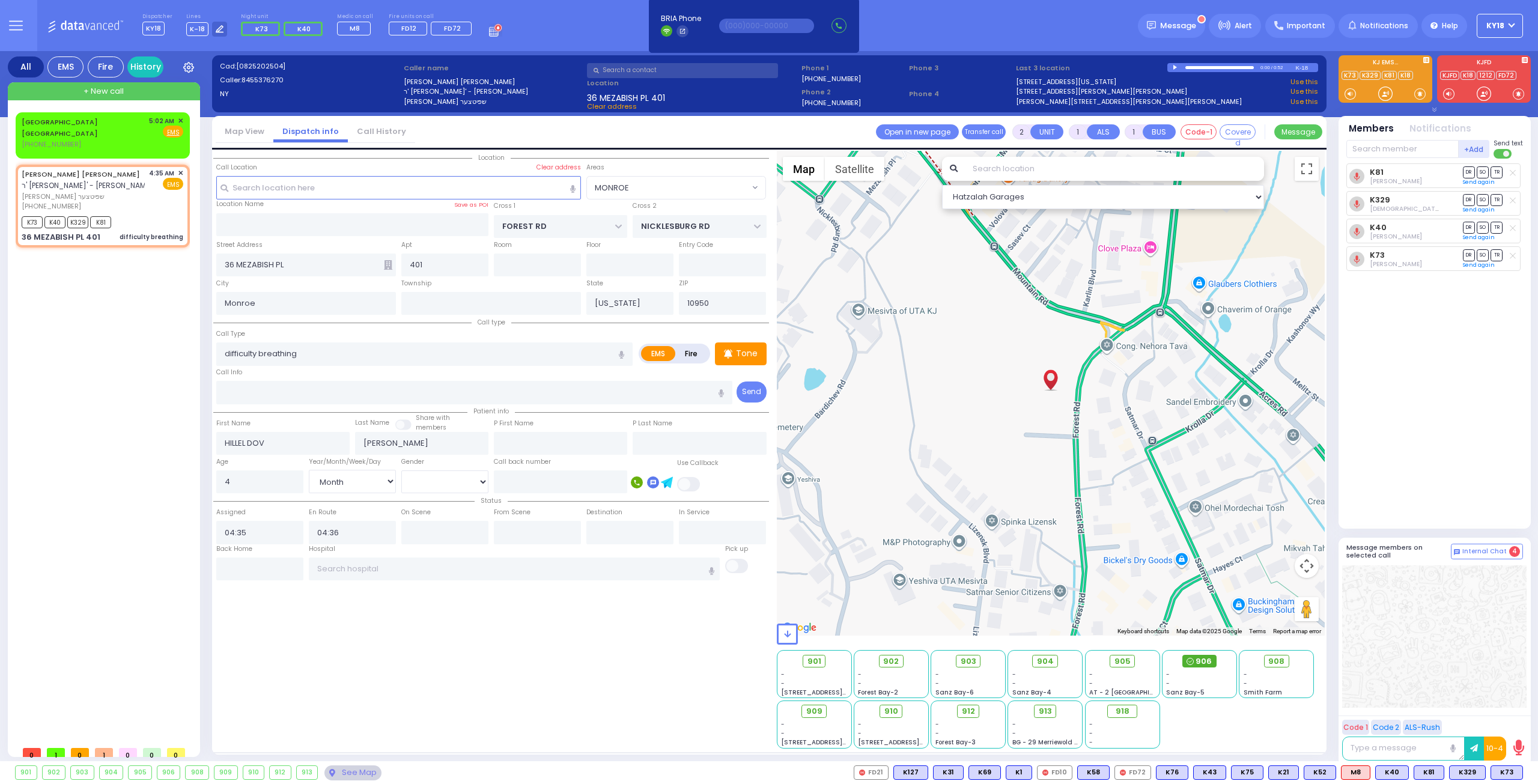
click at [1199, 660] on span "906" at bounding box center [1204, 661] width 16 height 12
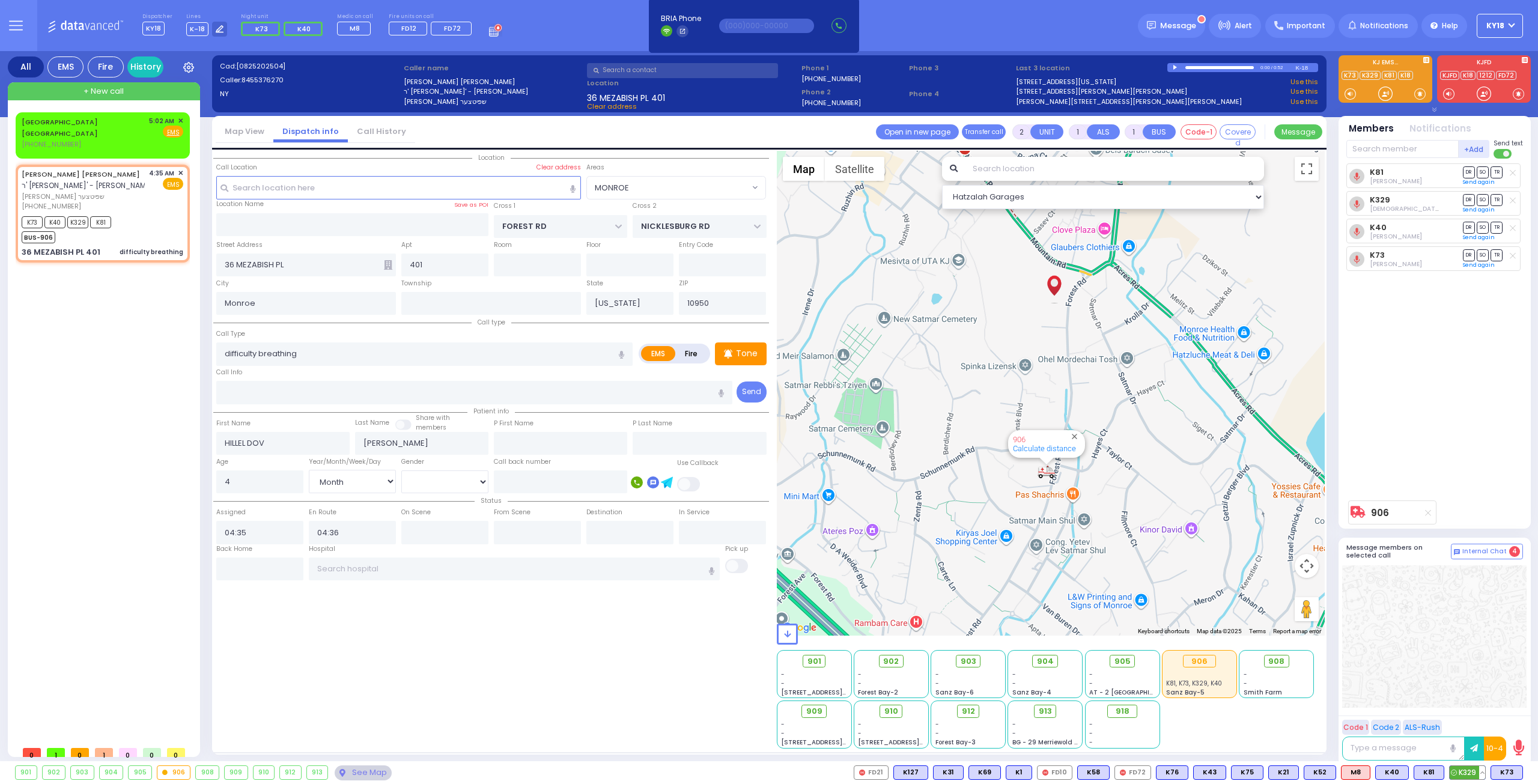
click at [1482, 769] on button at bounding box center [1482, 772] width 6 height 13
click at [1478, 669] on icon at bounding box center [1473, 669] width 13 height 13
click at [1444, 773] on button at bounding box center [1441, 772] width 6 height 13
click at [1429, 670] on div at bounding box center [1435, 636] width 184 height 142
click at [133, 192] on span "[PERSON_NAME] שפיטצער" at bounding box center [83, 197] width 123 height 10
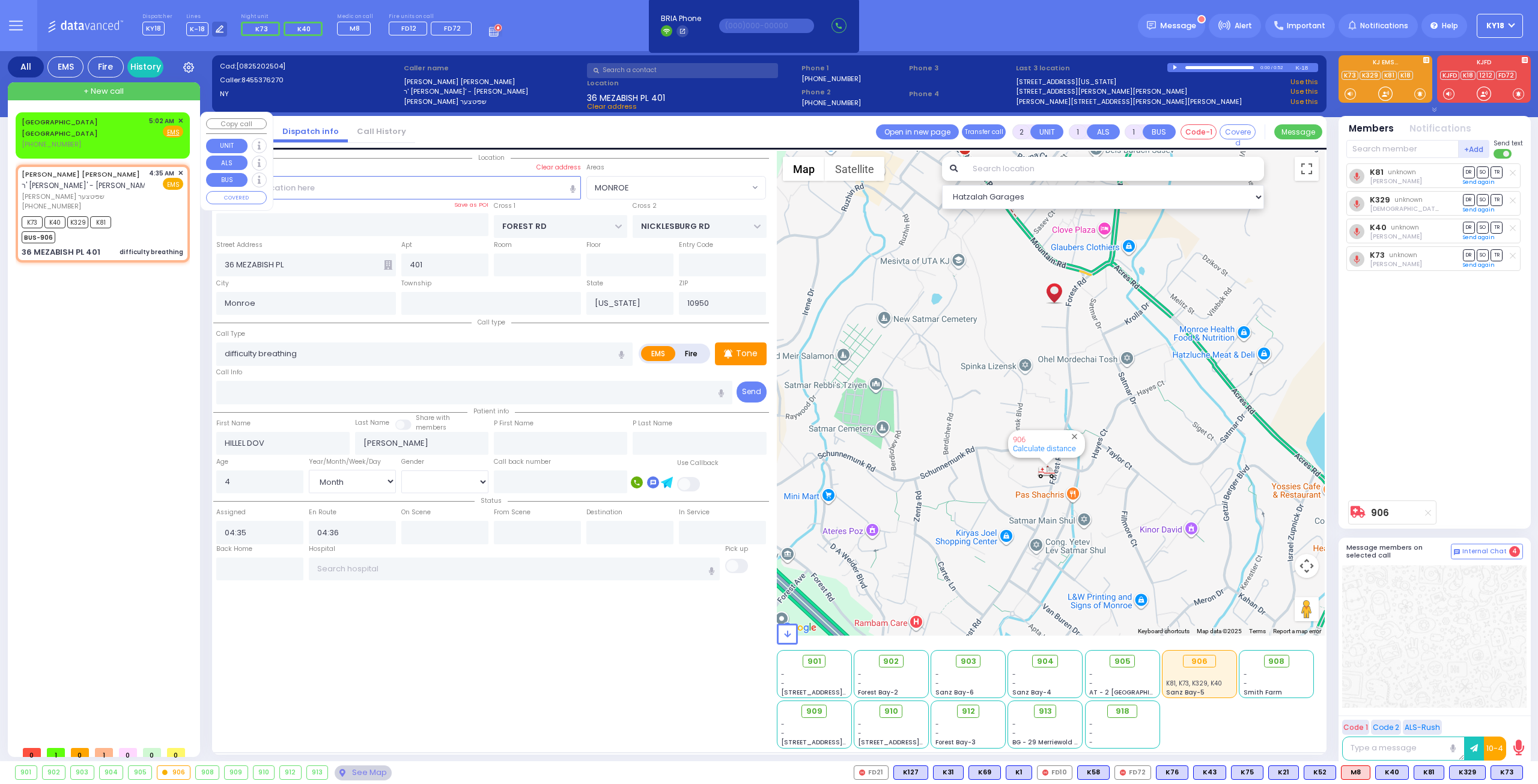
click at [118, 139] on div "[GEOGRAPHIC_DATA] [GEOGRAPHIC_DATA] [PHONE_NUMBER] 5:02 AM ✕ Fire EMS" at bounding box center [103, 135] width 169 height 42
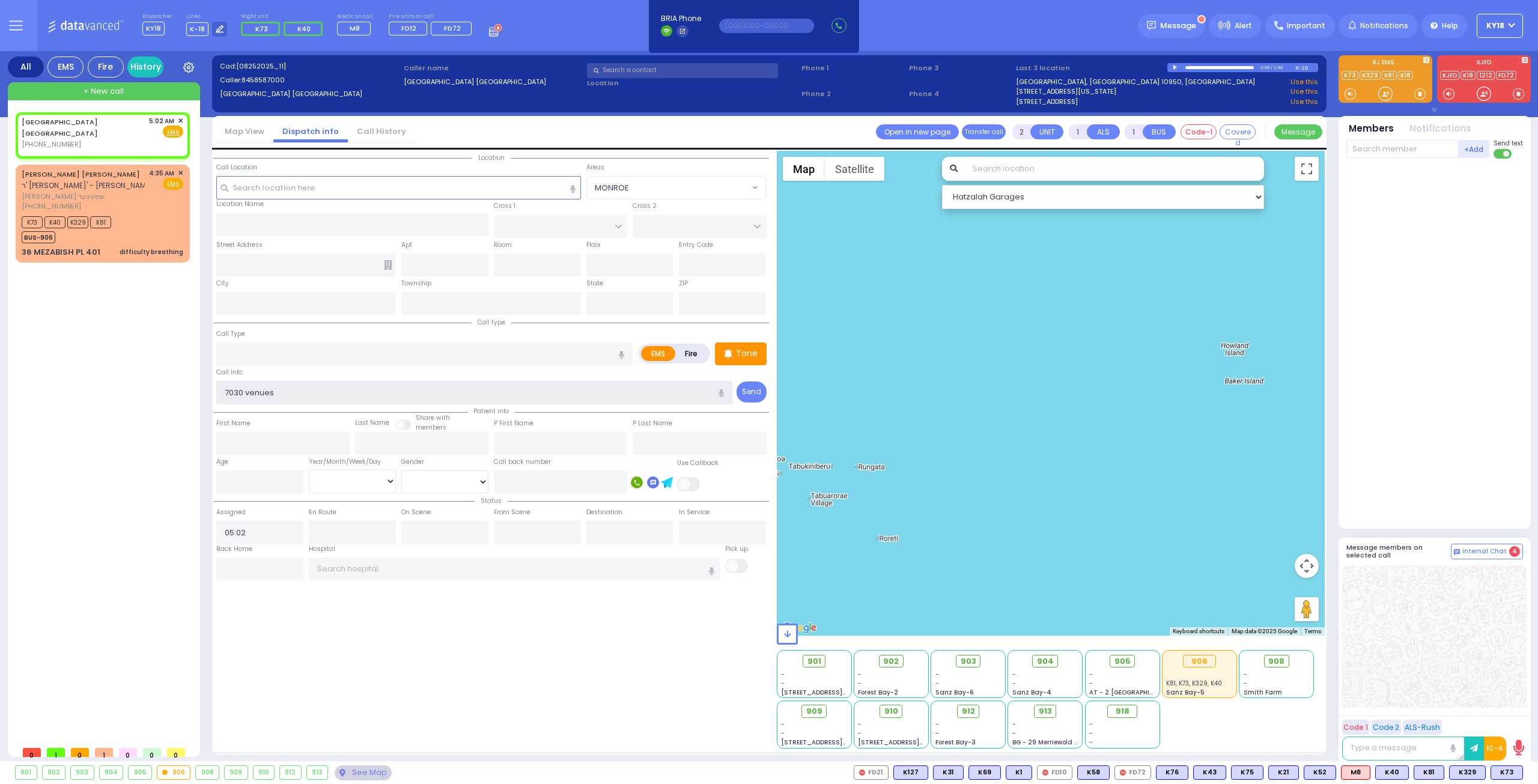
click at [225, 393] on input "7030 venues" at bounding box center [475, 392] width 517 height 23
click at [111, 134] on div "[GEOGRAPHIC_DATA] [GEOGRAPHIC_DATA] [PHONE_NUMBER] 5:02 AM ✕ Fire EMS" at bounding box center [102, 132] width 162 height 34
click at [181, 120] on span "✕" at bounding box center [180, 121] width 5 height 10
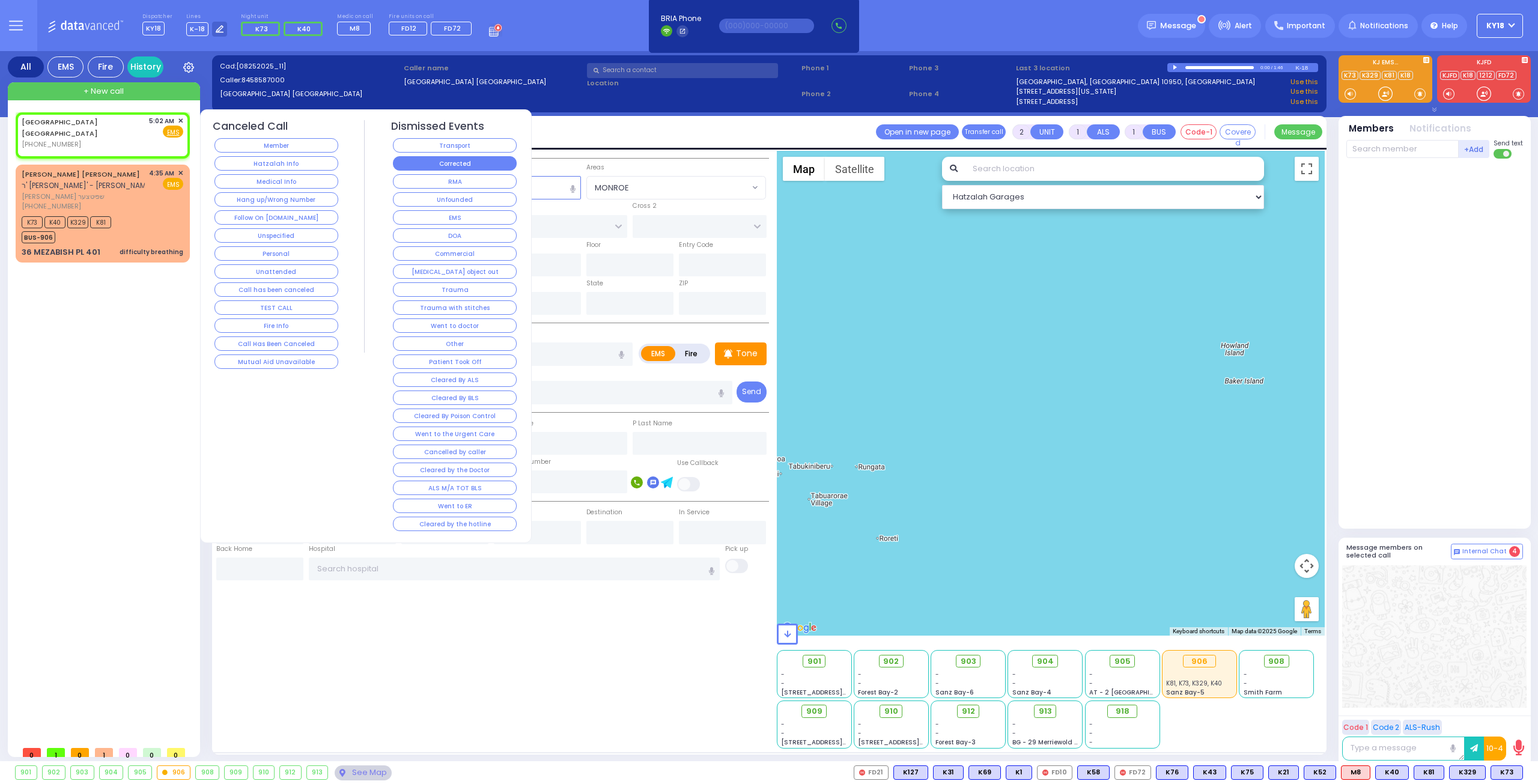
click at [421, 162] on button "Corrected" at bounding box center [454, 164] width 124 height 15
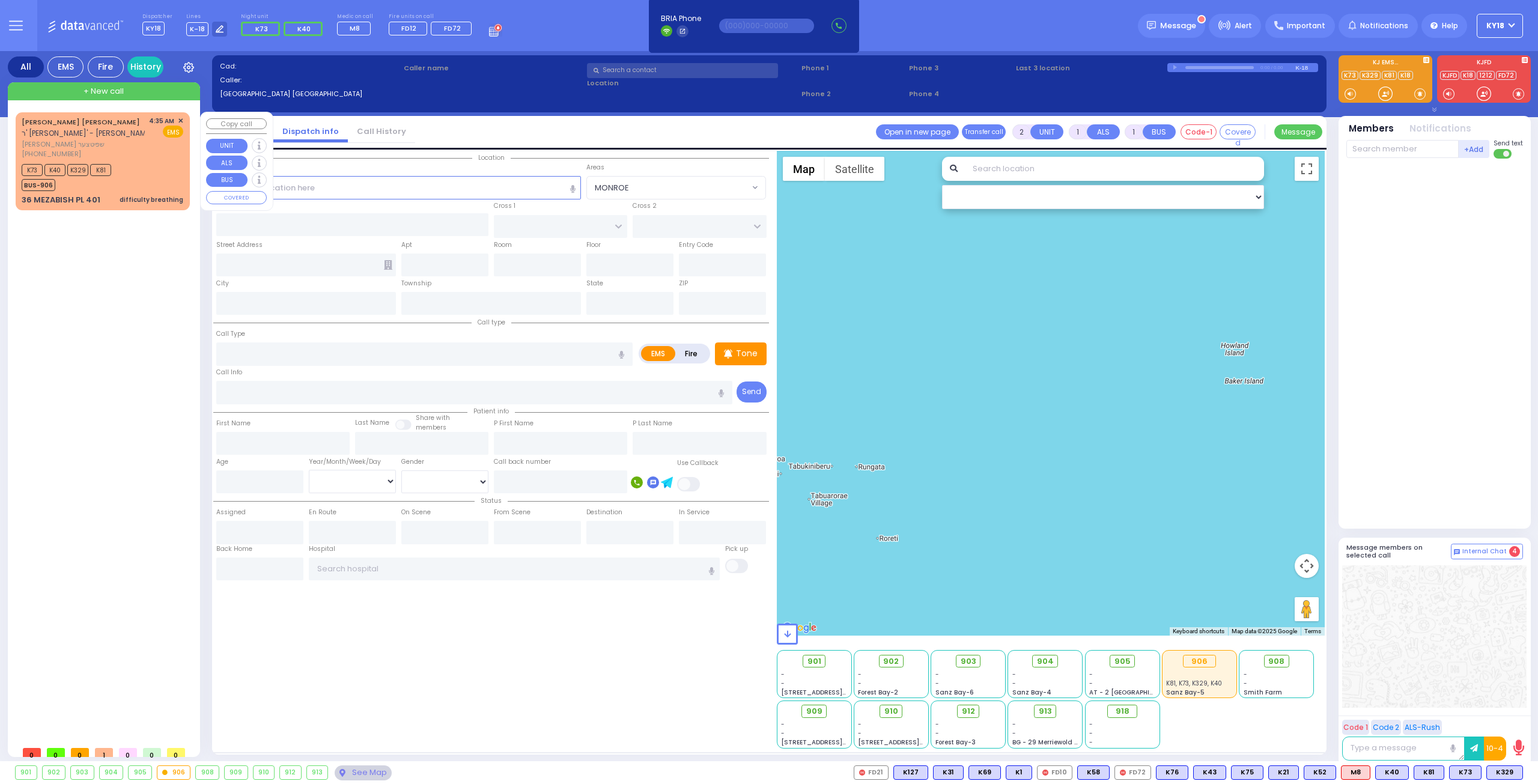
click at [147, 181] on div "K73 K40 K329 K81 BUS-906" at bounding box center [102, 176] width 162 height 30
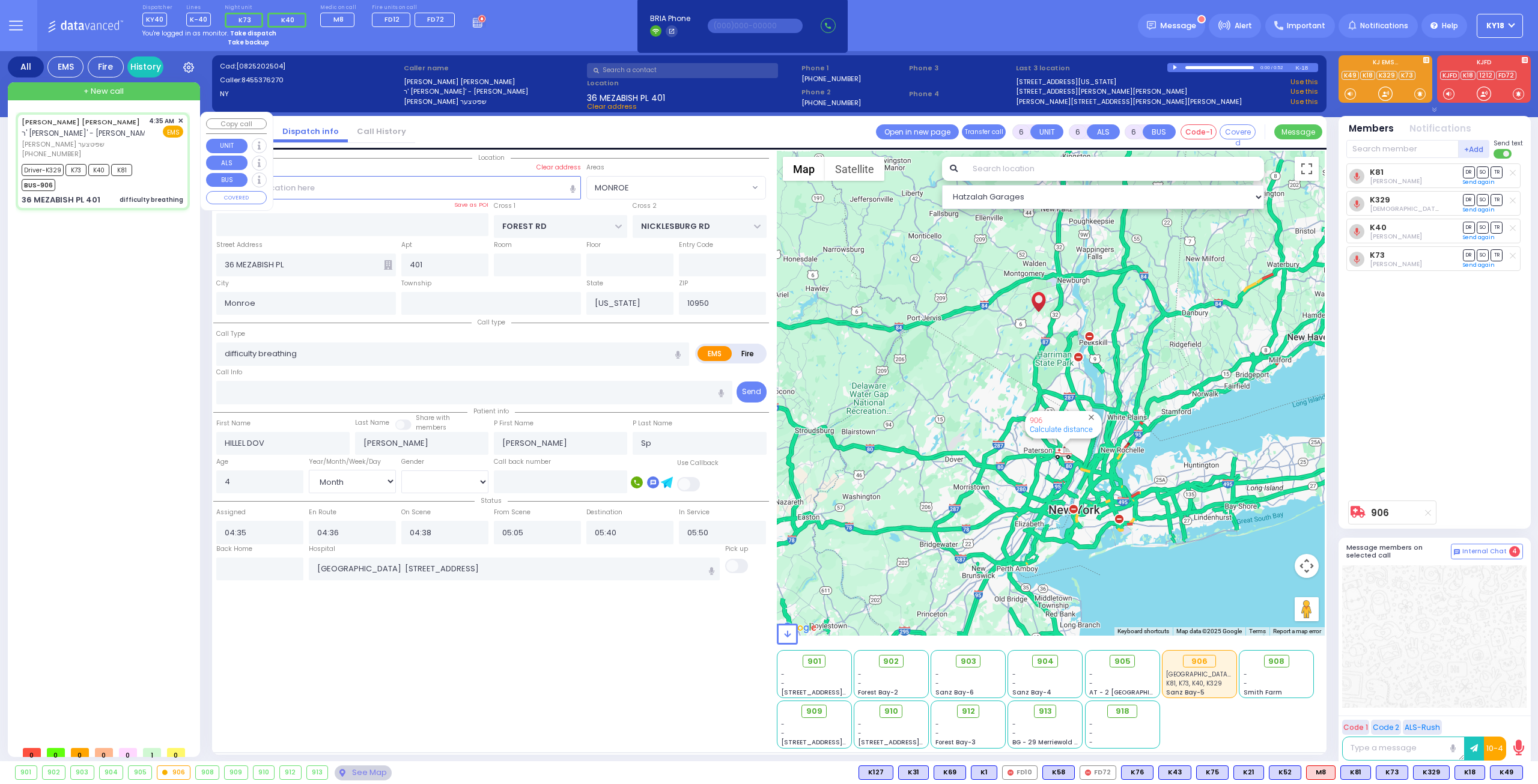
select select "MONROE"
select select "Month"
select select "[DEMOGRAPHIC_DATA]"
select select
radio input "true"
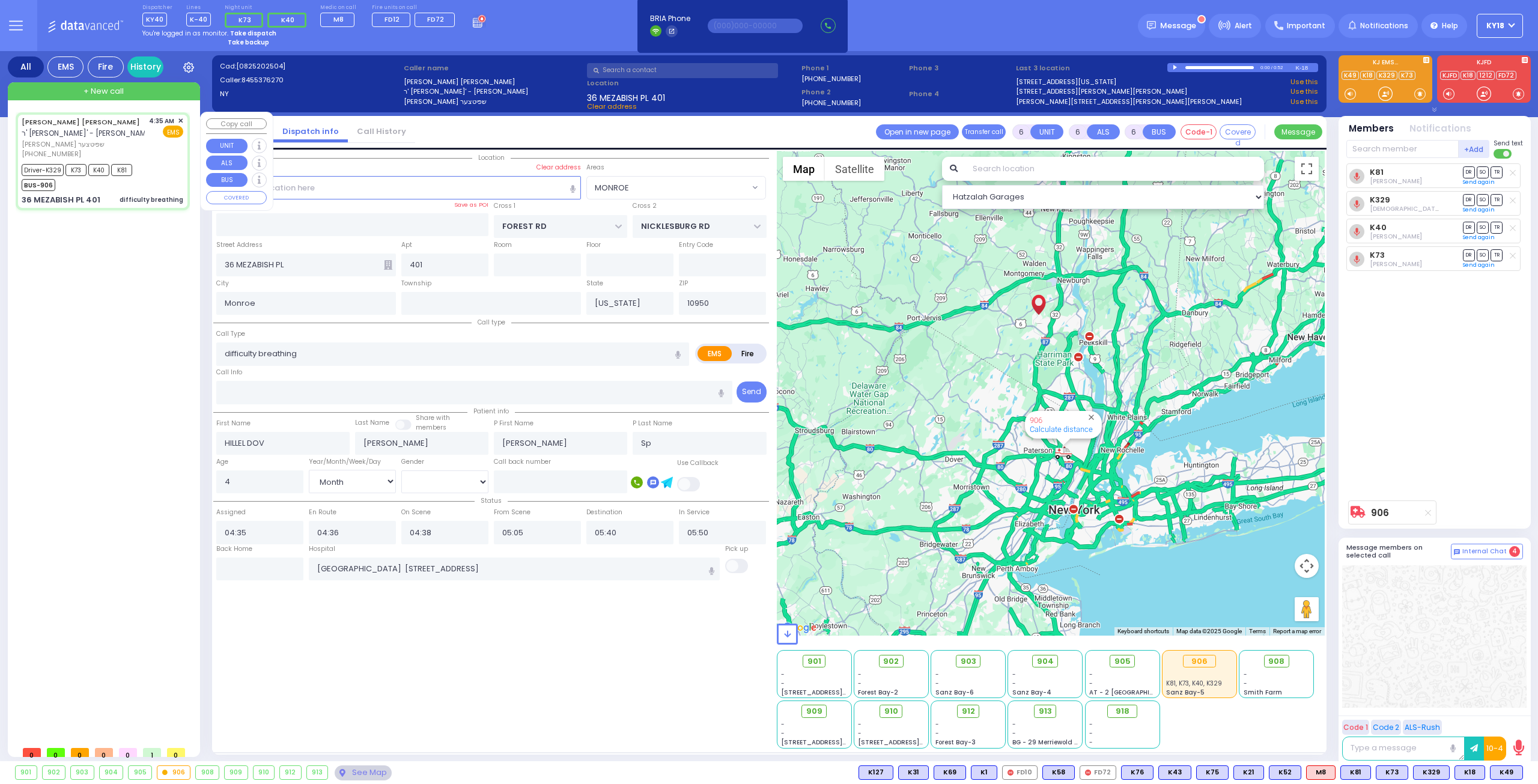
select select "Month"
select select "[DEMOGRAPHIC_DATA]"
select select "Hatzalah Garages"
select select "MONROE"
select select
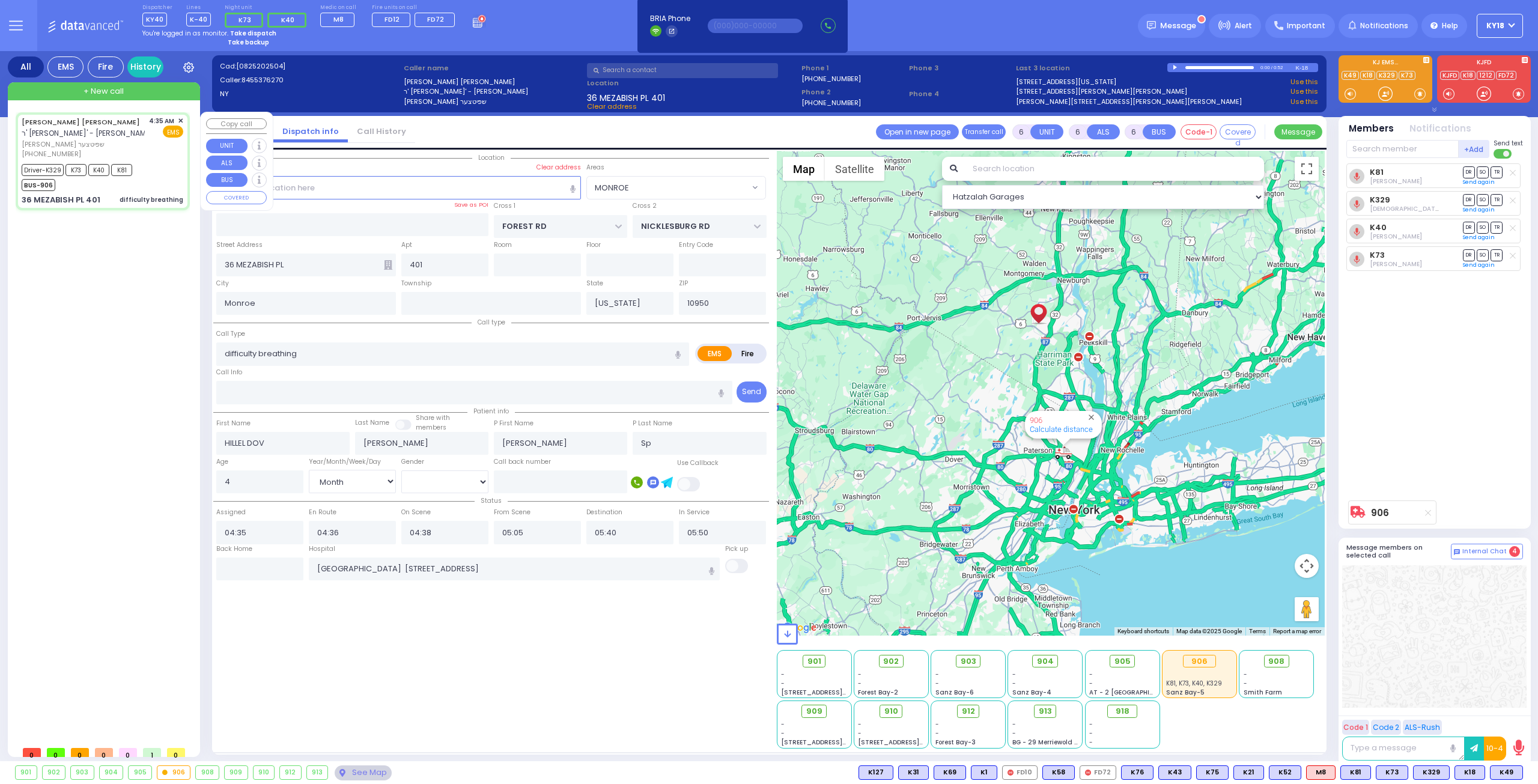
radio input "true"
select select "Month"
select select "[DEMOGRAPHIC_DATA]"
select select "Hatzalah Garages"
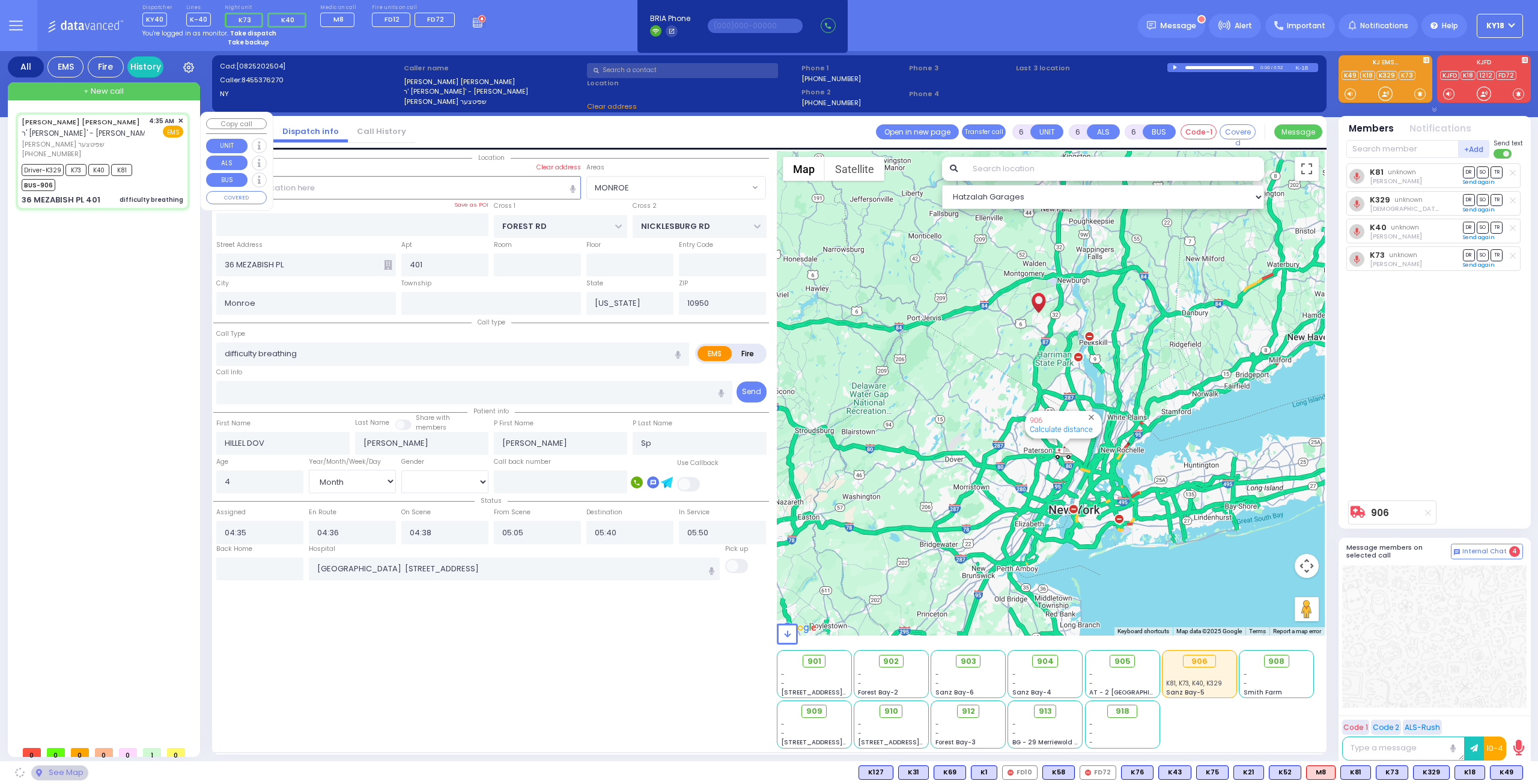
select select "MONROE"
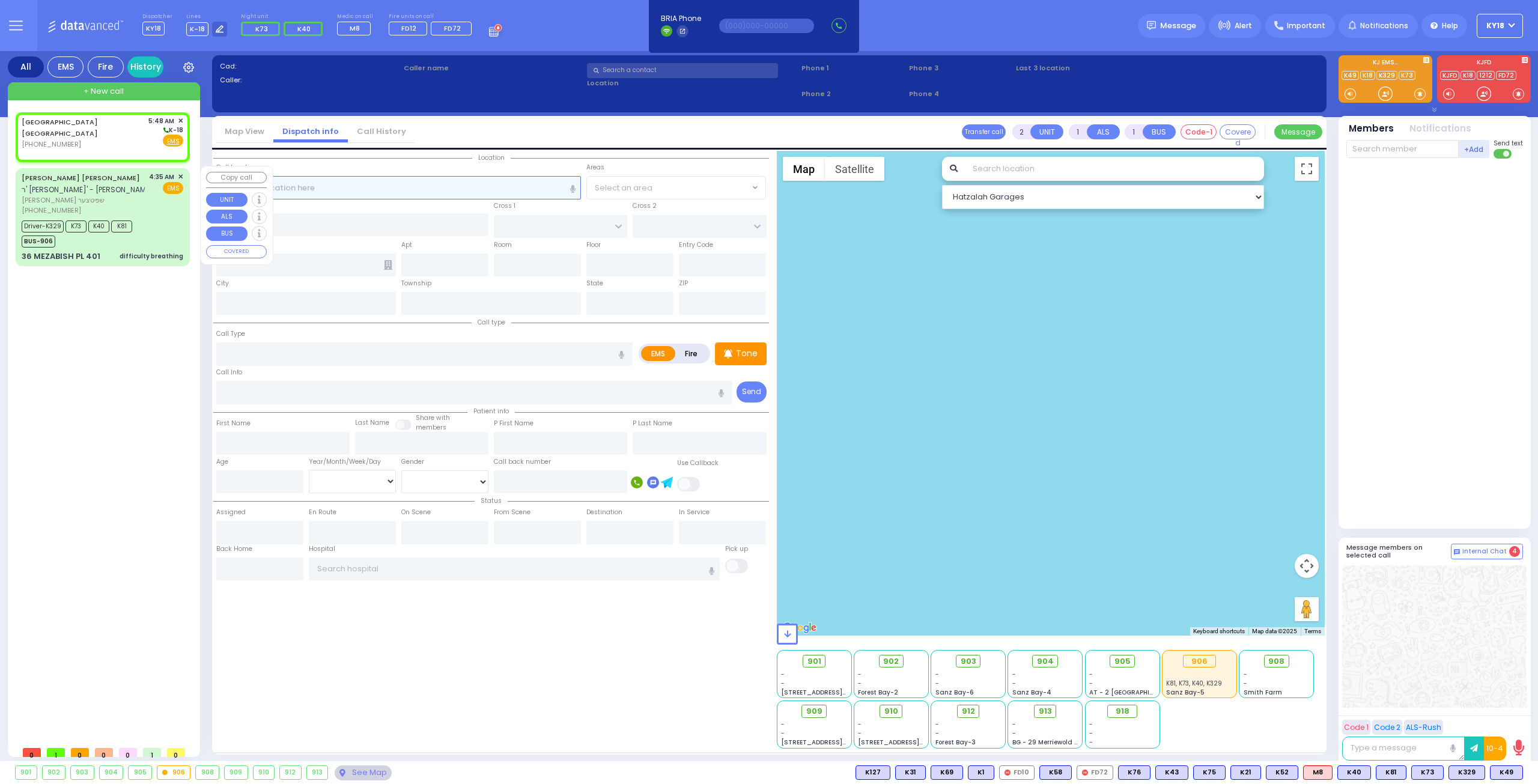
select select
radio input "true"
select select
type input "05:48"
select select "Hatzalah Garages"
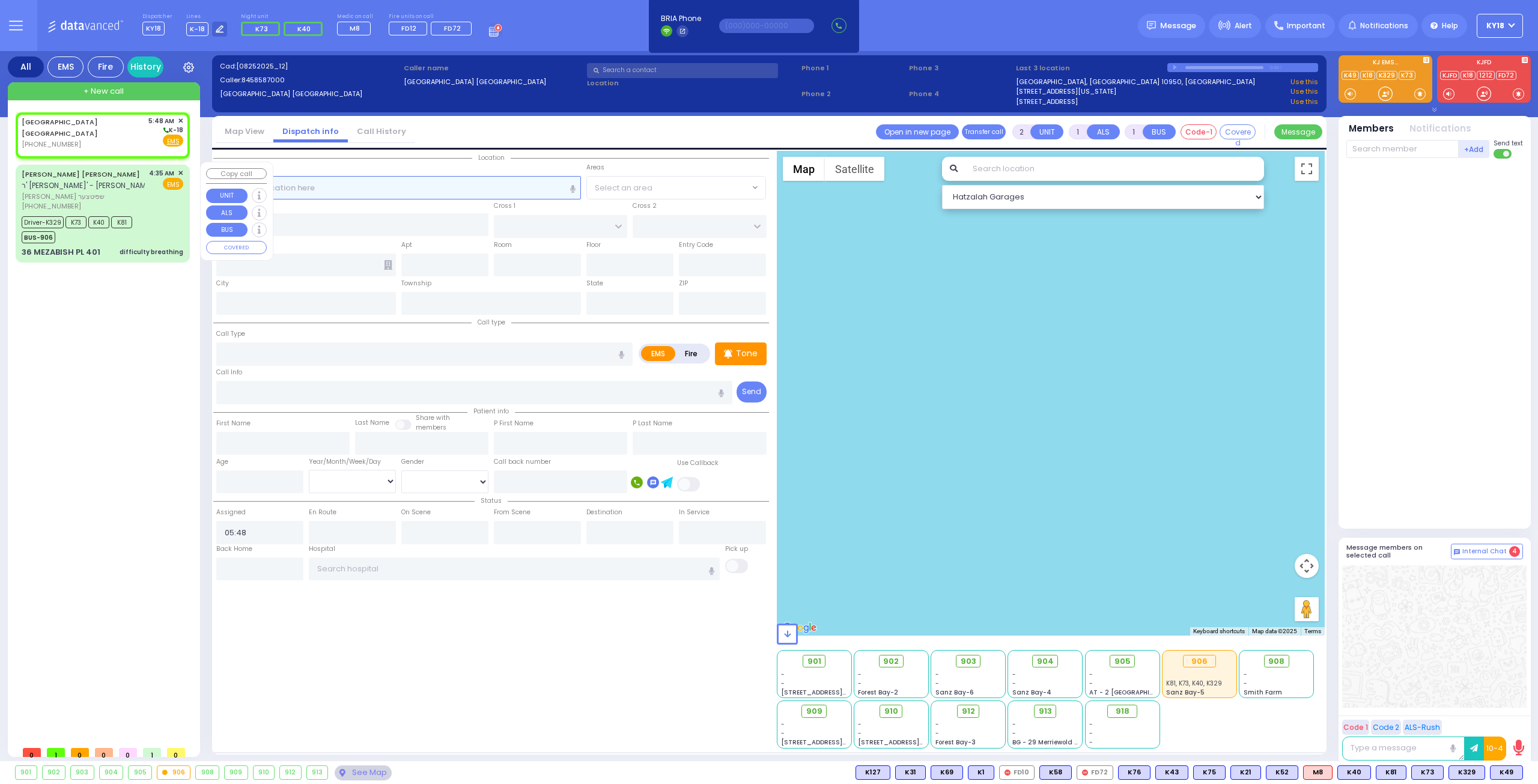
select select
radio input "true"
select select
select select "Hatzalah Garages"
select select
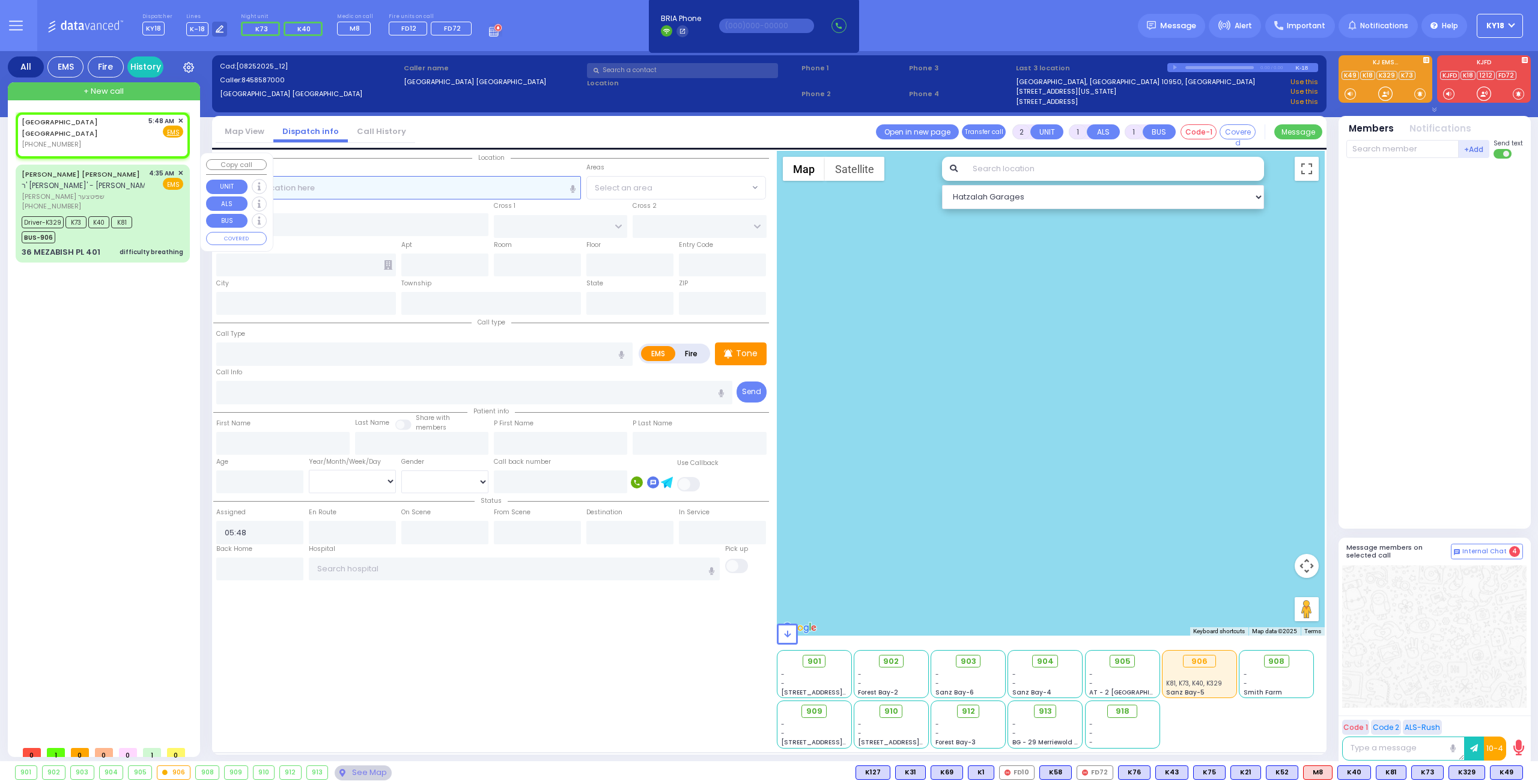
radio input "true"
select select
select select "Hatzalah Garages"
